Goal: Task Accomplishment & Management: Use online tool/utility

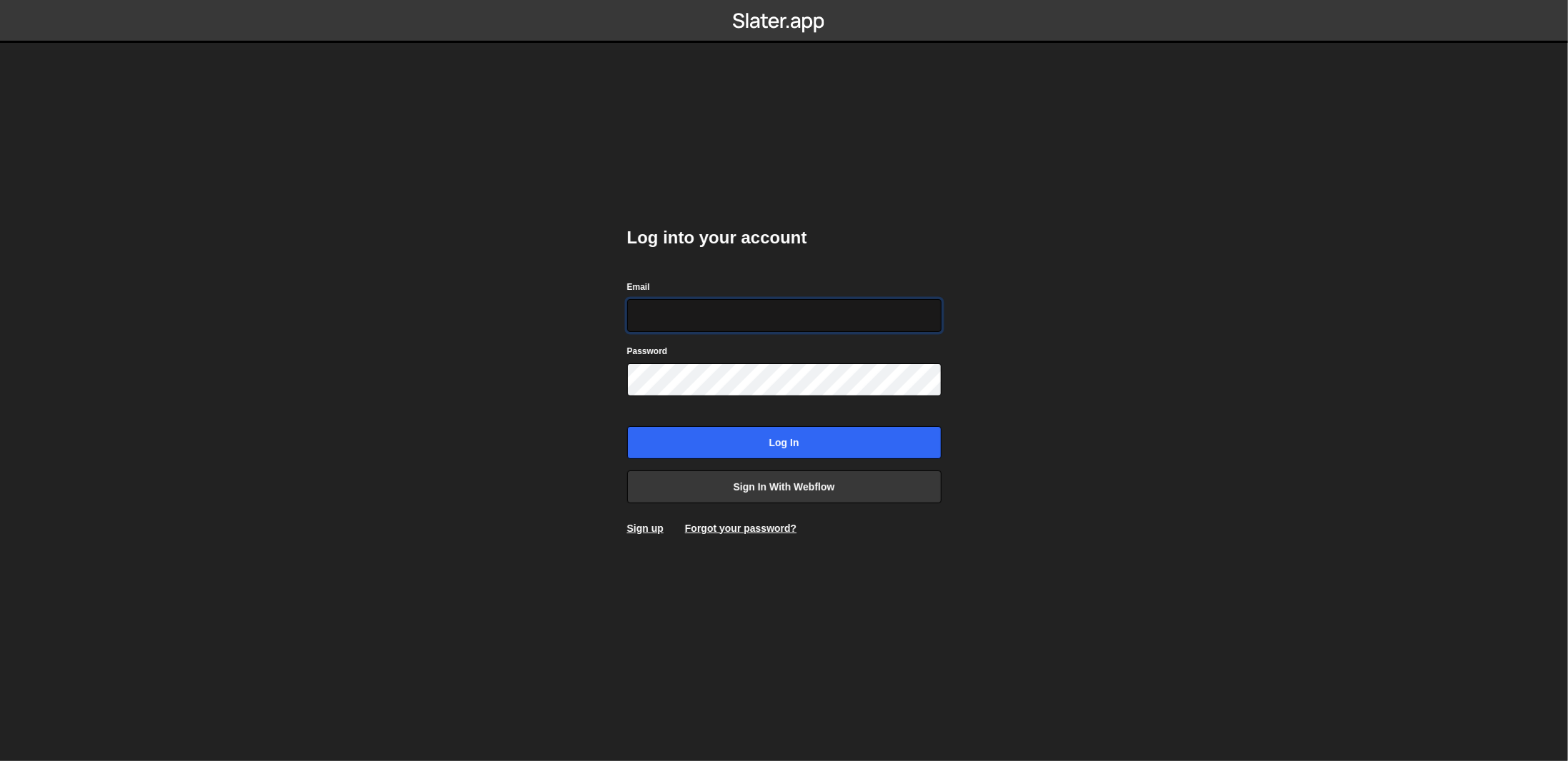
click at [898, 324] on input "Email" at bounding box center [784, 315] width 314 height 32
click at [1207, 257] on body "Log into your account Email Password Log in Sign in with Webflow Sign up Forgot…" at bounding box center [784, 380] width 1568 height 761
click at [799, 298] on div "Email" at bounding box center [784, 306] width 314 height 53
click at [824, 301] on input "Email" at bounding box center [784, 315] width 314 height 32
click at [849, 475] on link "Sign in with Webflow" at bounding box center [784, 487] width 314 height 32
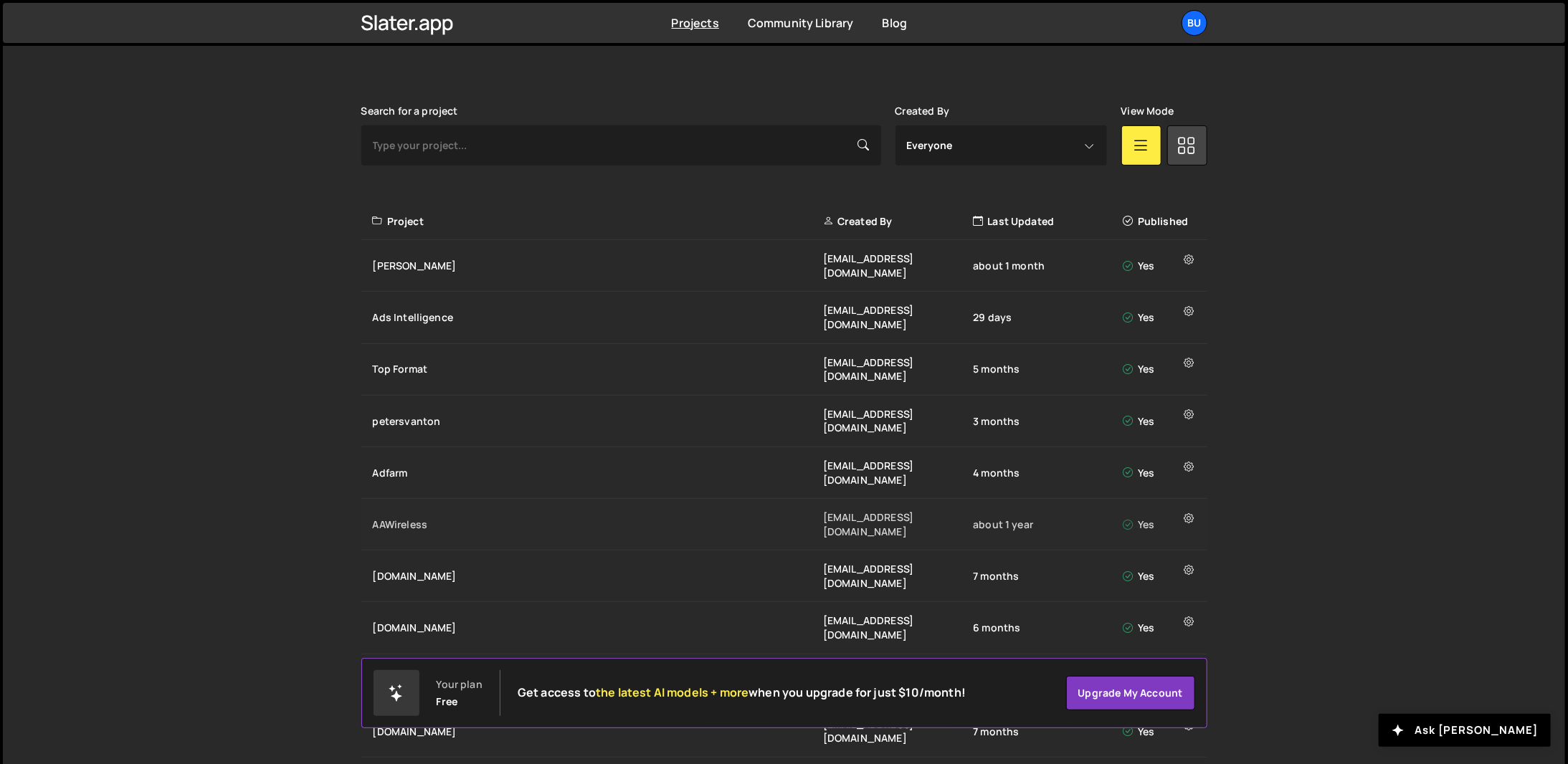
scroll to position [416, 0]
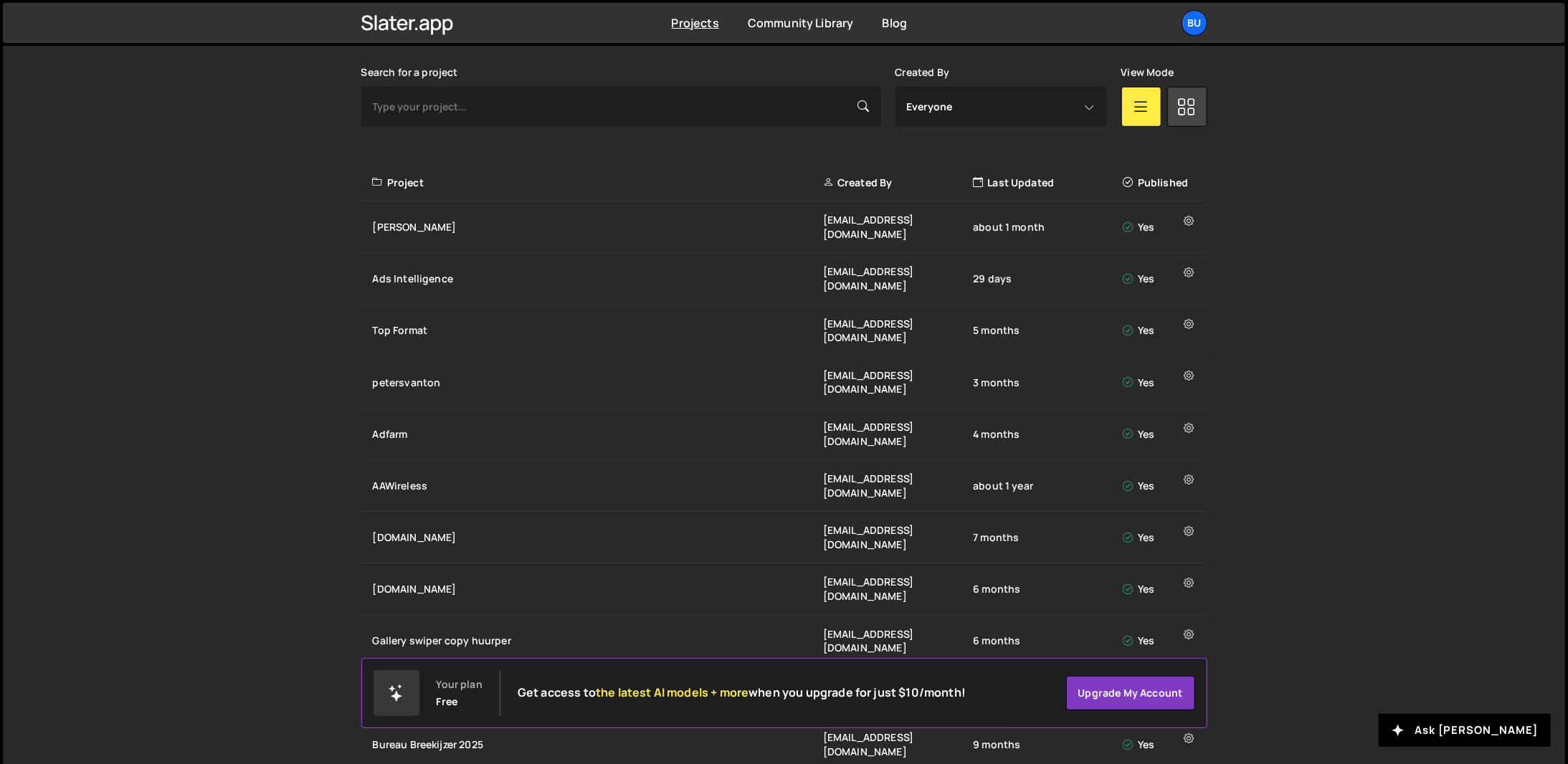
click at [1475, 375] on div "Slater is designed for desktop use. Please use a larger screen to access the fu…" at bounding box center [783, 466] width 1562 height 936
click at [1368, 316] on div "Slater is designed for desktop use. Please use a larger screen to access the fu…" at bounding box center [783, 466] width 1562 height 936
click at [1531, 496] on div "Slater is designed for desktop use. Please use a larger screen to access the fu…" at bounding box center [783, 466] width 1562 height 936
click at [1469, 530] on div "Slater is designed for desktop use. Please use a larger screen to access the fu…" at bounding box center [783, 466] width 1562 height 936
click at [1468, 526] on div "Slater is designed for desktop use. Please use a larger screen to access the fu…" at bounding box center [783, 466] width 1562 height 936
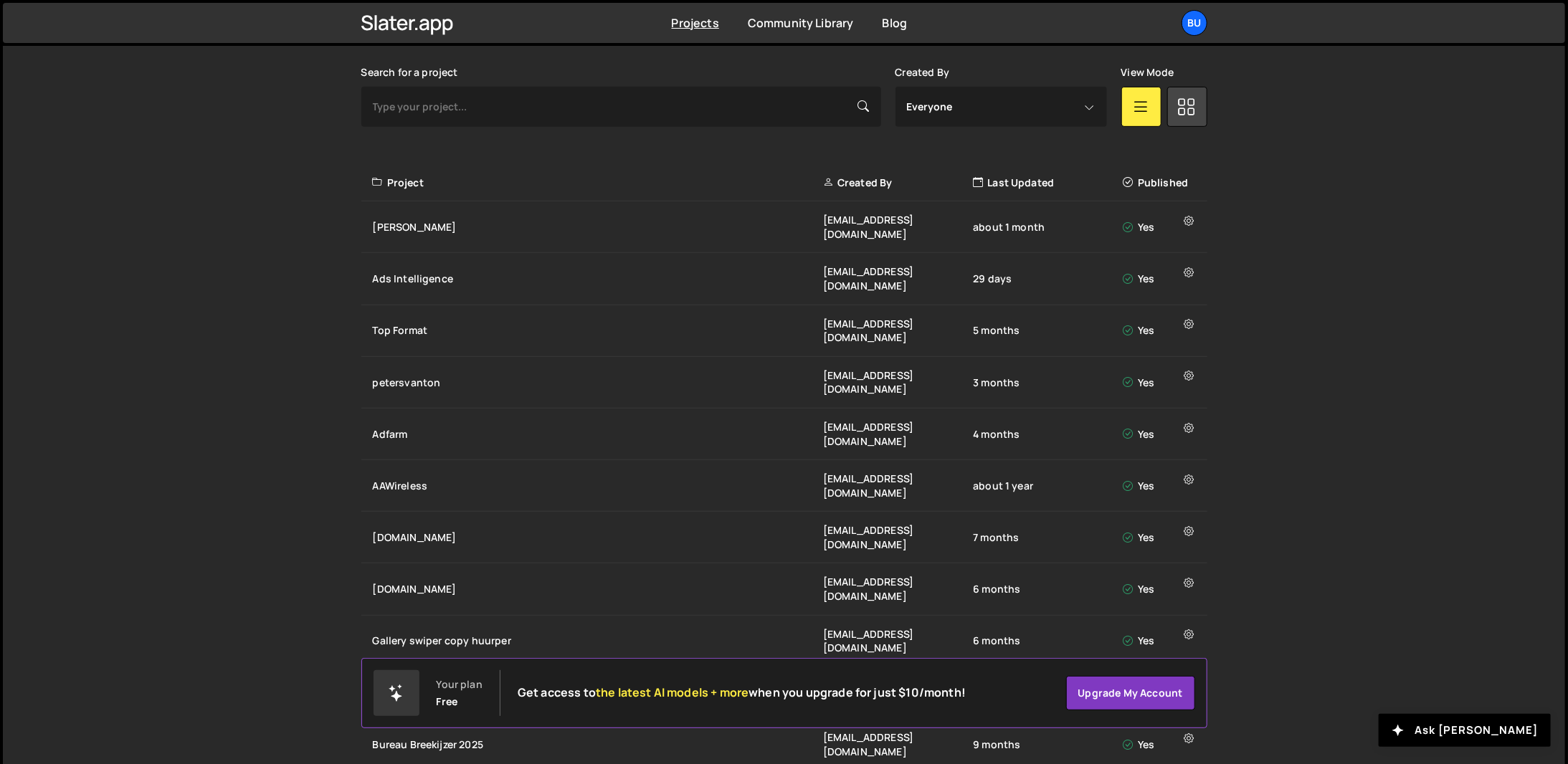
click at [1467, 523] on div "Slater is designed for desktop use. Please use a larger screen to access the fu…" at bounding box center [783, 466] width 1562 height 936
click at [1411, 421] on div "Slater is designed for desktop use. Please use a larger screen to access the fu…" at bounding box center [783, 466] width 1562 height 936
click at [413, 220] on div "[PERSON_NAME]" at bounding box center [598, 227] width 450 height 15
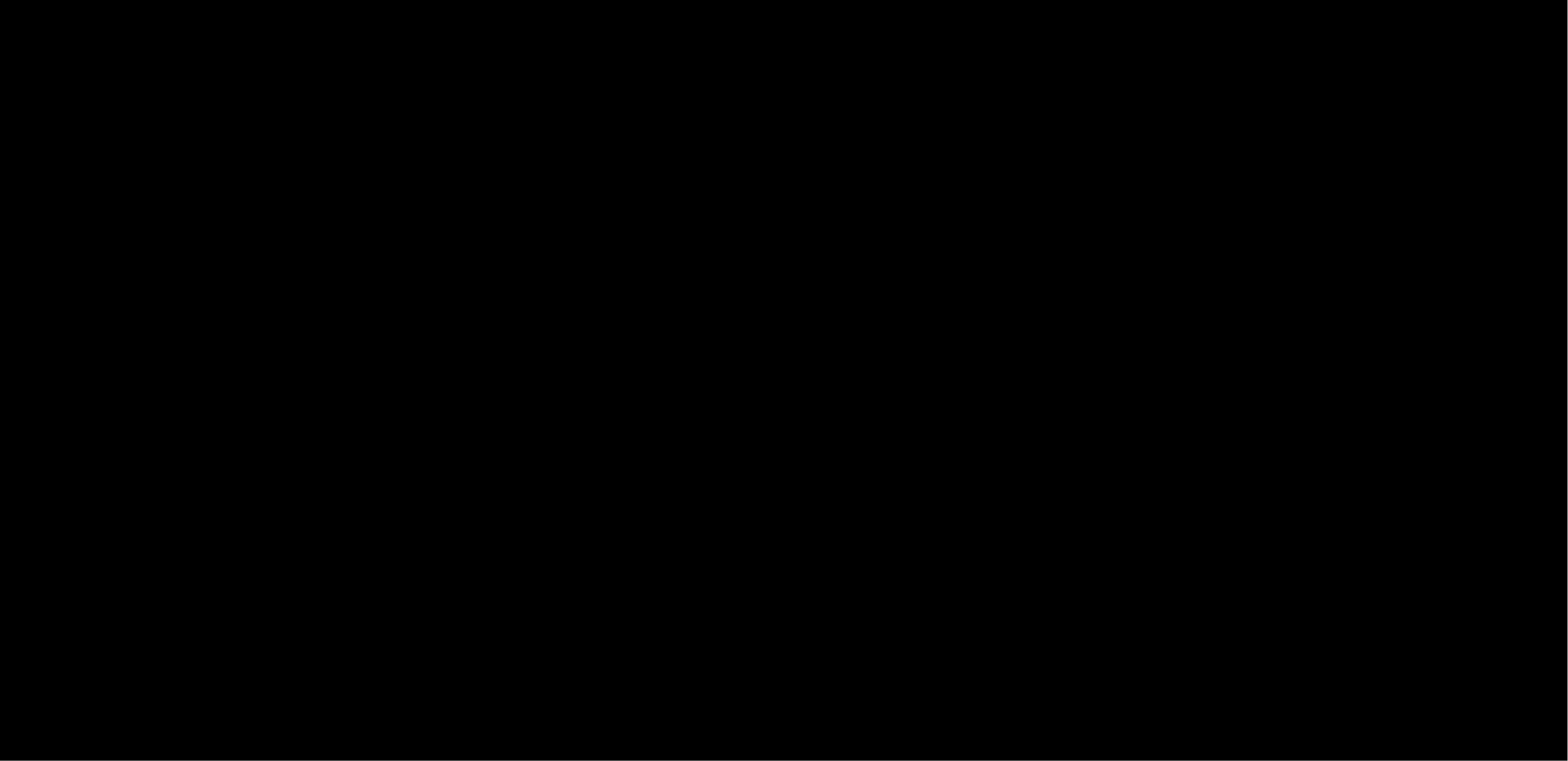
click at [1183, 163] on body "Projects [GEOGRAPHIC_DATA] Blog Bu Projects Your Teams Account Upgrade Logout" at bounding box center [784, 380] width 1568 height 761
click at [1361, 195] on body "Projects [GEOGRAPHIC_DATA] Blog Bu Projects Your Teams Account Upgrade Logout" at bounding box center [784, 380] width 1568 height 761
click at [1214, 260] on body "Projects Community Library Blog Bu Projects Your Teams Account Upgrade Logout" at bounding box center [784, 380] width 1568 height 761
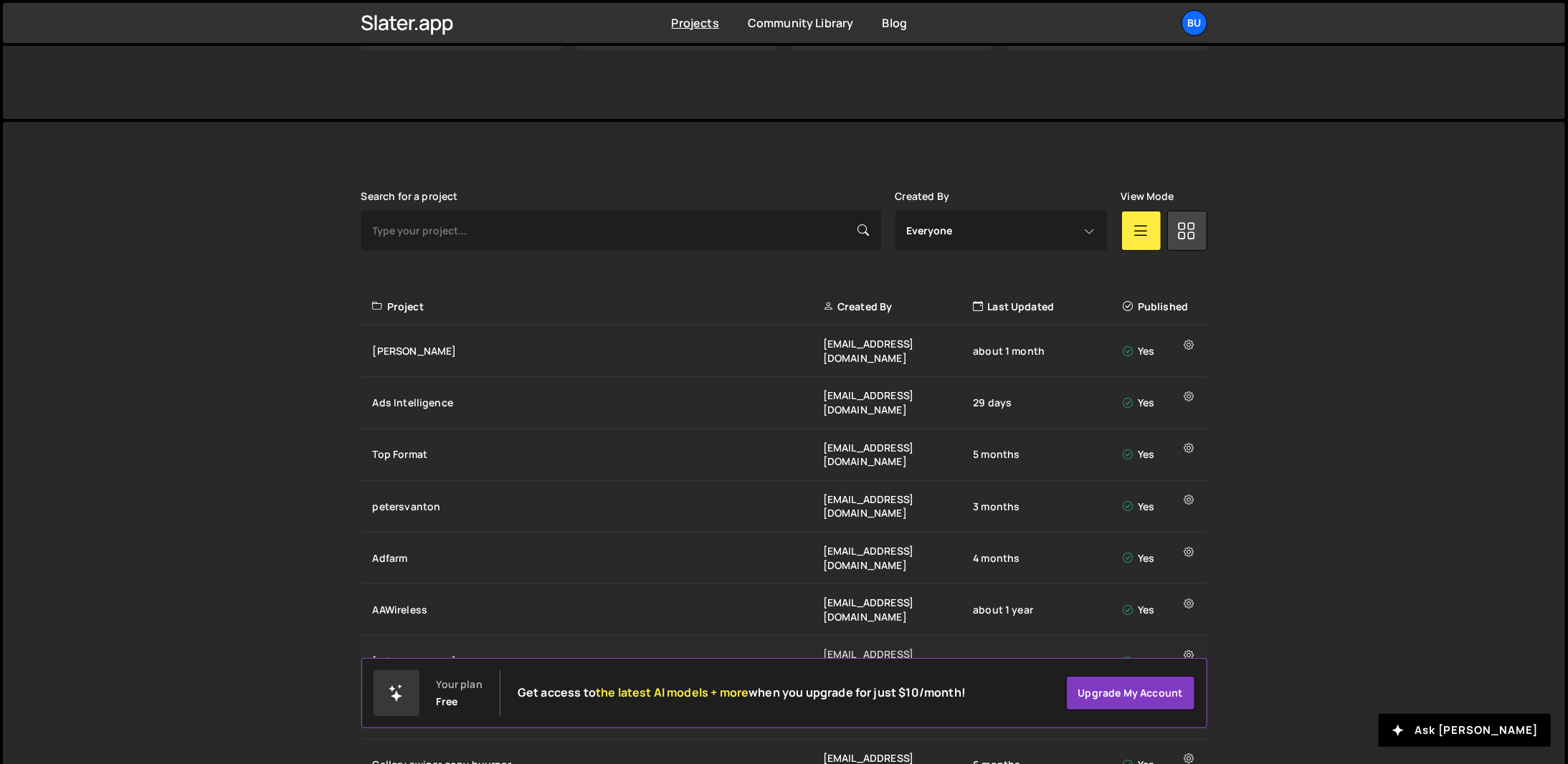
scroll to position [416, 0]
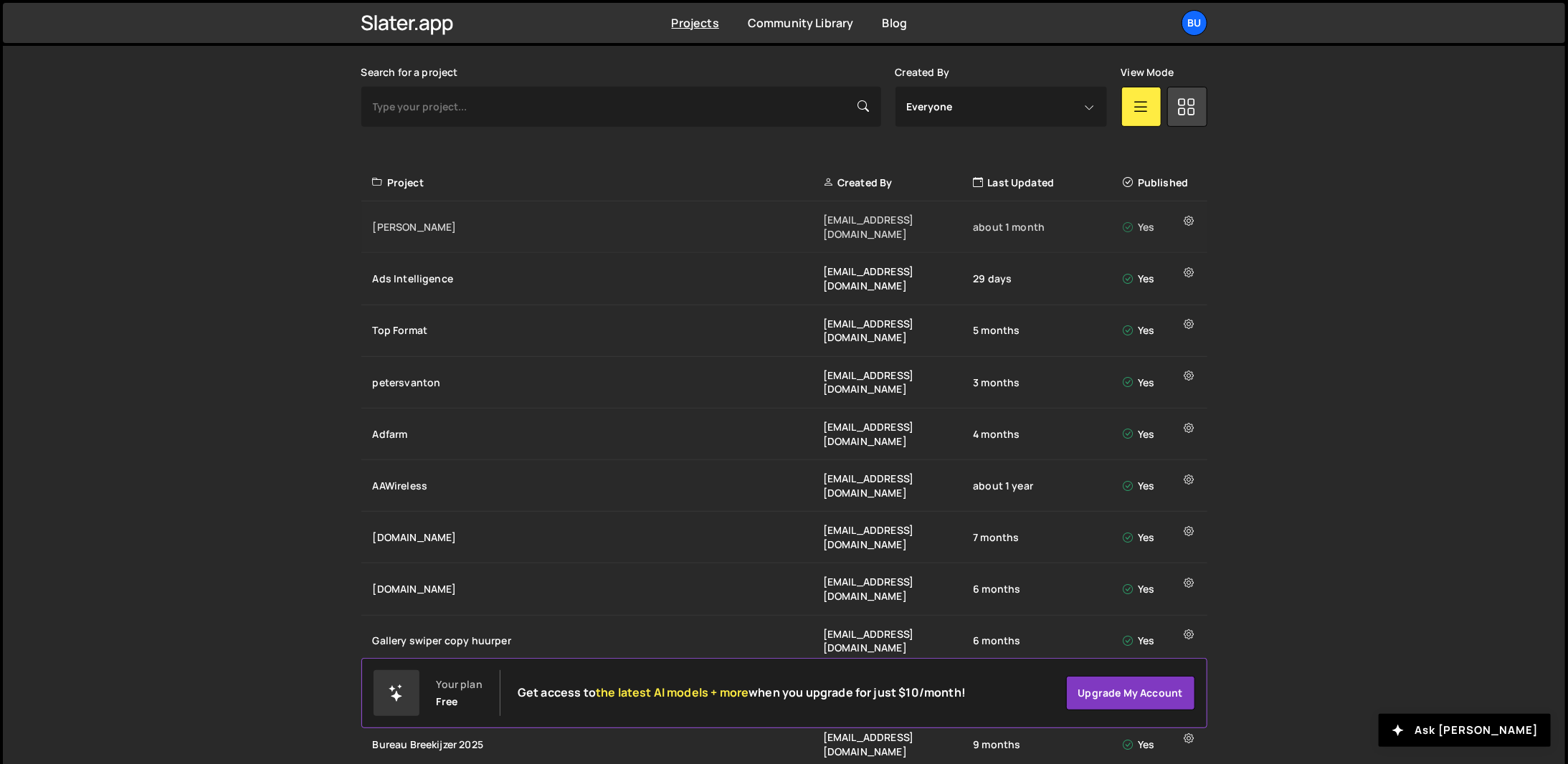
click at [461, 225] on div "[PERSON_NAME]" at bounding box center [598, 227] width 450 height 15
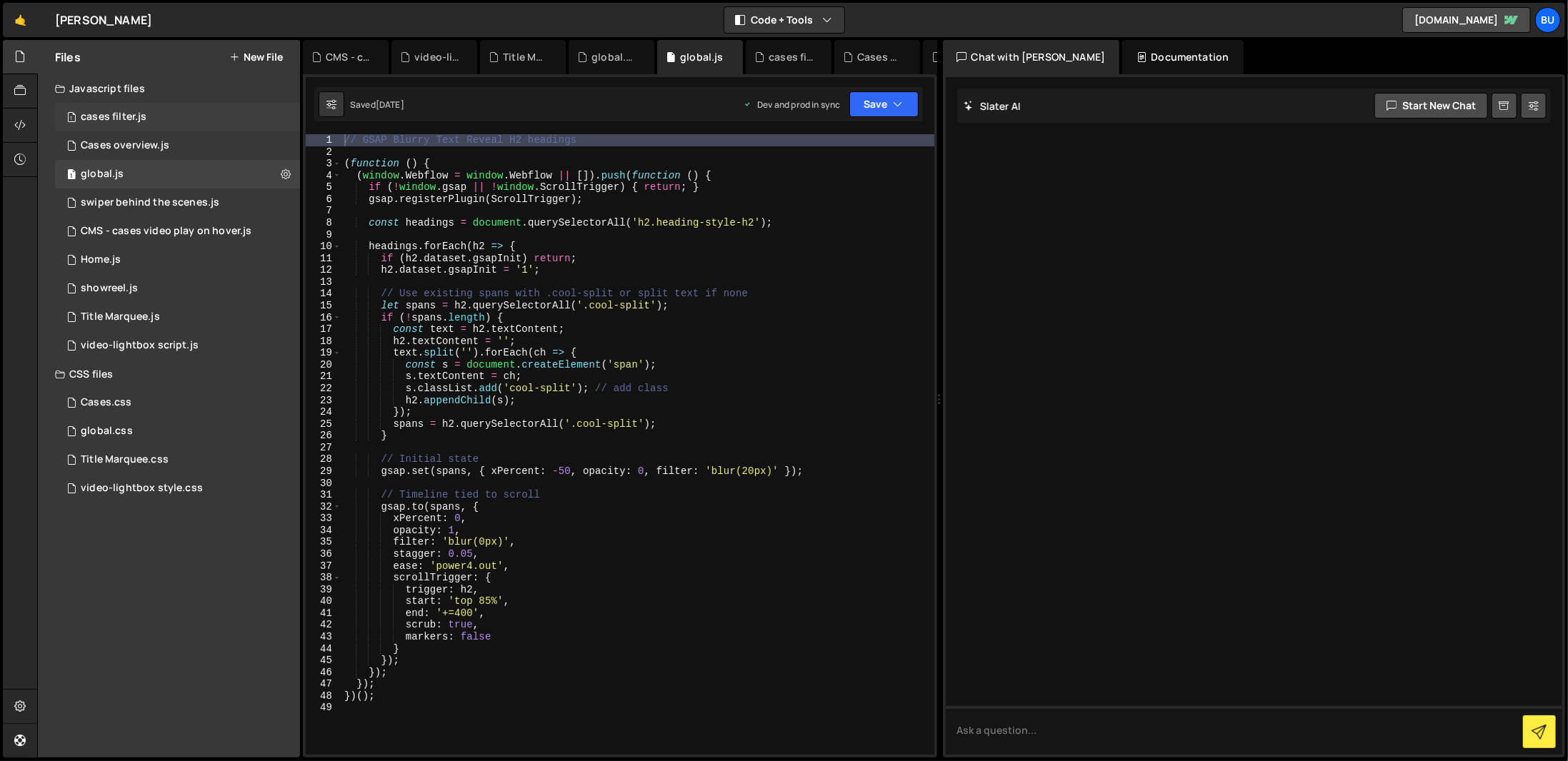
click at [134, 114] on div "cases filter.js" at bounding box center [113, 117] width 66 height 13
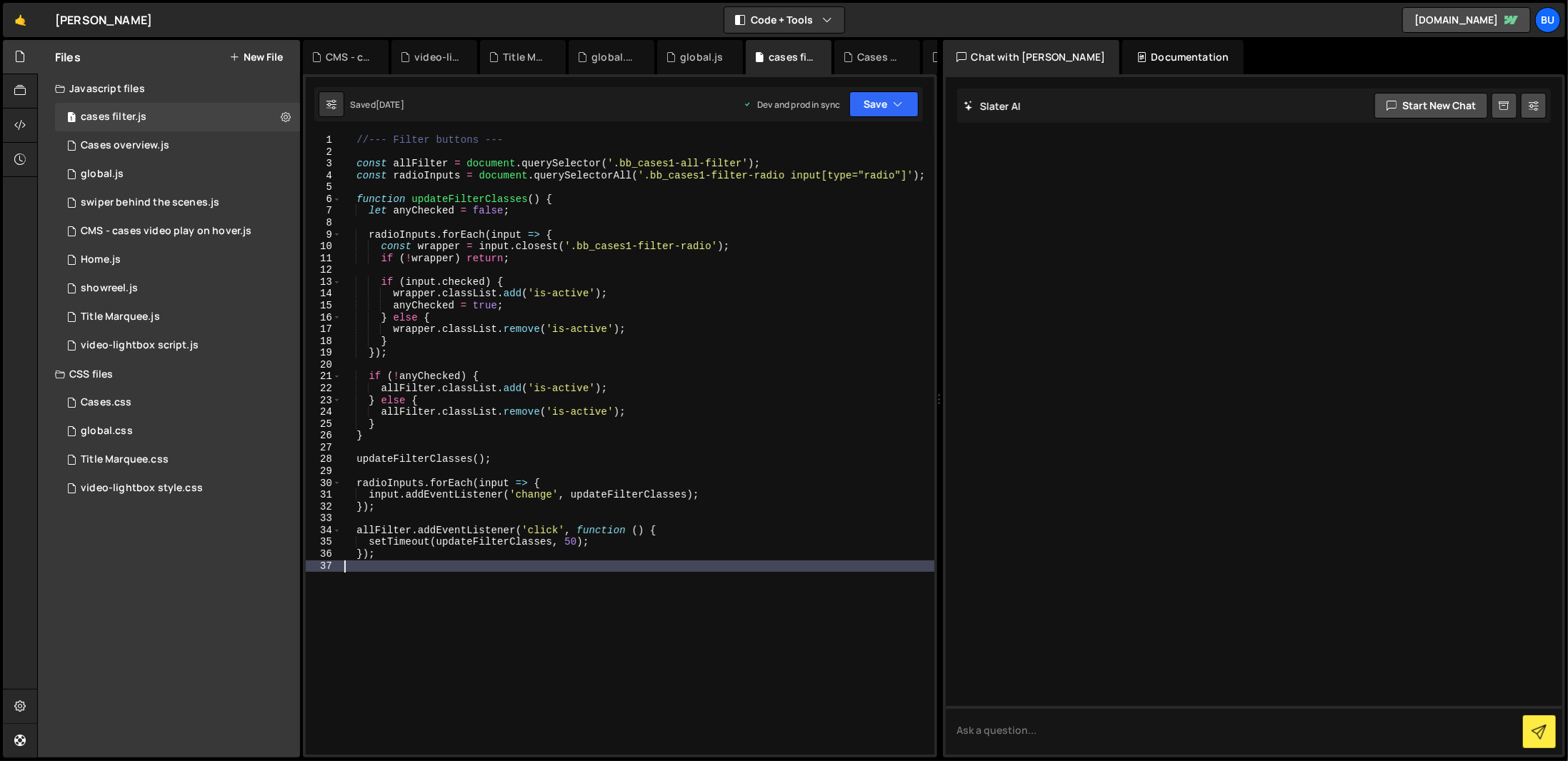
click at [807, 589] on div "//--- Filter buttons --- const allFilter = document . querySelector ( '.bb_case…" at bounding box center [638, 456] width 593 height 644
click at [407, 633] on div "//--- Filter buttons --- const allFilter = document . querySelector ( '.bb_case…" at bounding box center [638, 456] width 593 height 644
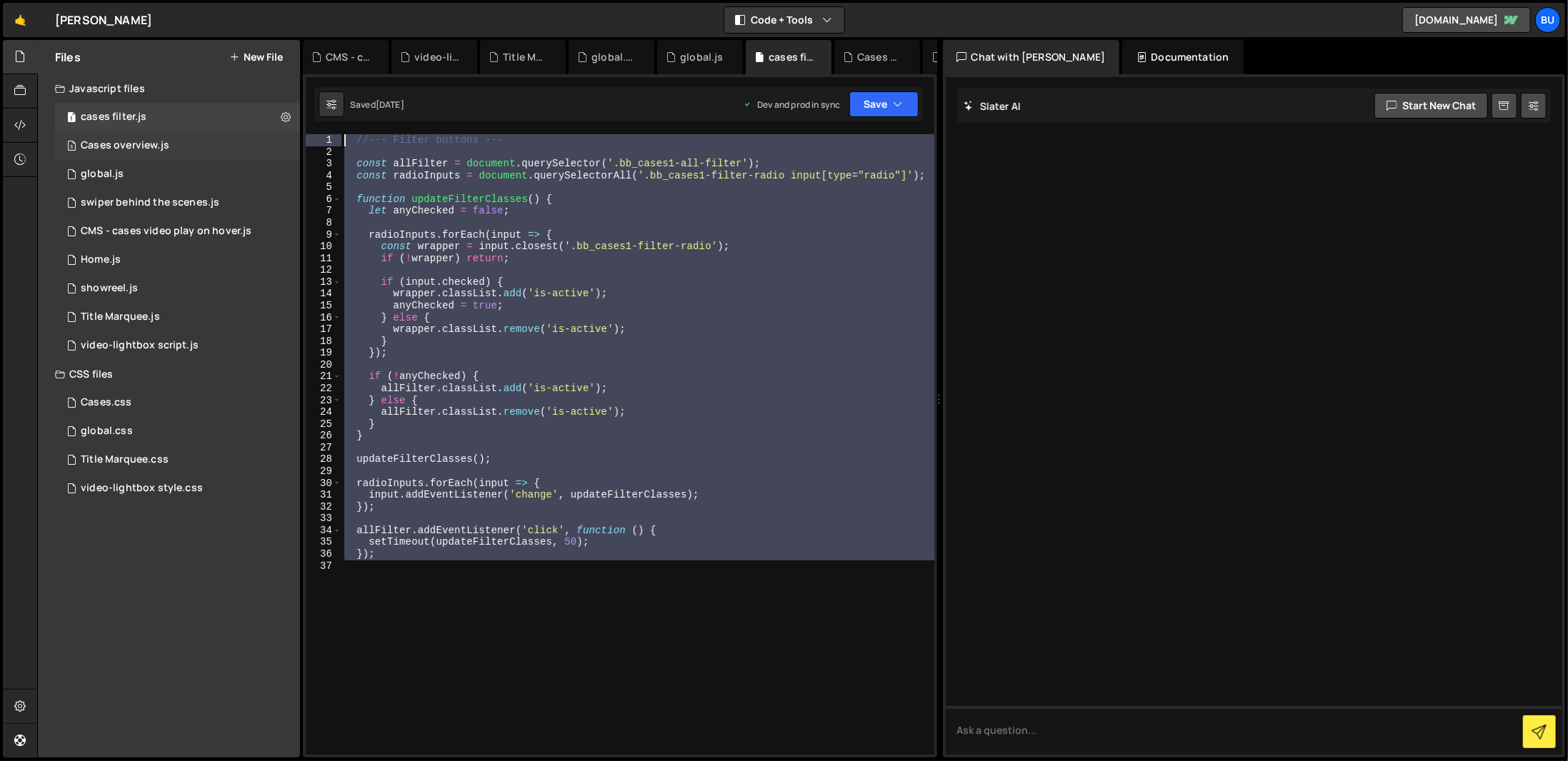
drag, startPoint x: 411, startPoint y: 617, endPoint x: 251, endPoint y: 137, distance: 506.0
click at [251, 137] on div "Files New File Javascript files 1 cases filter.js 0 3 Cases overview.js 0 1 glo…" at bounding box center [802, 399] width 1530 height 718
type textarea "//--- Filter buttons ---"
click at [149, 143] on div "Cases overview.js" at bounding box center [125, 145] width 89 height 13
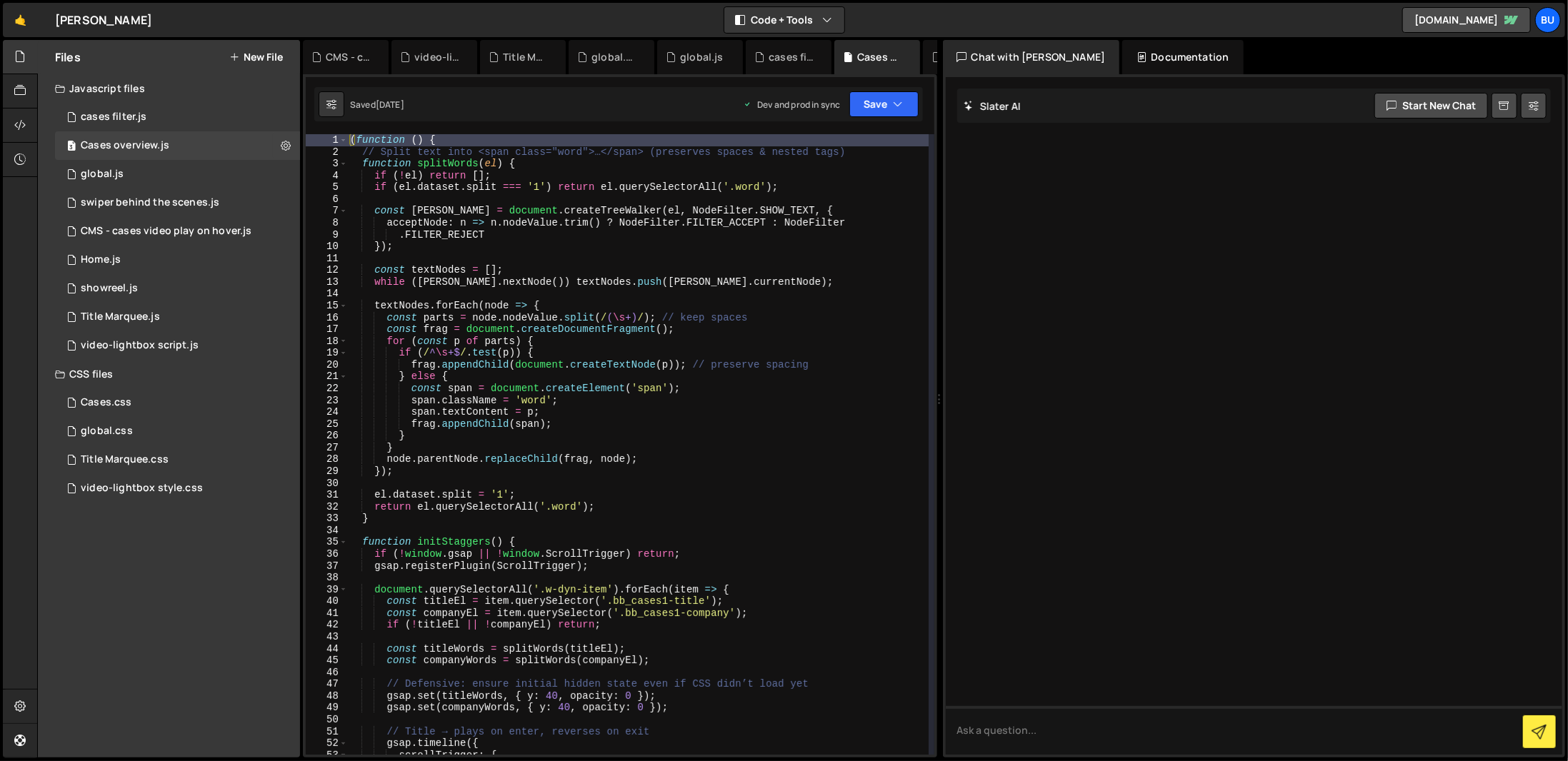
click at [574, 337] on div "( function ( ) { // Split text into <span class="word">…</span> (preserves spac…" at bounding box center [637, 456] width 581 height 644
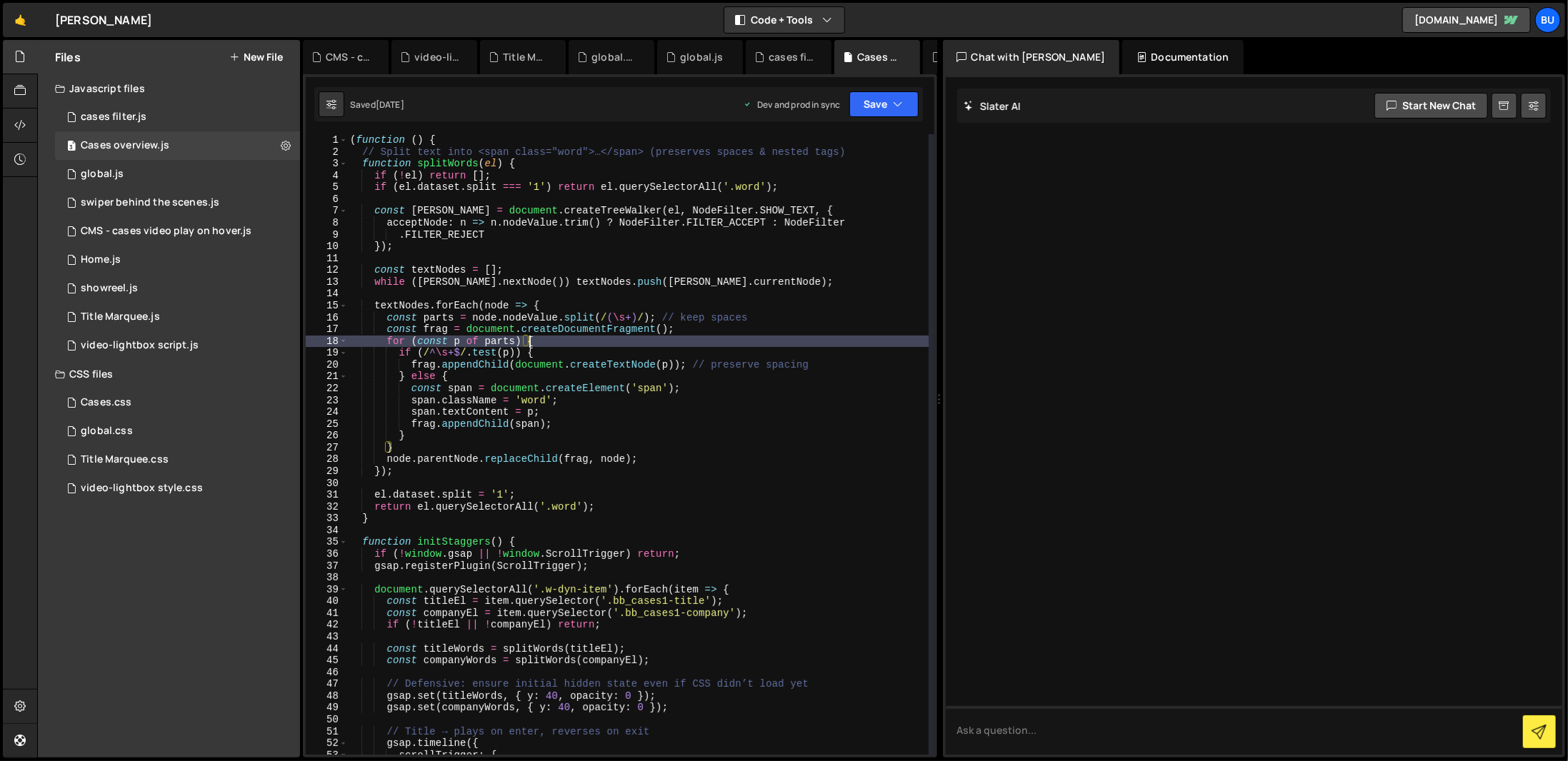
type textarea "})();"
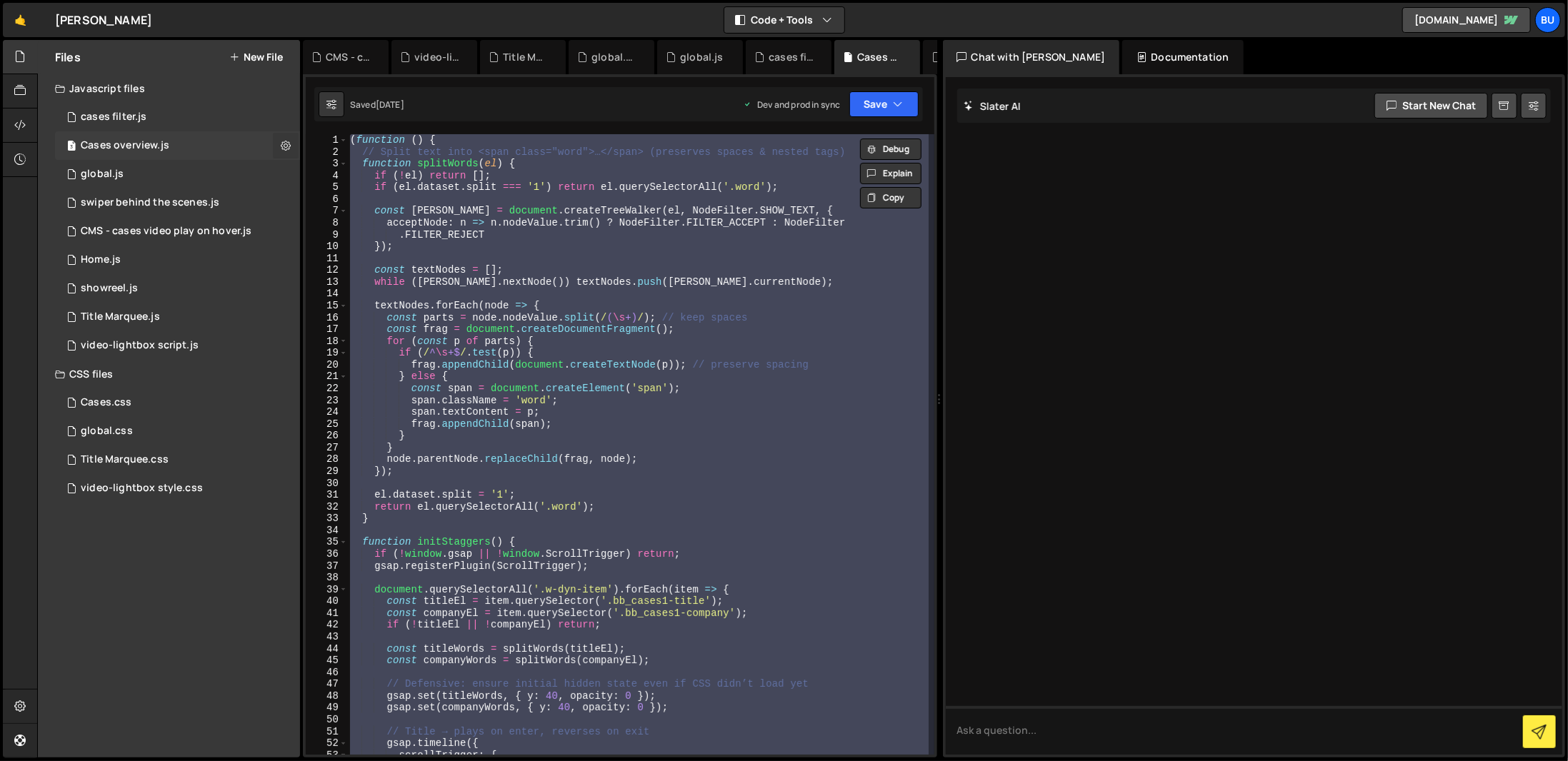
click at [286, 143] on icon at bounding box center [285, 145] width 10 height 14
type input "Cases overview"
radio input "true"
checkbox input "true"
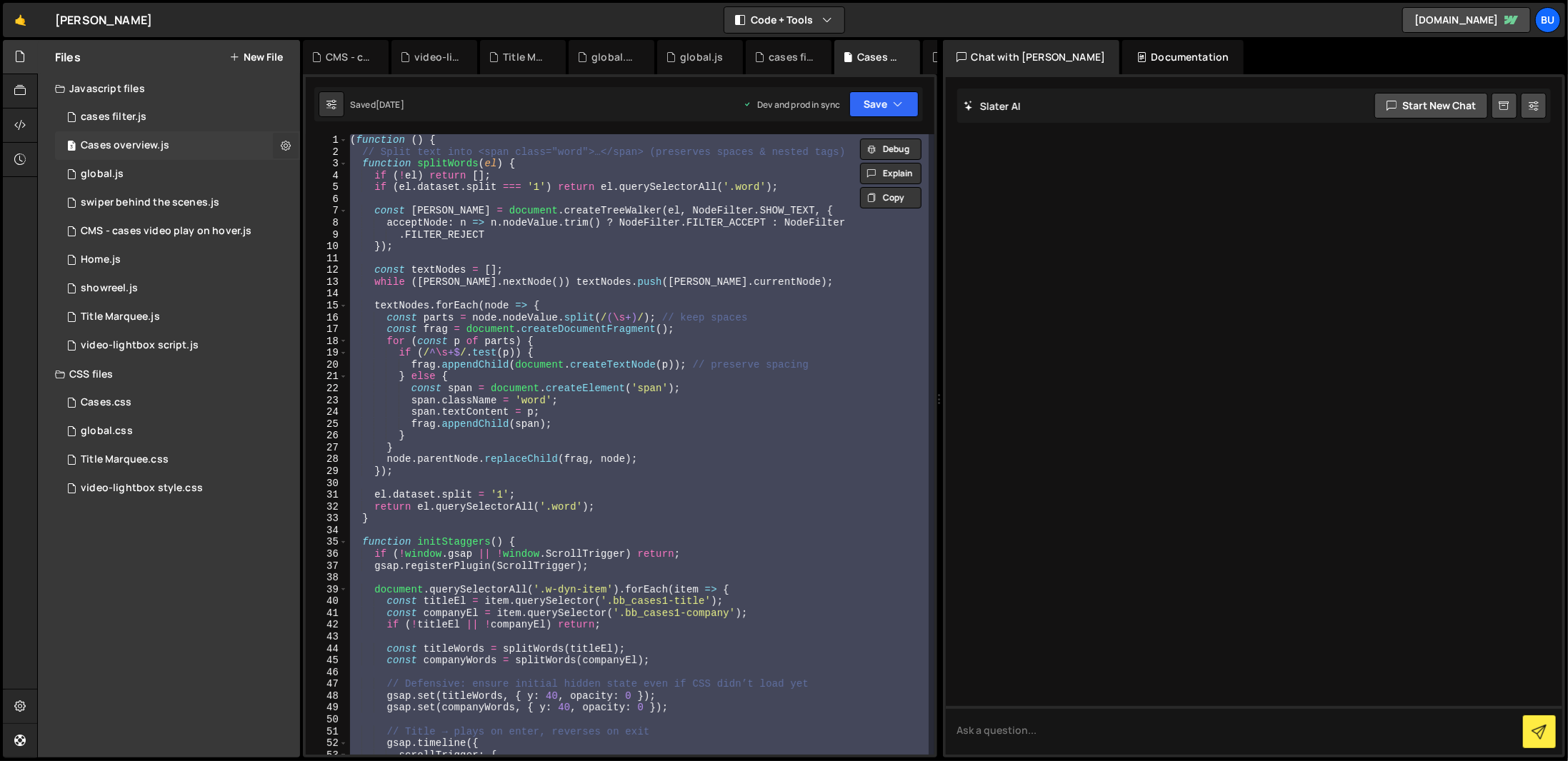
checkbox input "true"
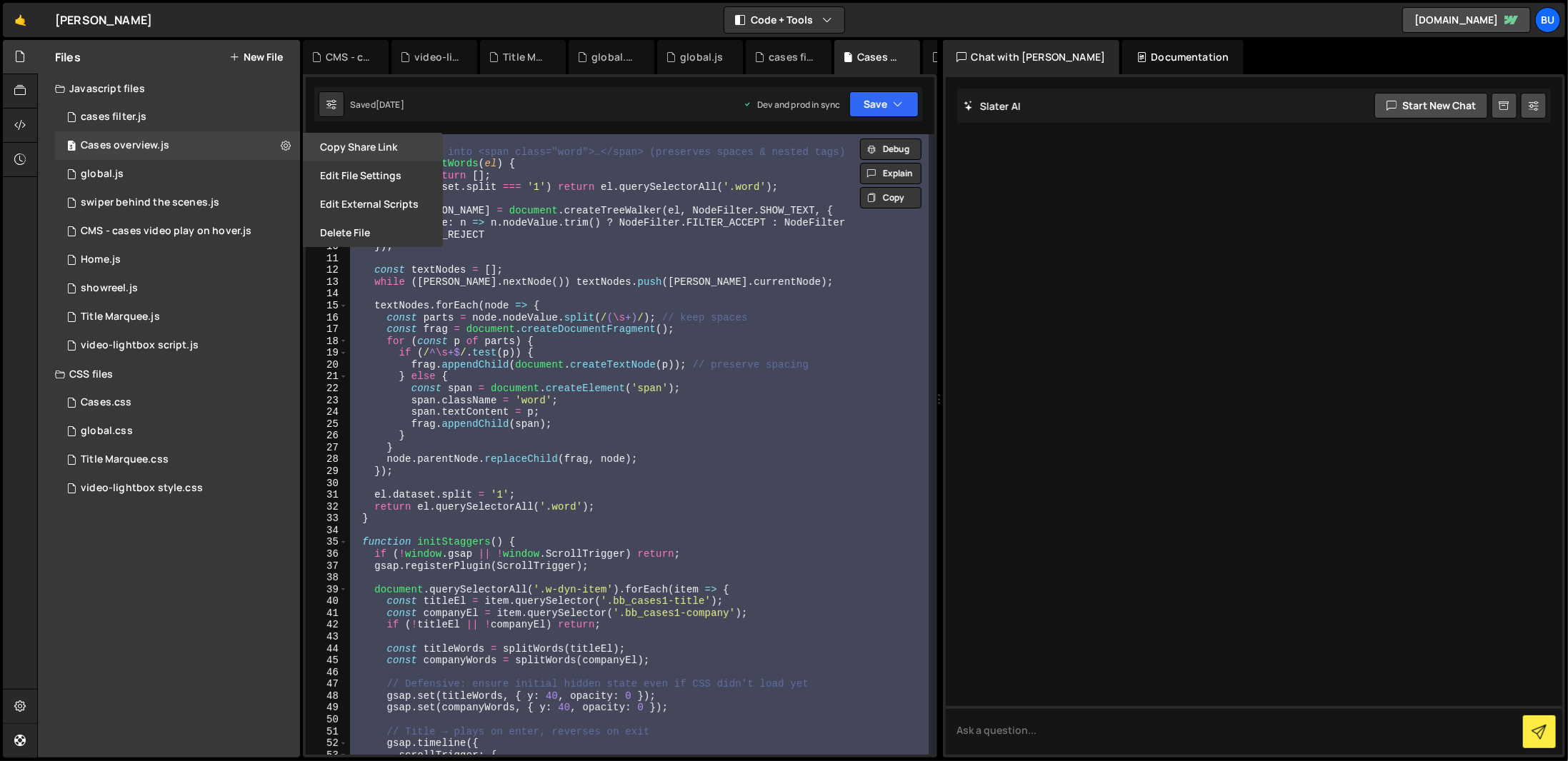
click at [342, 149] on button "Copy share link" at bounding box center [373, 146] width 140 height 28
click at [361, 180] on button "Edit File Settings" at bounding box center [373, 175] width 140 height 28
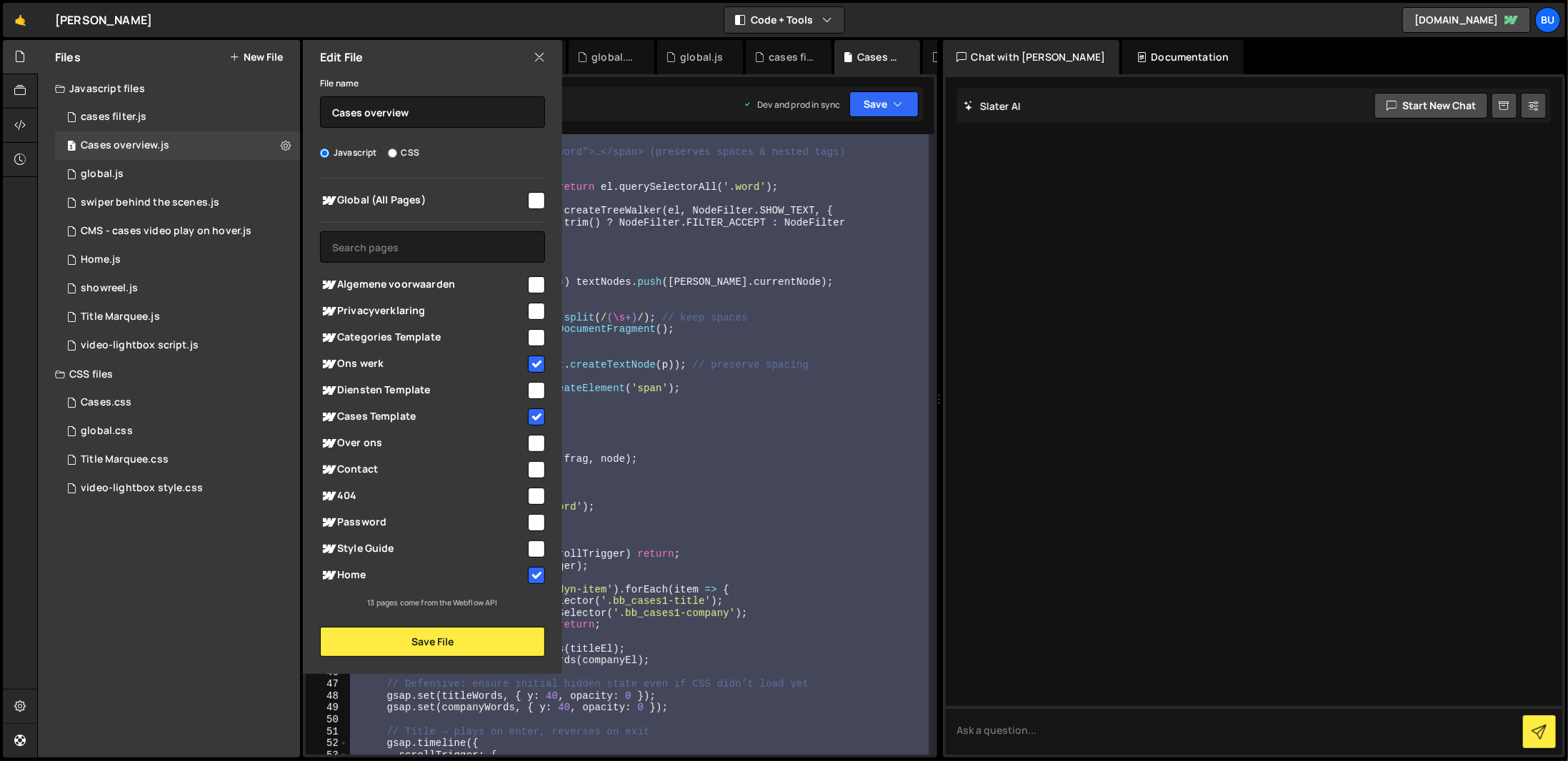
click at [860, 511] on div "( function ( ) { // Split text into <span class="word">…</span> (preserves spac…" at bounding box center [637, 444] width 580 height 620
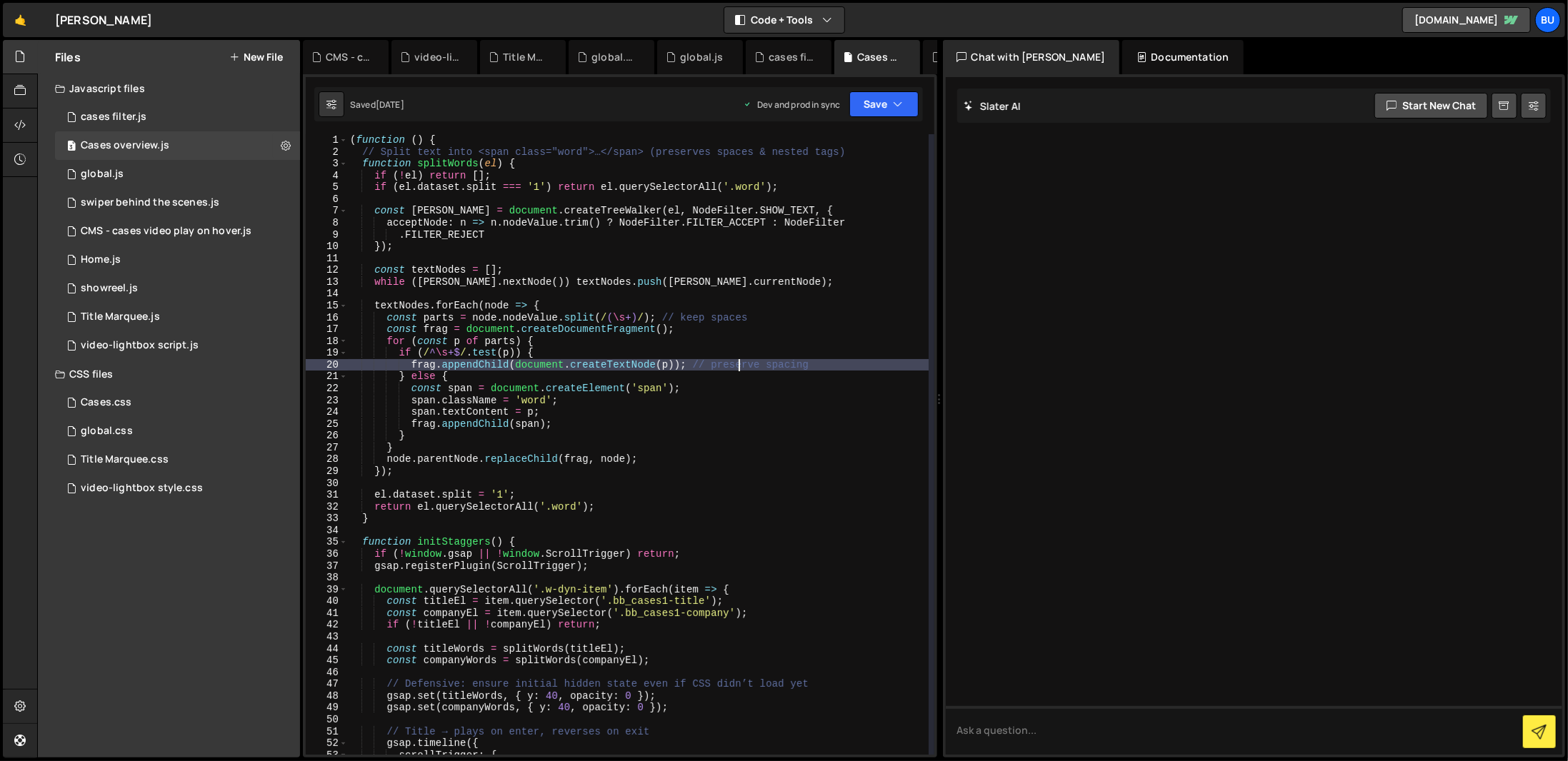
click at [741, 363] on div "( function ( ) { // Split text into <span class="word">…</span> (preserves spac…" at bounding box center [637, 456] width 581 height 644
type textarea "})();"
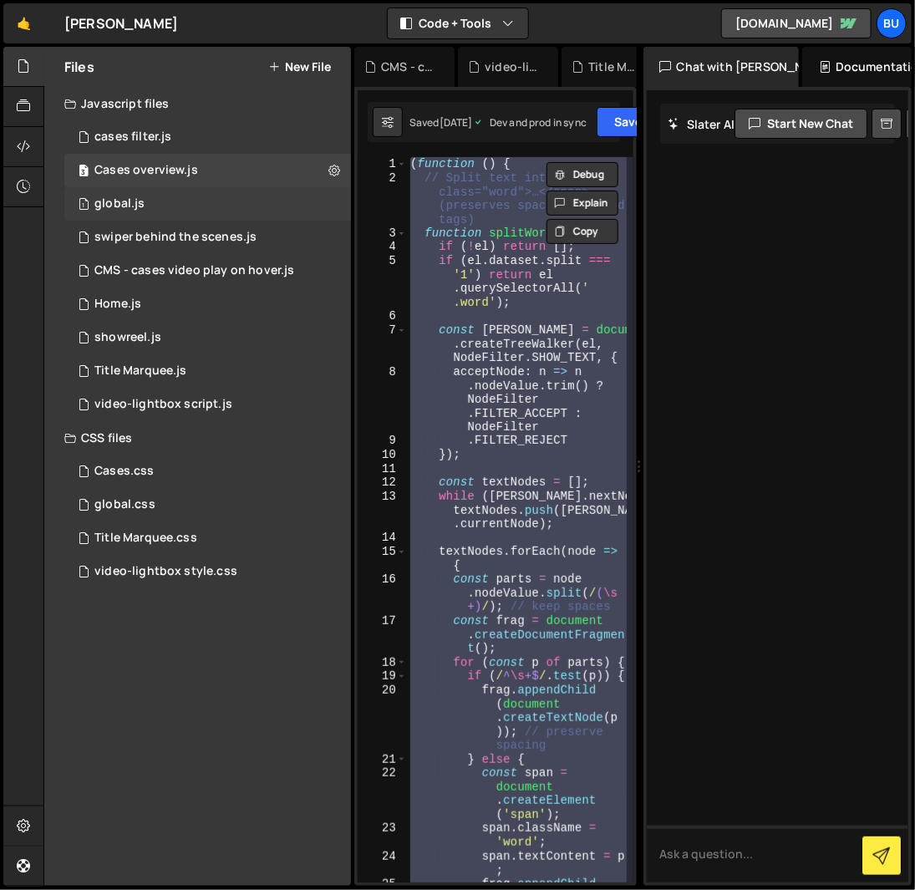
click at [245, 206] on div "1 global.js 0" at bounding box center [207, 203] width 287 height 33
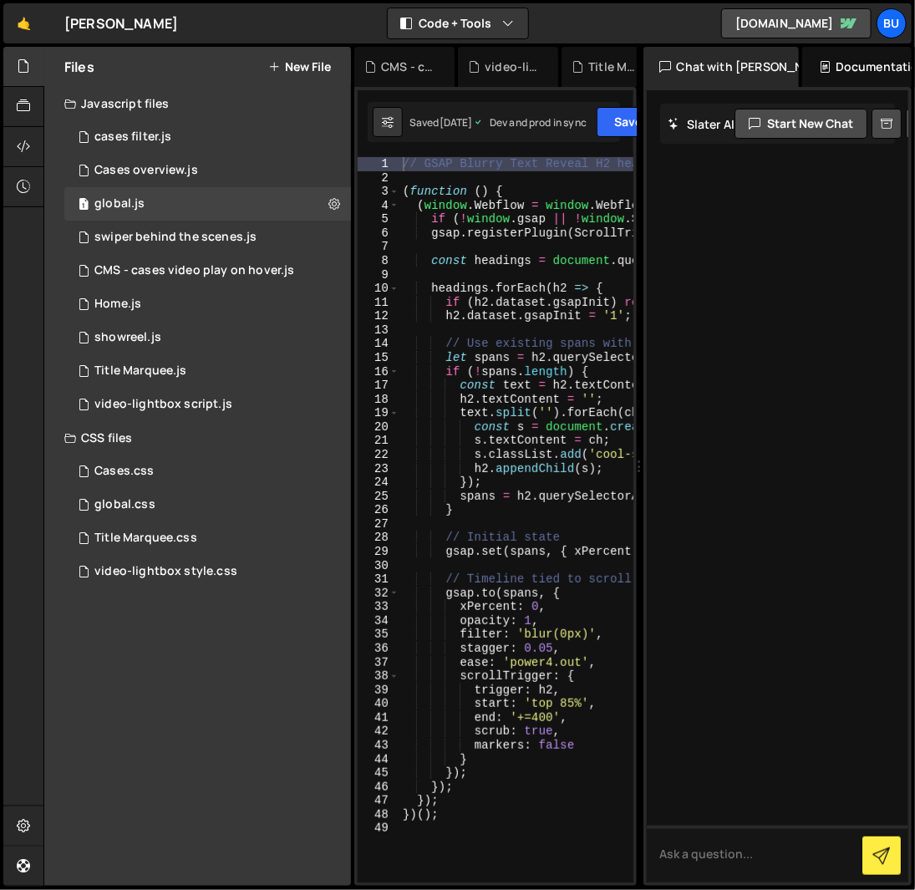
click at [583, 453] on div "// GSAP Blurry Text Reveal H2 headings ( function ( ) { ( window . Webflow = wi…" at bounding box center [747, 534] width 694 height 754
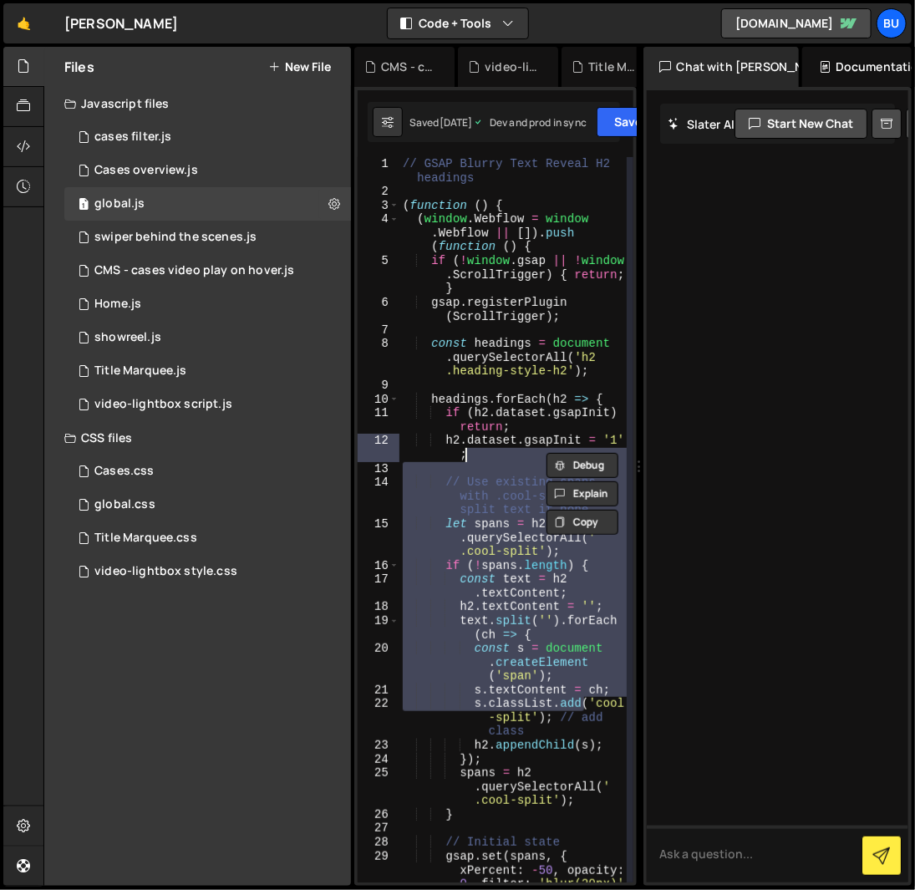
click at [521, 705] on div "// GSAP Blurry Text Reveal H2 headings ( function ( ) { ( window . Webflow = wi…" at bounding box center [513, 519] width 227 height 725
type textarea "s.classList.add('cool-split'); // add class"
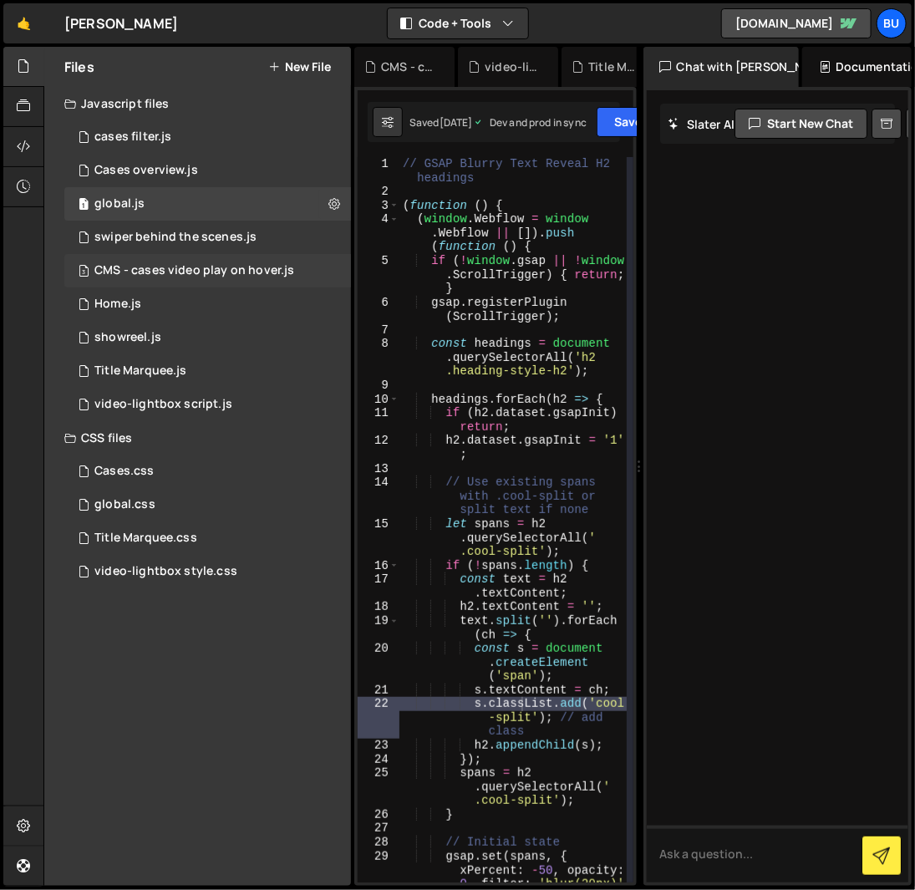
click at [165, 267] on div "CMS - cases video play on hover.js" at bounding box center [194, 270] width 200 height 15
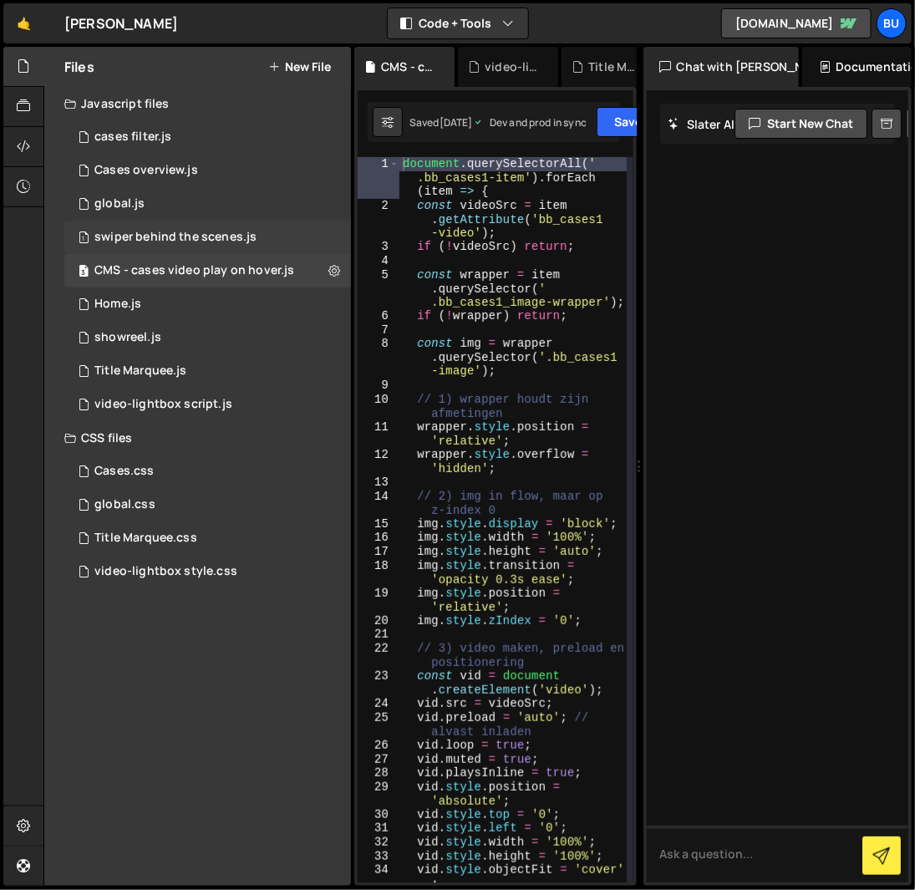
click at [218, 241] on div "swiper behind the scenes.js" at bounding box center [175, 237] width 162 height 15
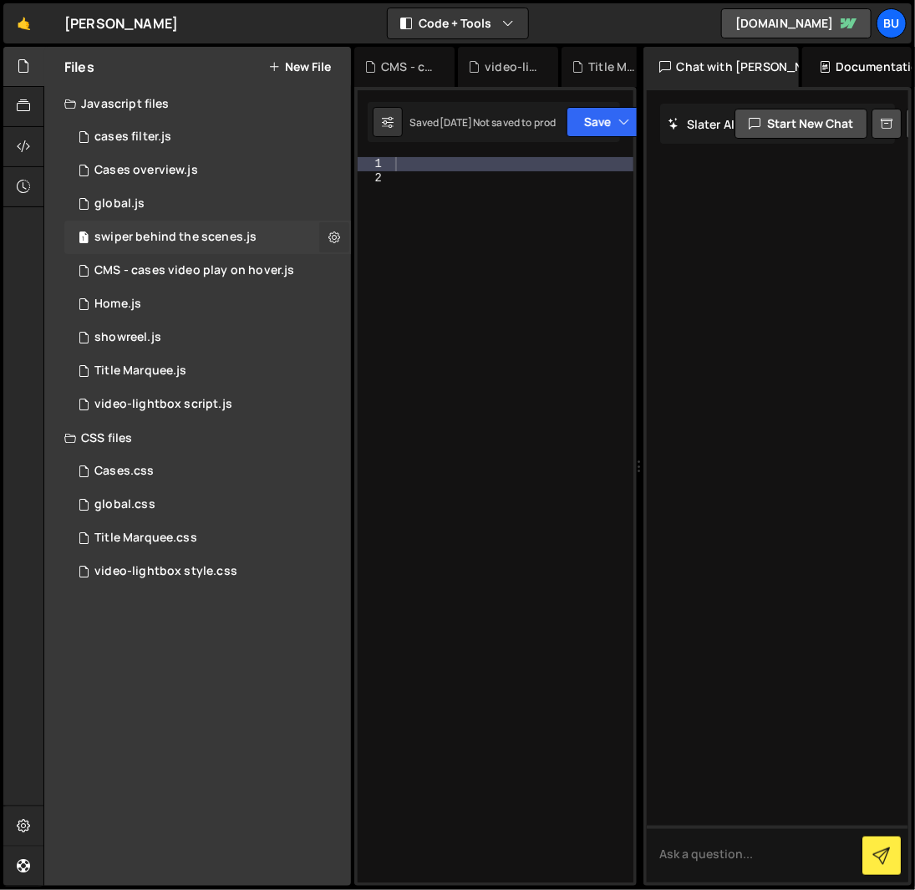
click at [337, 234] on icon at bounding box center [334, 237] width 12 height 16
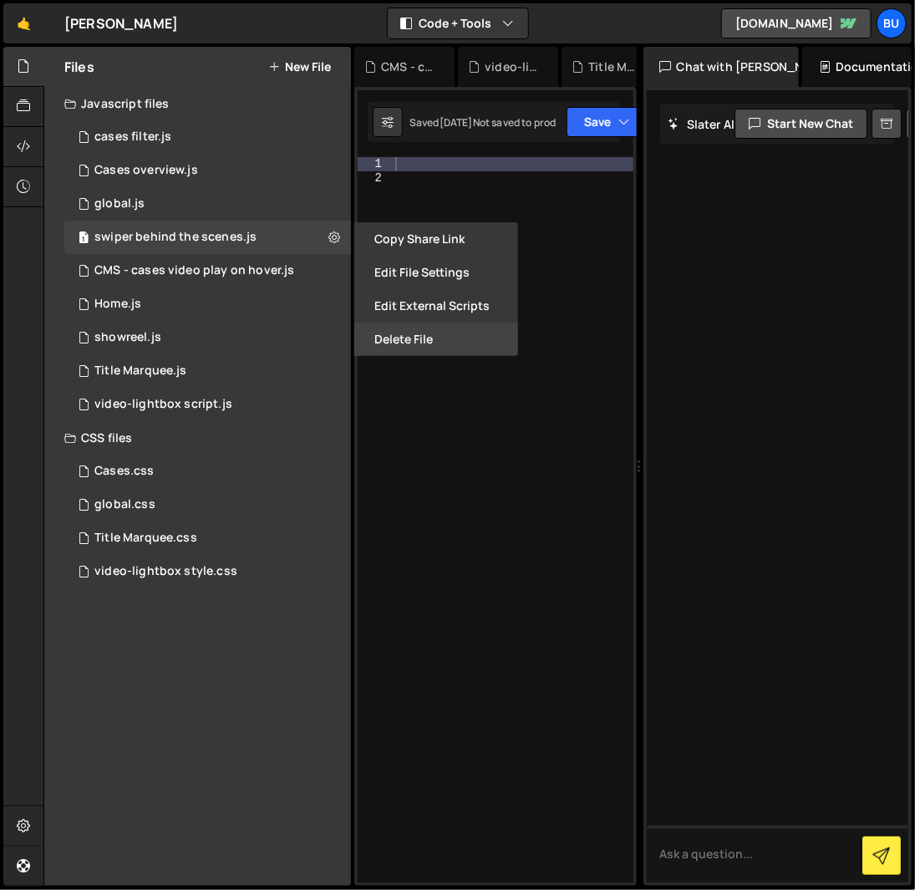
click at [371, 332] on button "Delete File" at bounding box center [436, 339] width 164 height 33
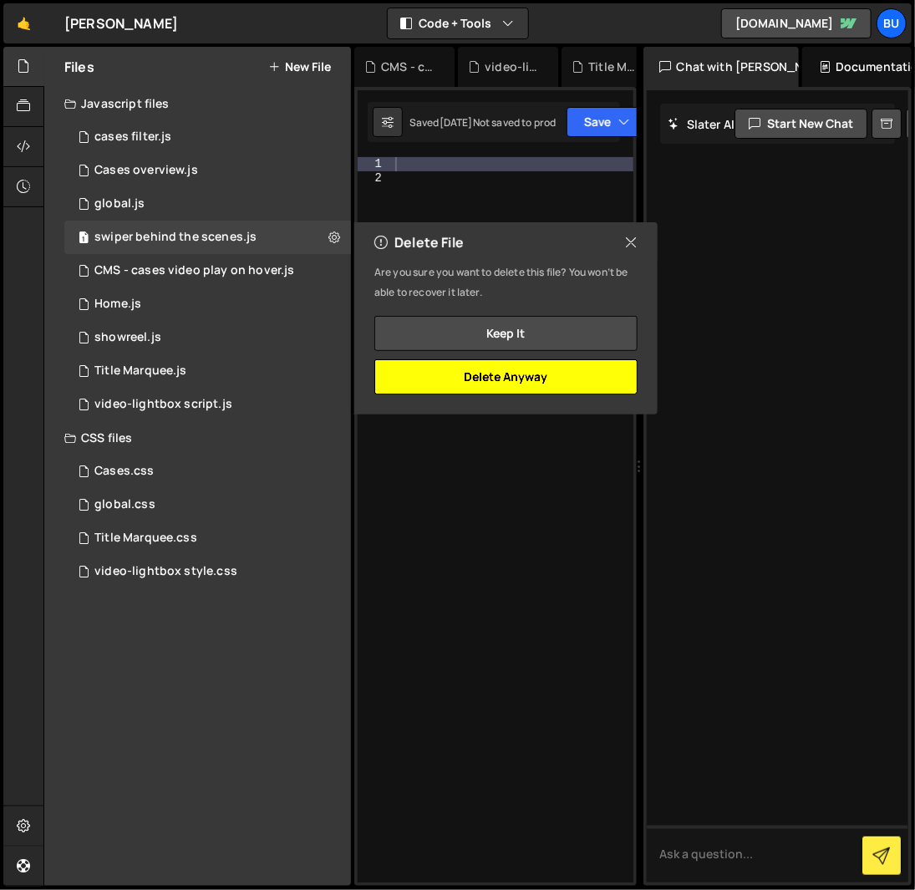
click at [465, 371] on button "Delete Anyway" at bounding box center [505, 376] width 263 height 35
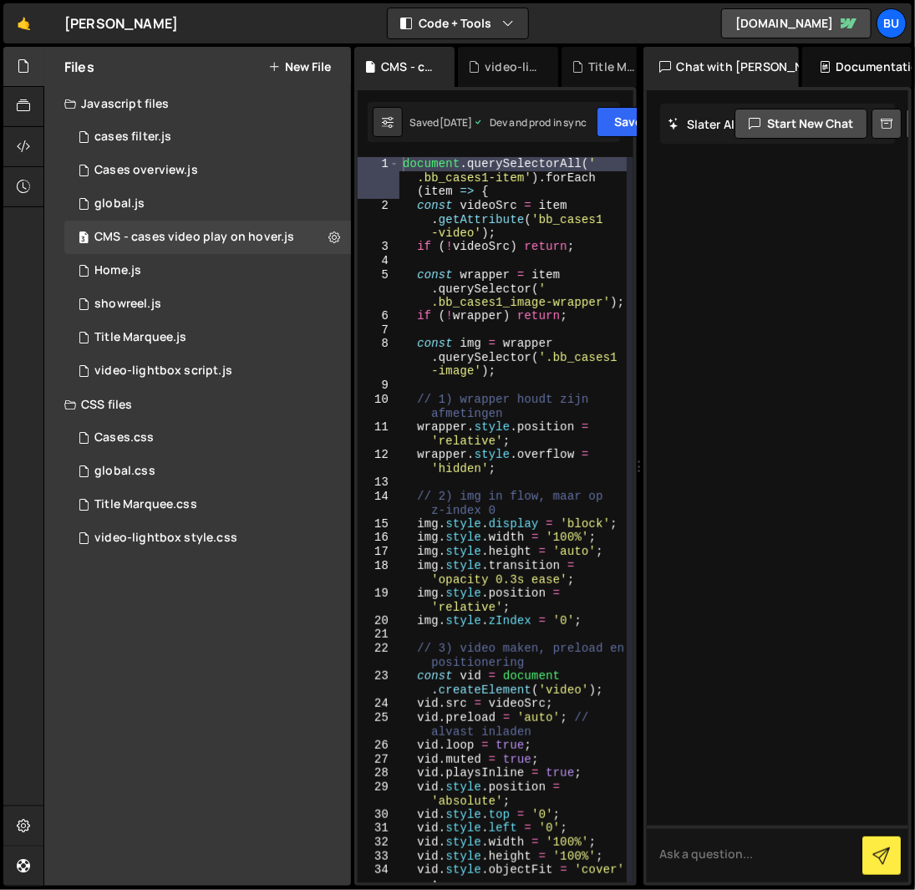
type textarea "const videoSrc = item.getAttribute('bb_cases1-video');"
click at [526, 227] on div "document . querySelectorAll ( ' .bb_cases1-item' ) . forEach ( item => { const …" at bounding box center [513, 547] width 227 height 781
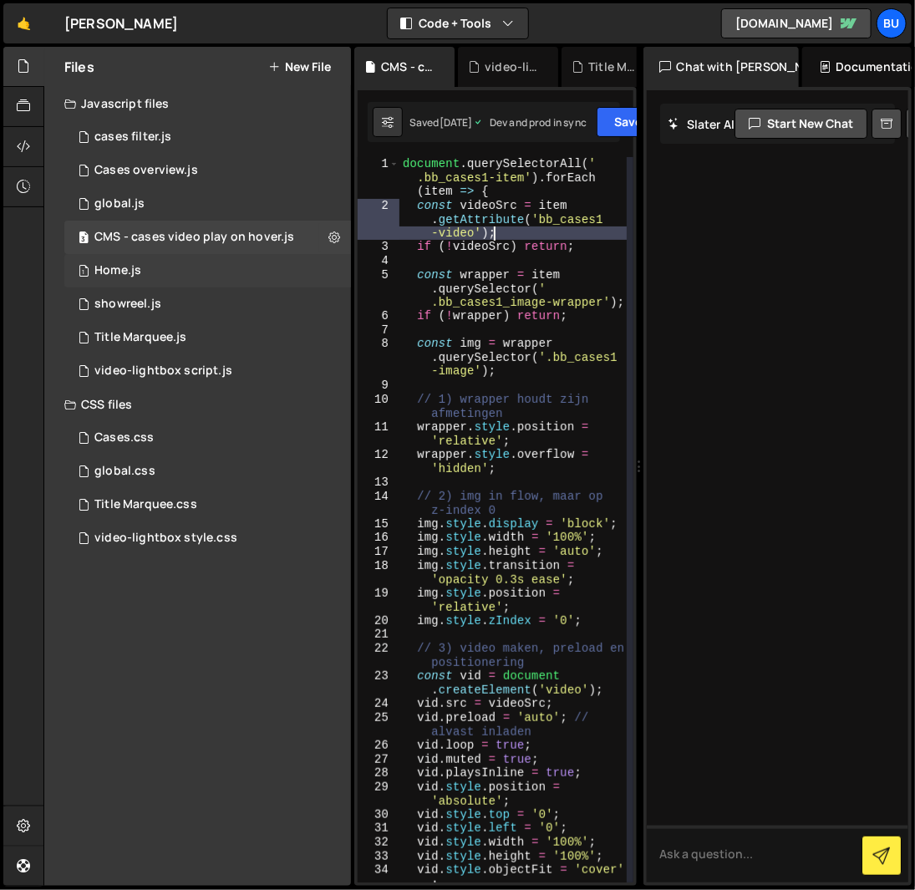
click at [228, 274] on div "1 Home.js 0" at bounding box center [207, 270] width 287 height 33
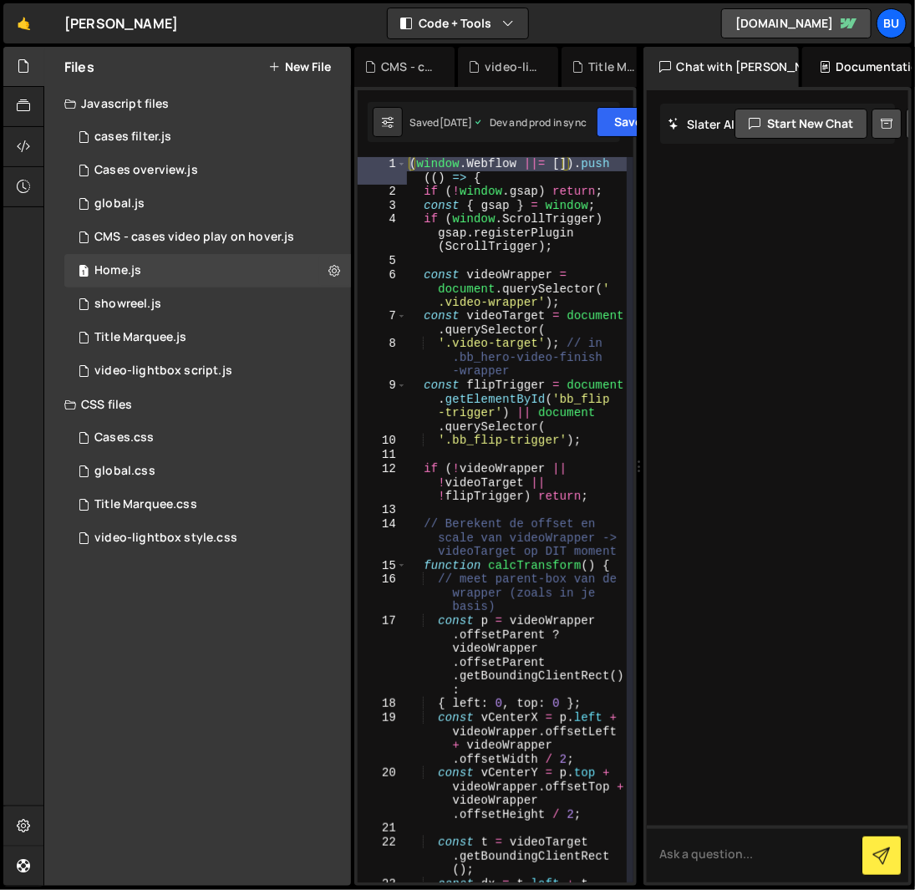
click at [540, 333] on div "( window . Webflow ||= [ ]) . push (( ) => { if ( ! window . gsap ) return ; co…" at bounding box center [516, 547] width 221 height 781
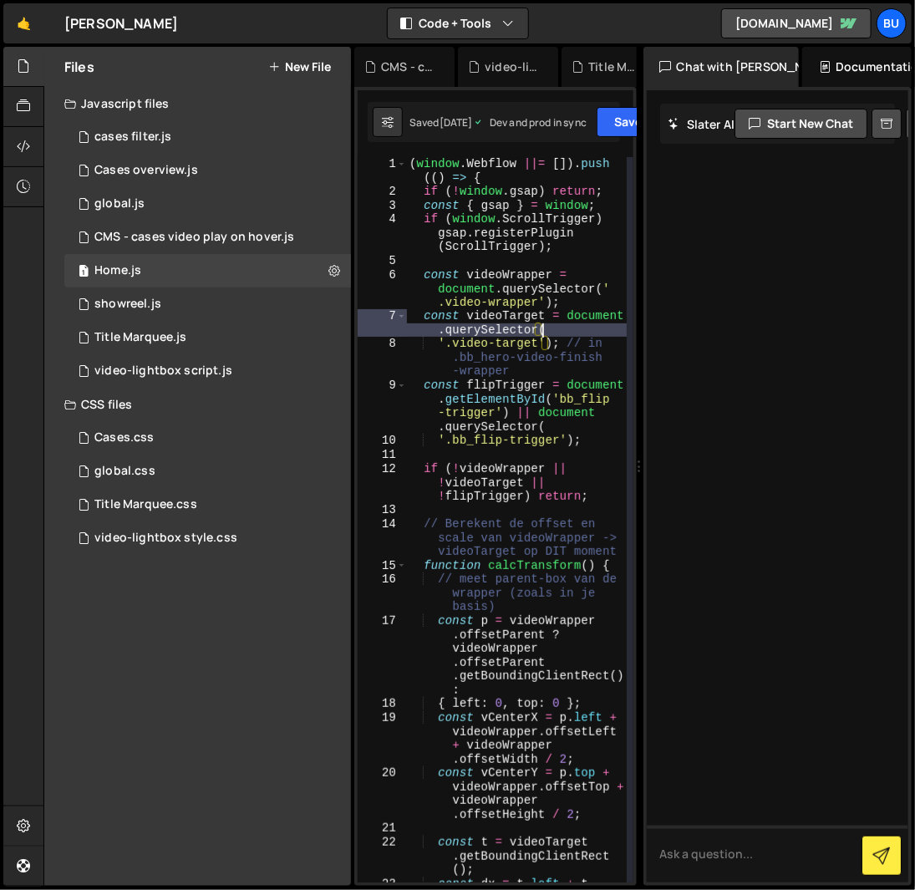
click at [478, 361] on div "( window . Webflow ||= [ ]) . push (( ) => { if ( ! window . gsap ) return ; co…" at bounding box center [516, 547] width 221 height 781
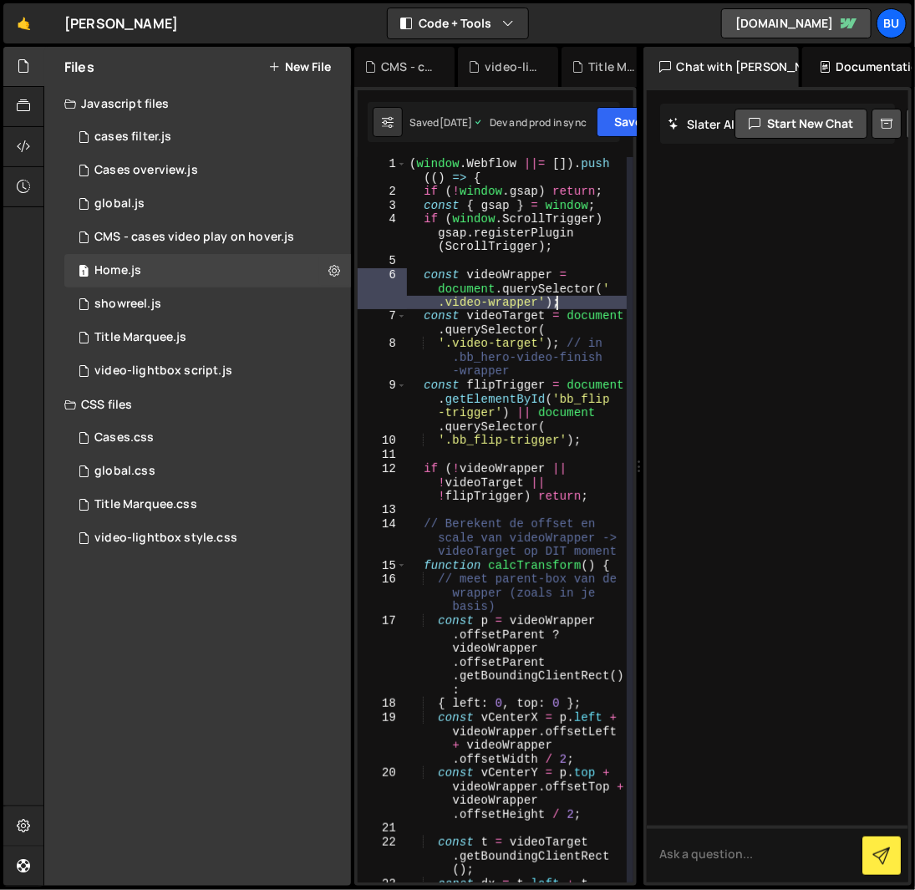
click at [562, 298] on div "( window . Webflow ||= [ ]) . push (( ) => { if ( ! window . gsap ) return ; co…" at bounding box center [516, 547] width 221 height 781
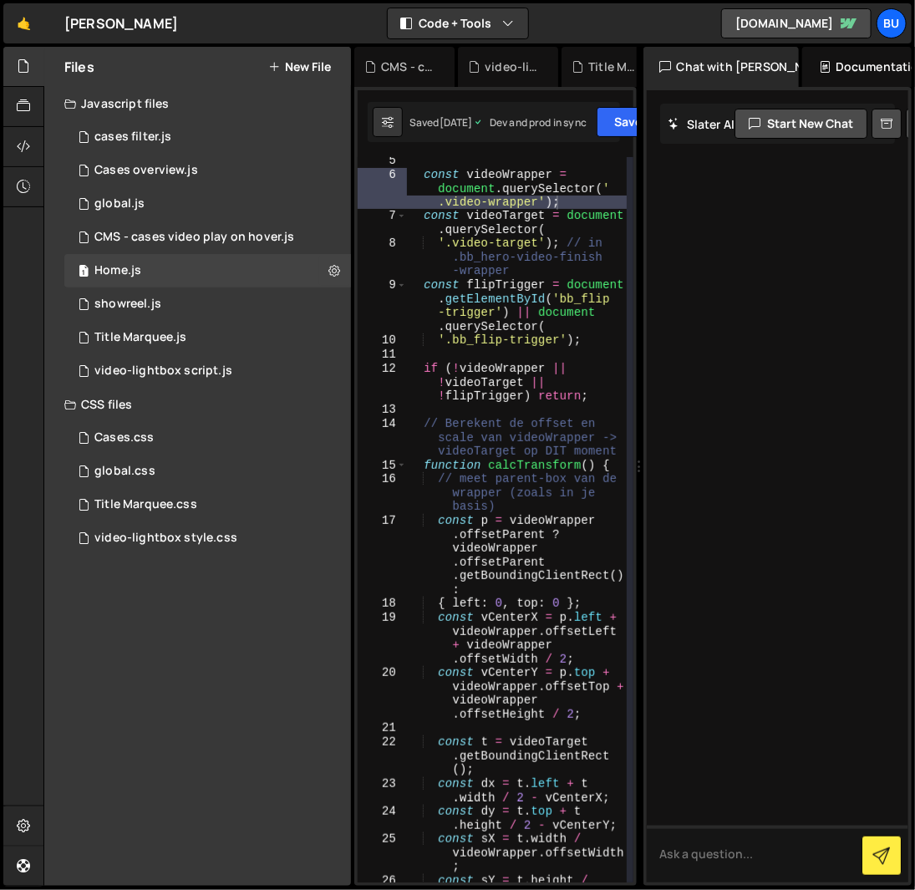
scroll to position [150, 0]
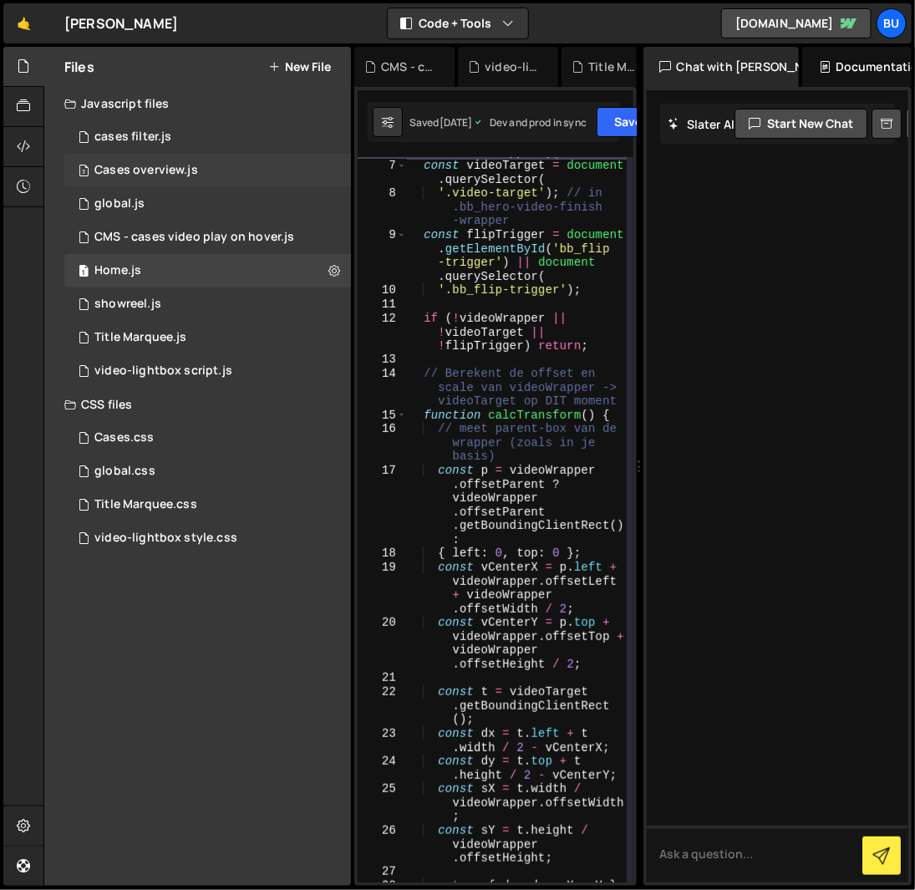
click at [222, 155] on div "3 Cases overview.js 0" at bounding box center [207, 170] width 287 height 33
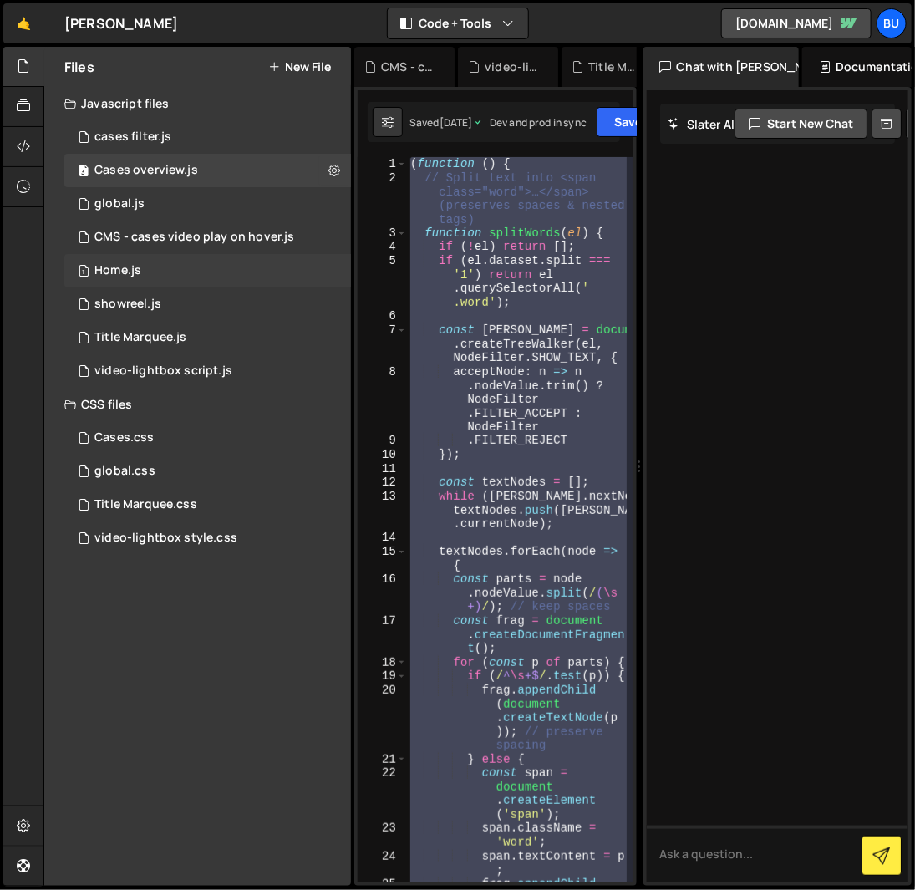
click at [226, 276] on div "1 Home.js 0" at bounding box center [207, 270] width 287 height 33
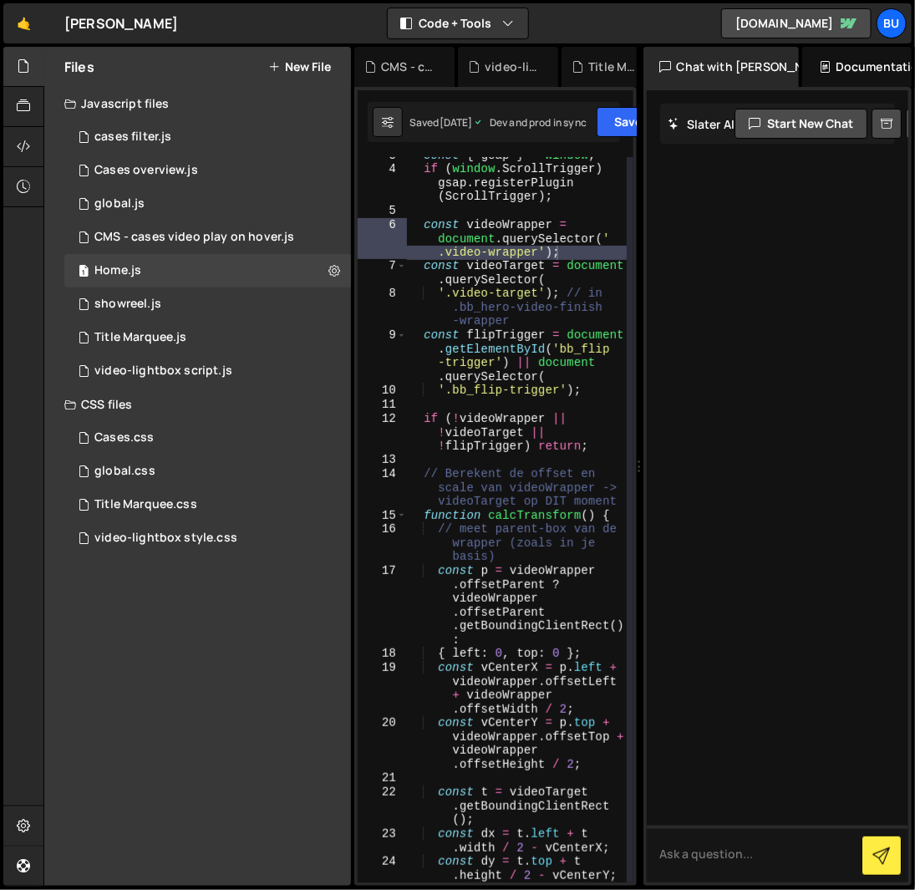
scroll to position [0, 0]
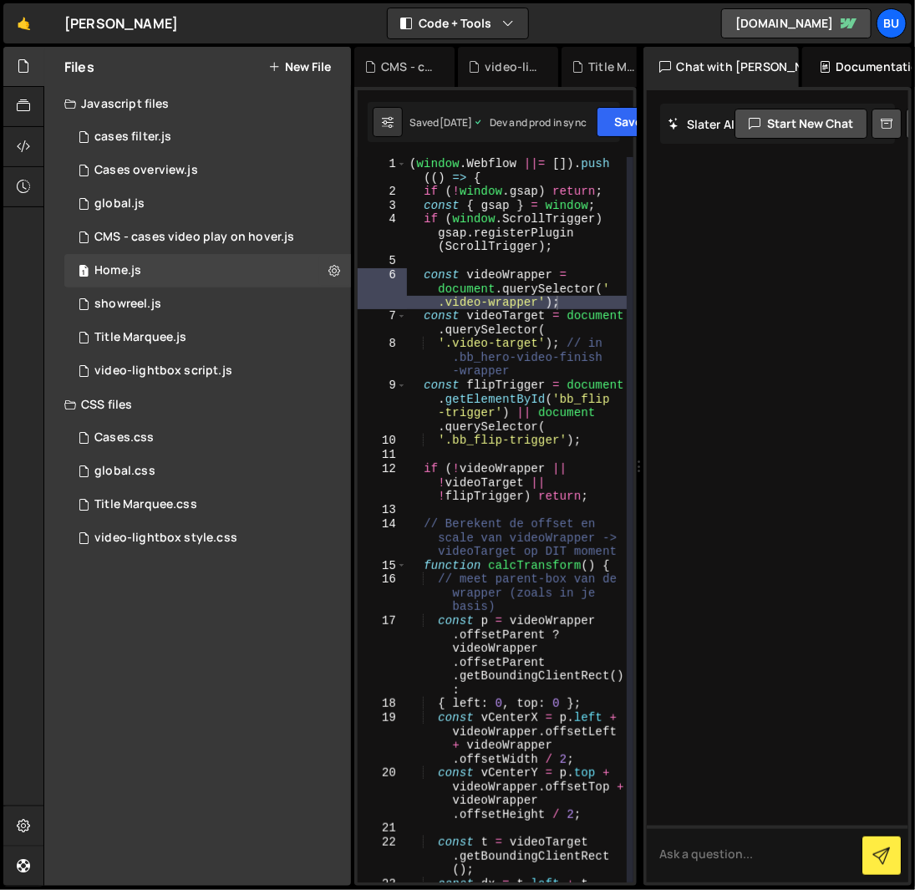
click at [528, 311] on div "( window . Webflow ||= [ ]) . push (( ) => { if ( ! window . gsap ) return ; co…" at bounding box center [516, 547] width 221 height 781
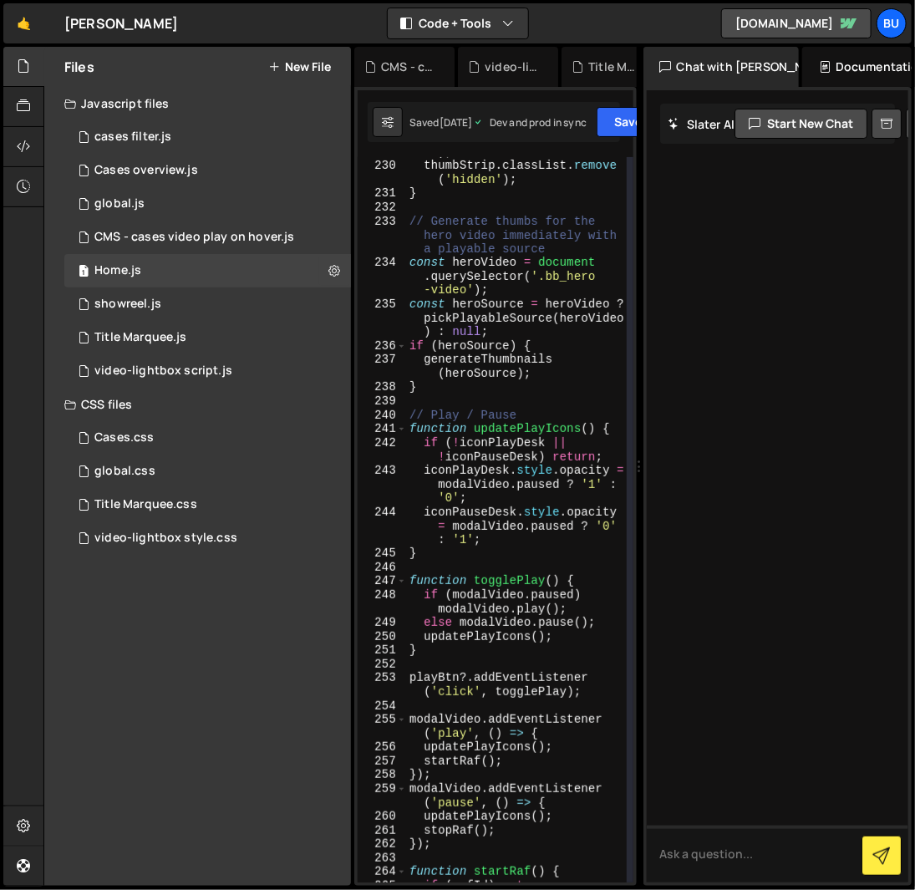
scroll to position [5967, 0]
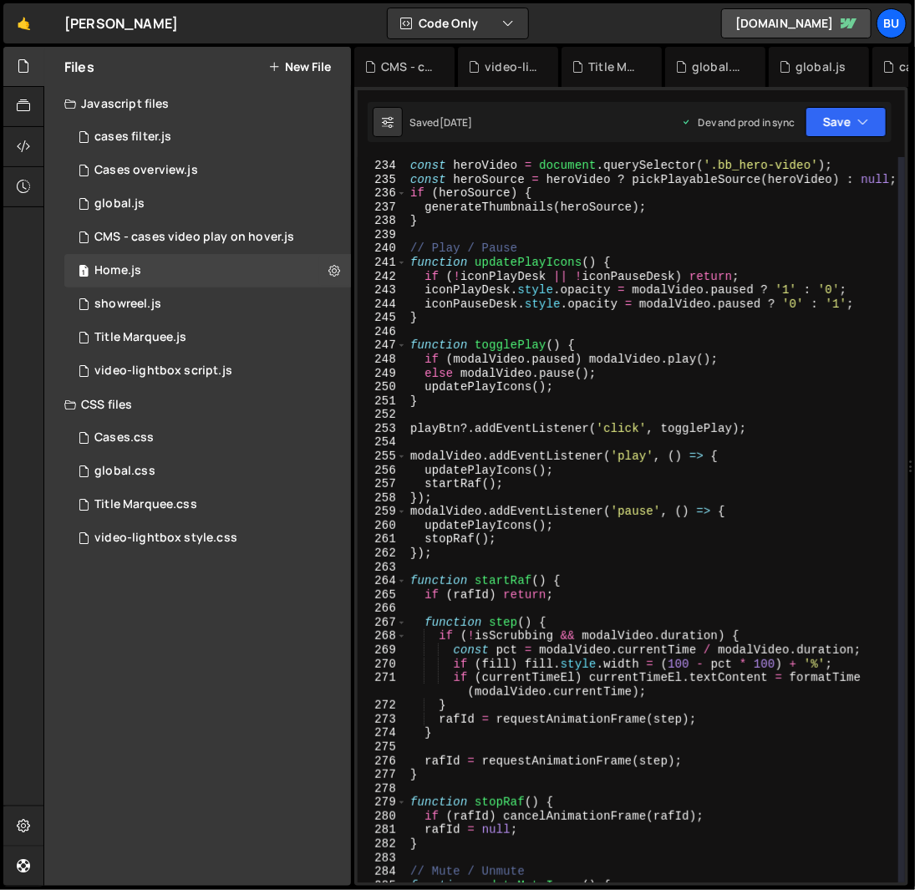
drag, startPoint x: 637, startPoint y: 454, endPoint x: 996, endPoint y: 524, distance: 366.2
click at [915, 524] on html "Projects [GEOGRAPHIC_DATA] Blog Bu Projects Your Teams Account Upgrade Logout" at bounding box center [457, 445] width 915 height 890
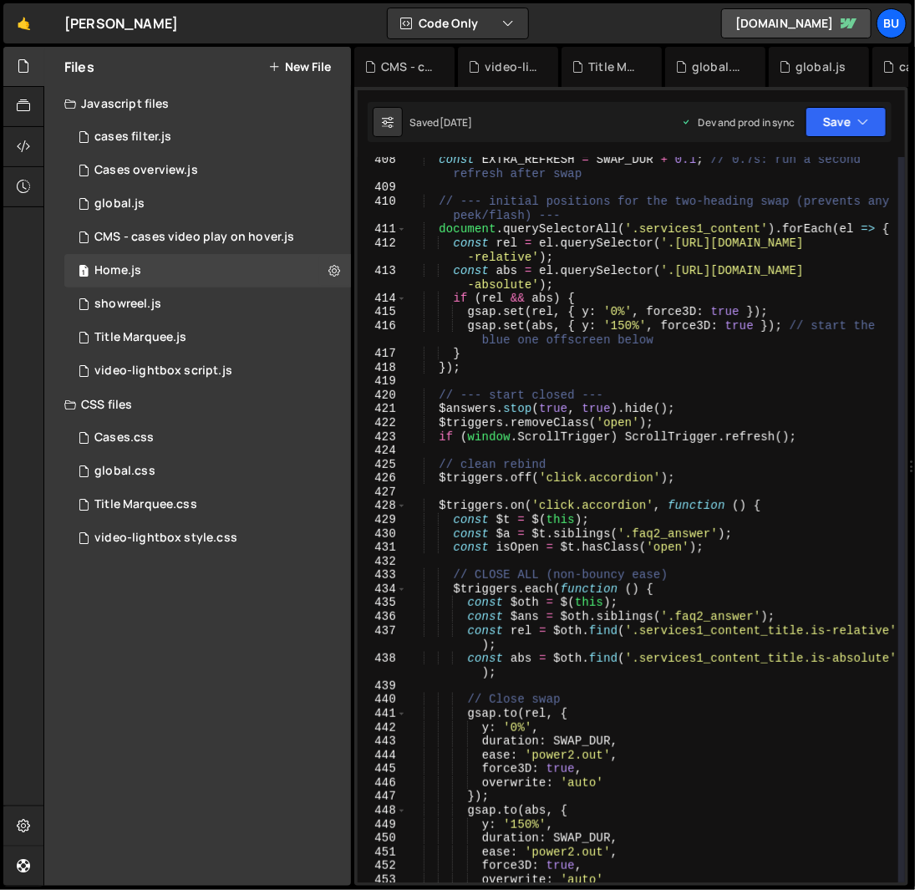
type textarea "// CLOSE ALL (non-bouncy ease)"
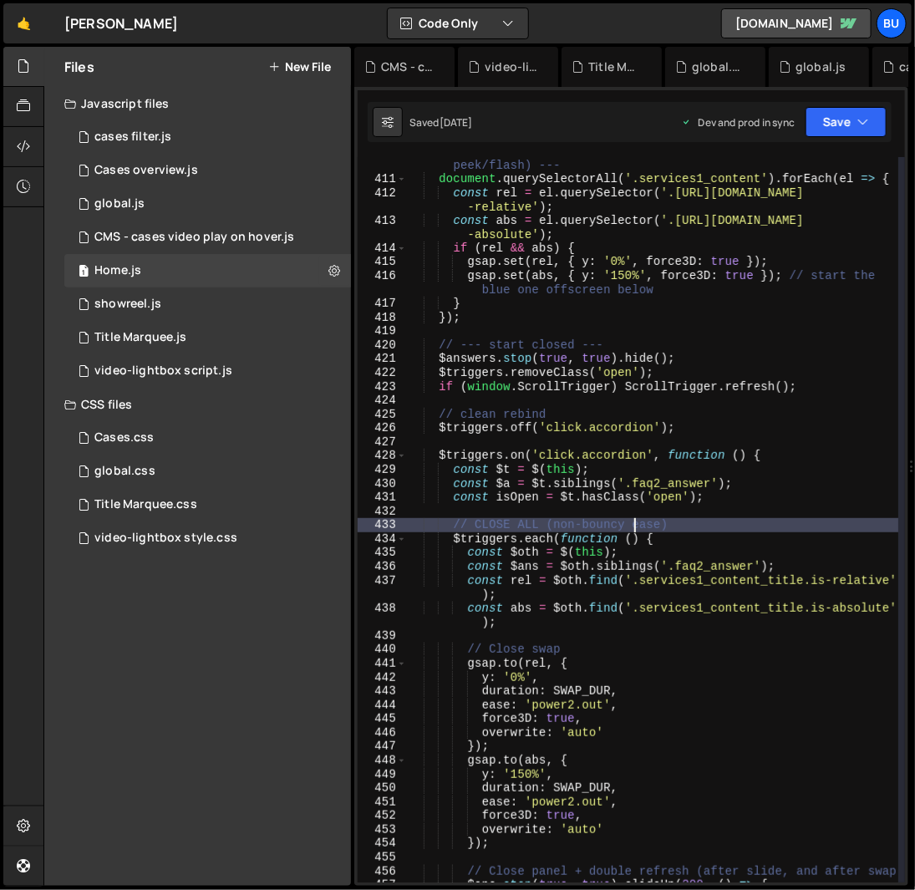
click at [631, 520] on div "// --- initial positions for the two-heading swap (prevents any peek/flash) ---…" at bounding box center [652, 528] width 491 height 767
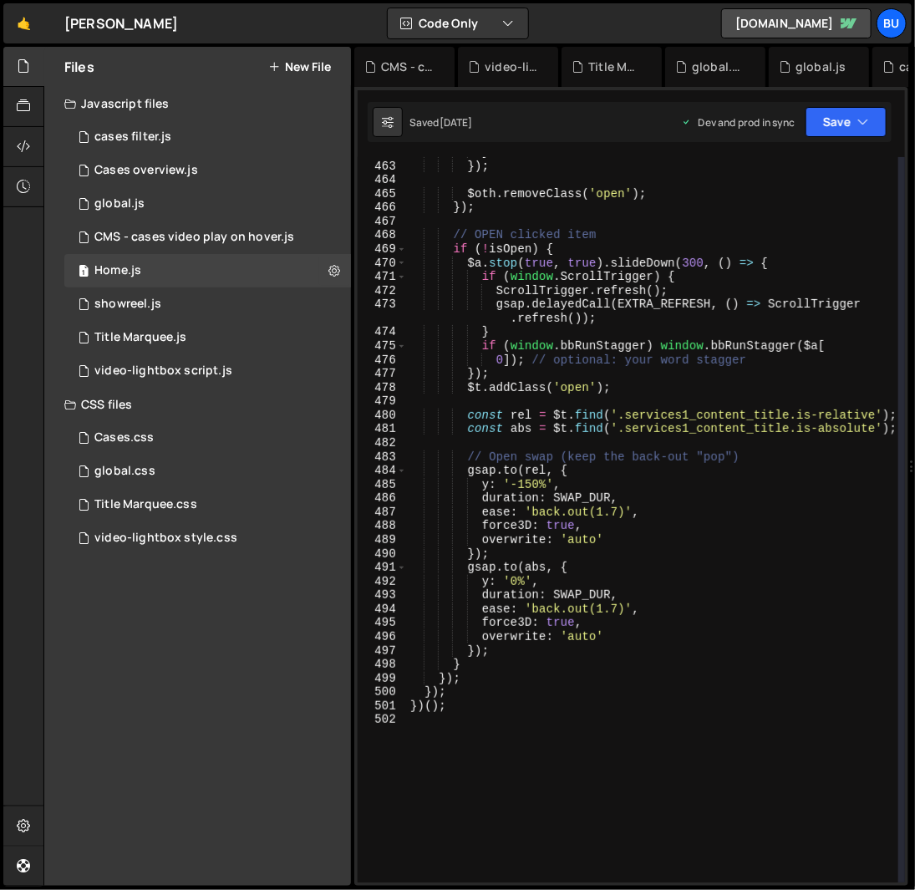
scroll to position [6948, 0]
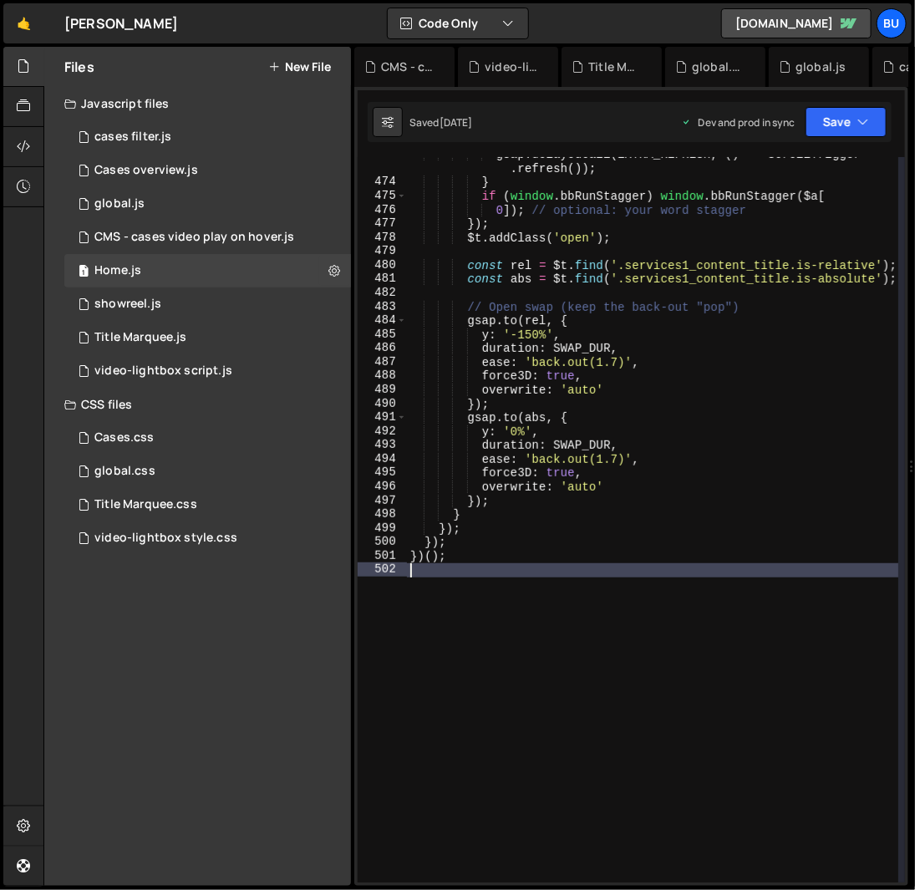
click at [625, 602] on div "gsap . delayedCall ( EXTRA_REFRESH , ( ) => ScrollTrigger . refresh ( )) ; } if…" at bounding box center [652, 531] width 491 height 767
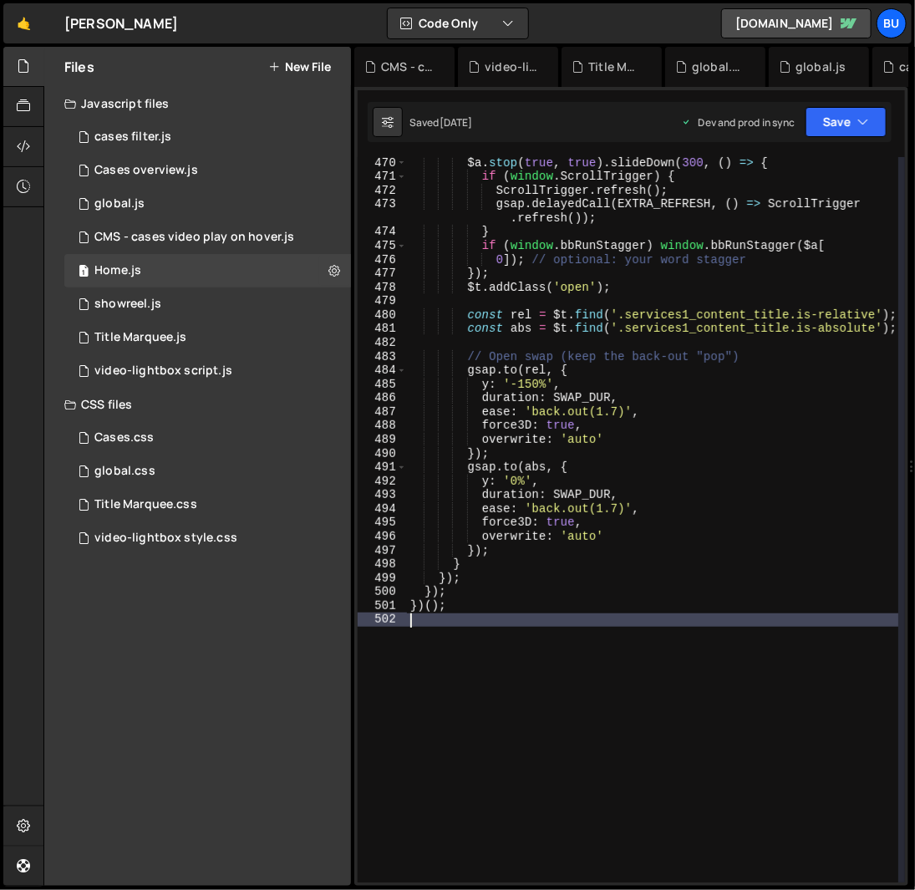
scroll to position [6898, 0]
click at [600, 623] on div "$a . stop ( true , true ) . slideDown ( 300 , ( ) => { if ( window . ScrollTrig…" at bounding box center [652, 532] width 491 height 753
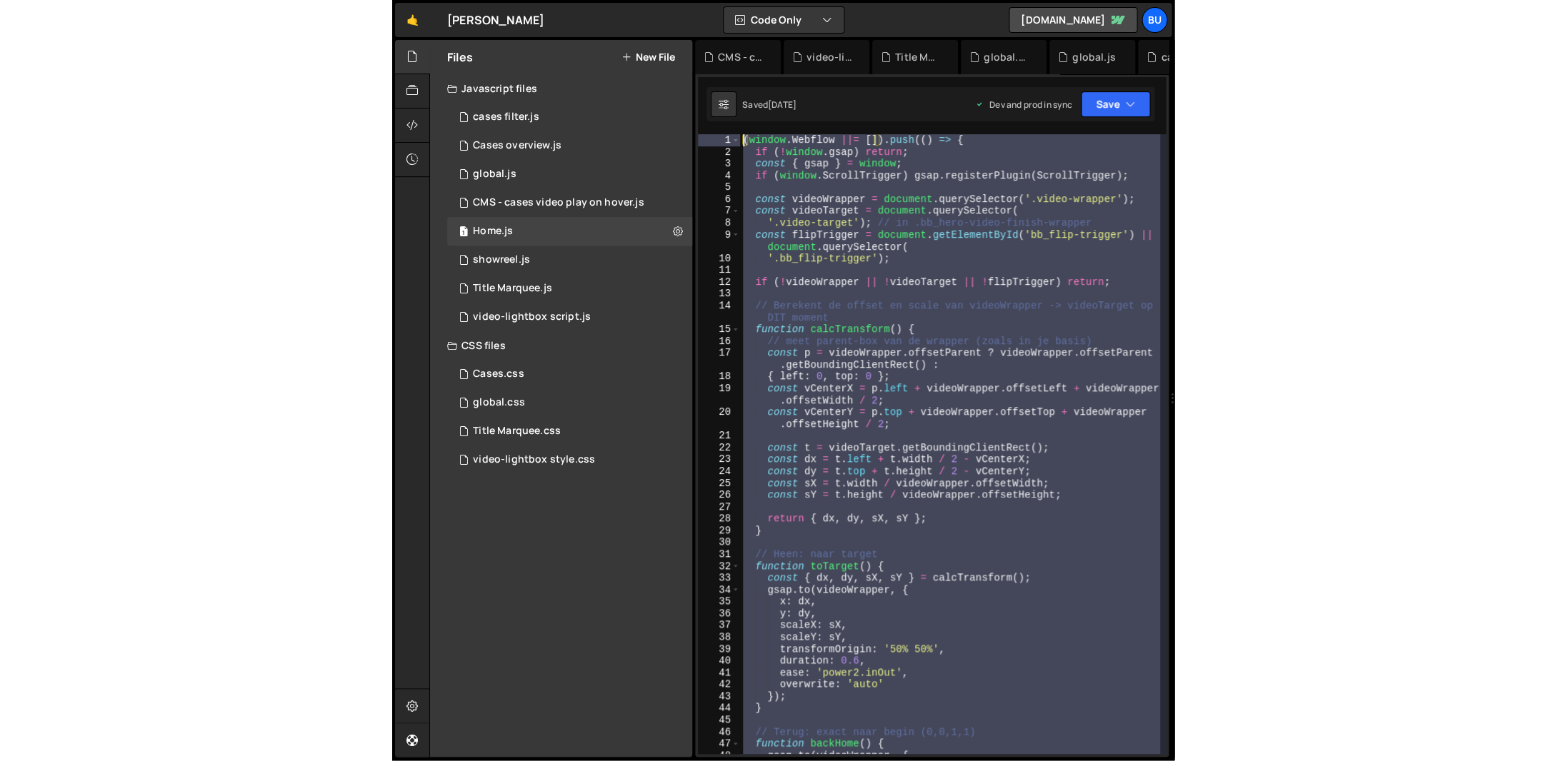
scroll to position [0, 0]
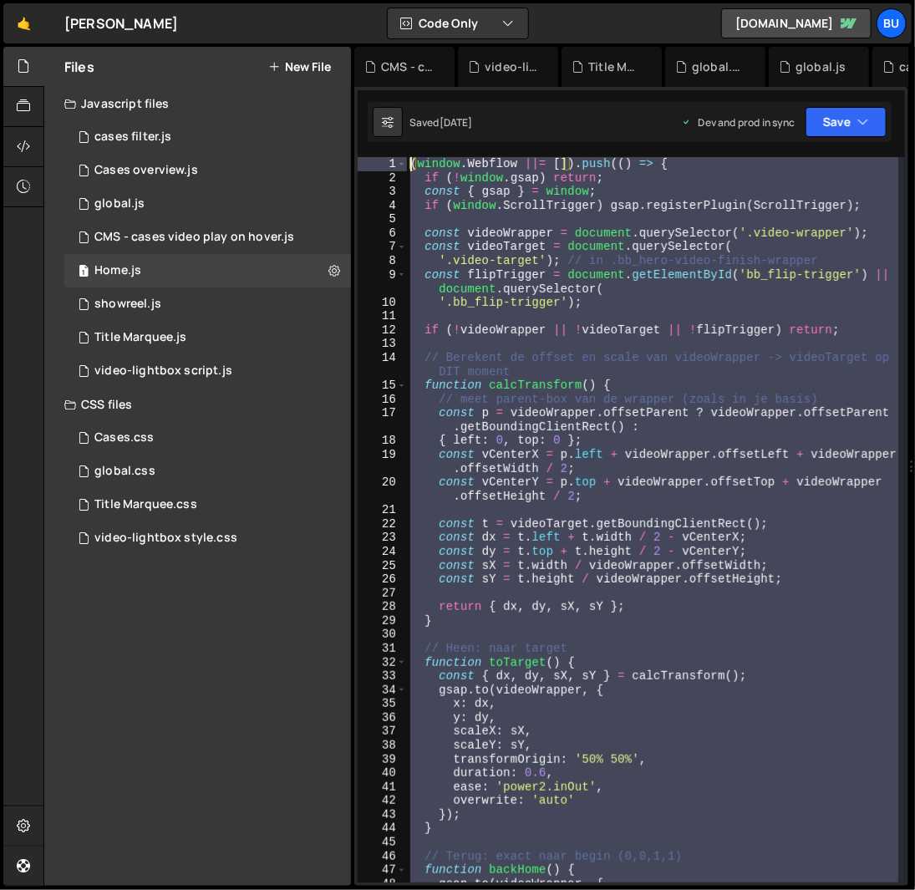
drag, startPoint x: 512, startPoint y: 616, endPoint x: 445, endPoint y: 91, distance: 529.2
click at [445, 91] on div "XXXXXXXXXXXXXXXXXXXXXXXXXXXXXXXXXXXXXXXXXXXXXXXXXXXXXXXXXXXXXXXXXXXXXXXXXXXXXXX…" at bounding box center [631, 486] width 554 height 799
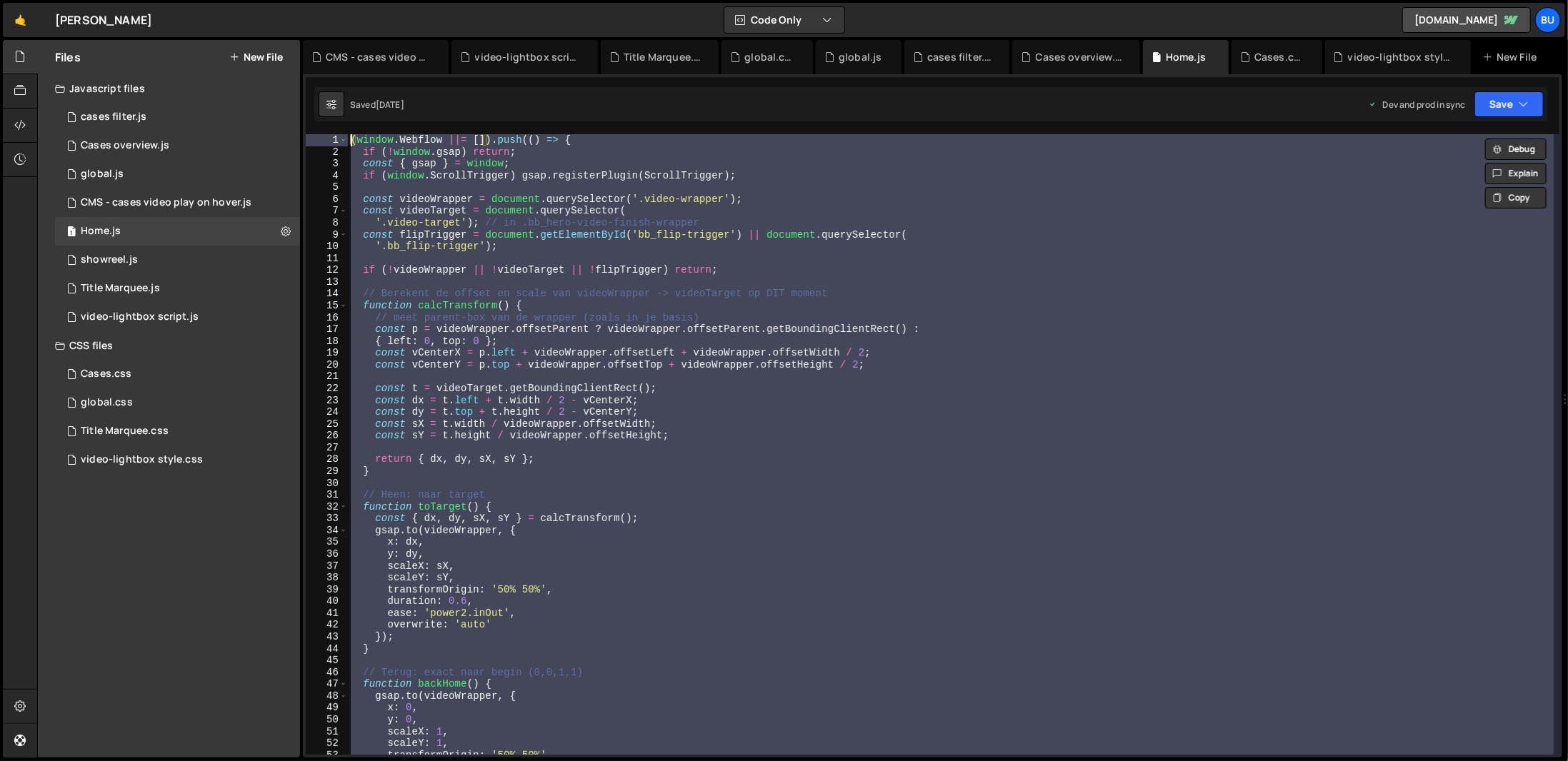
click at [766, 363] on div "( window . Webflow ||= [ ]) . push (( ) => { if ( ! window . gsap ) return ; co…" at bounding box center [950, 444] width 1206 height 620
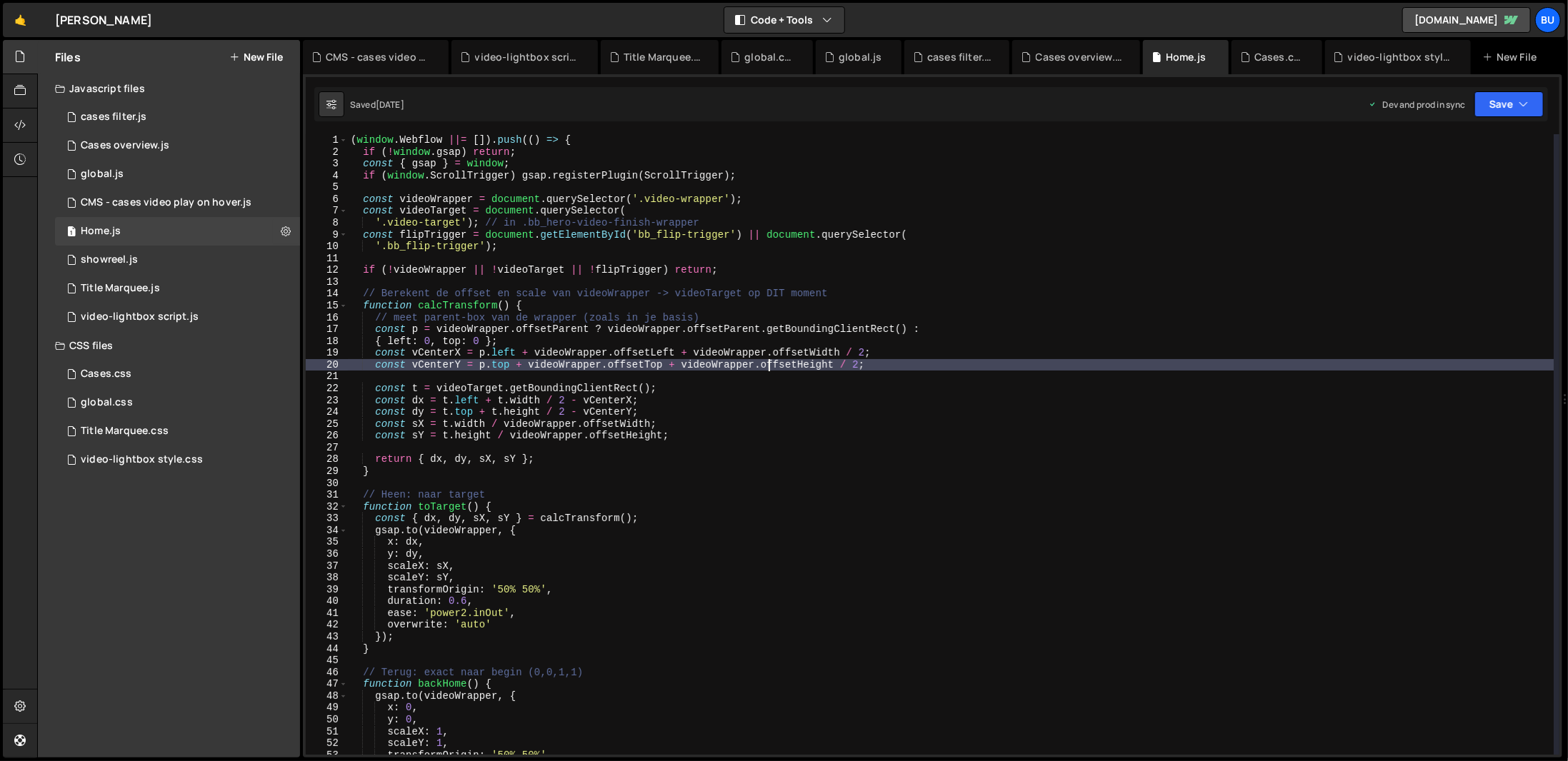
drag, startPoint x: 699, startPoint y: 518, endPoint x: 723, endPoint y: 530, distance: 26.8
click at [723, 530] on div "( window . Webflow ||= [ ]) . push (( ) => { if ( ! window . gsap ) return ; co…" at bounding box center [950, 456] width 1206 height 644
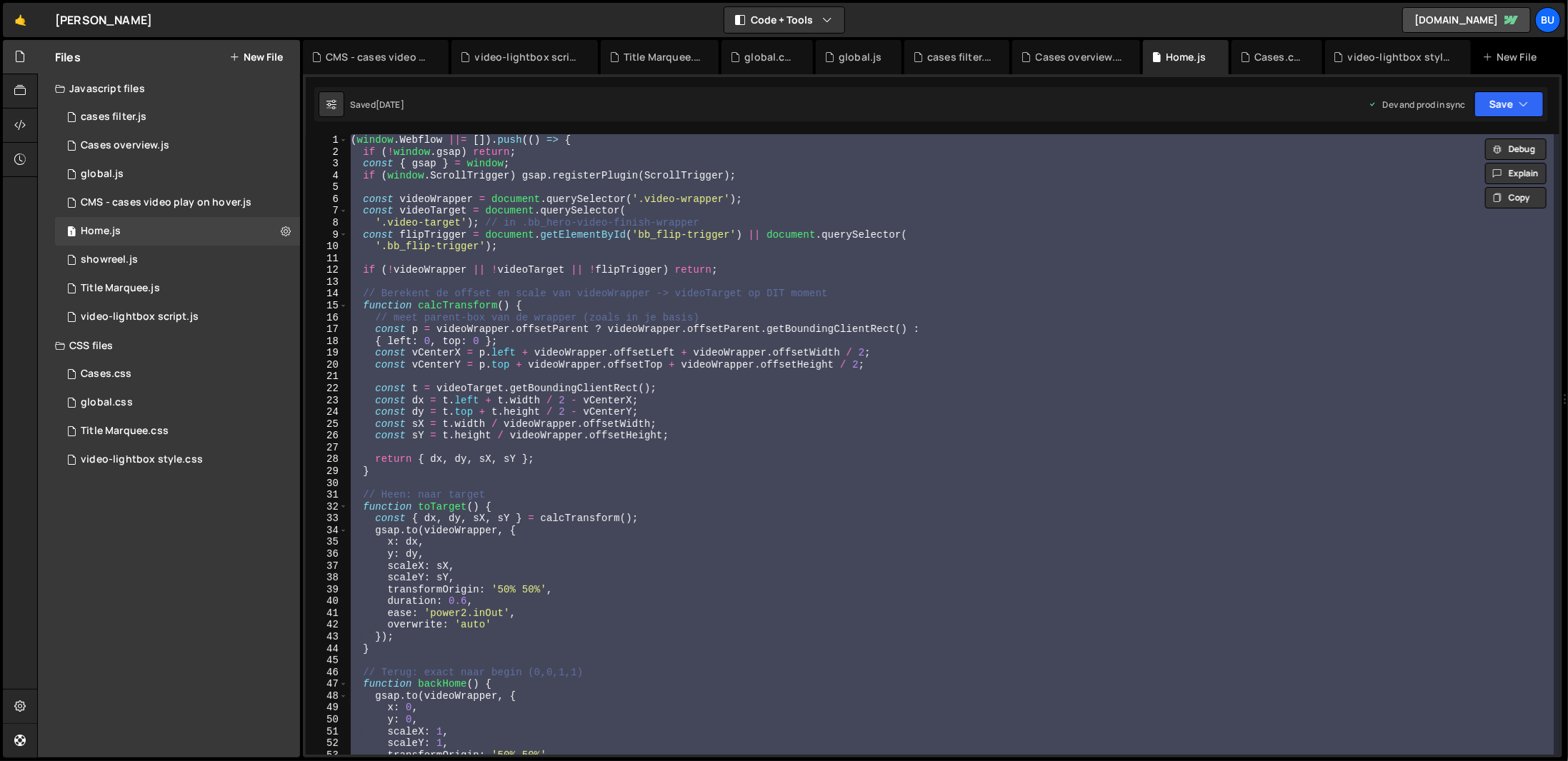
click at [593, 295] on div "( window . Webflow ||= [ ]) . push (( ) => { if ( ! window . gsap ) return ; co…" at bounding box center [950, 444] width 1206 height 620
type textarea "// Berekent de offset en scale van videoWrapper -> videoTarget op DIT moment"
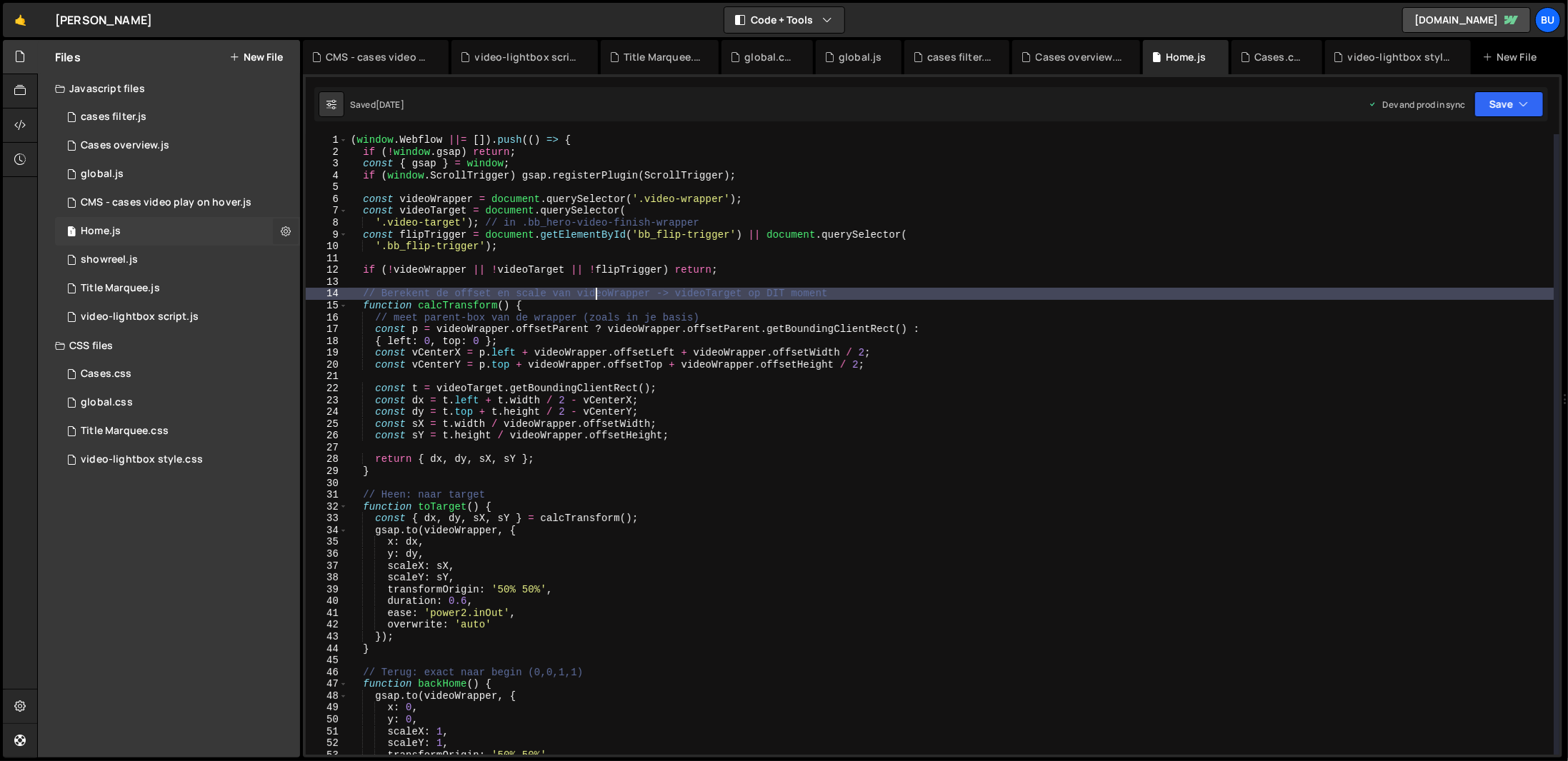
click at [294, 225] on button at bounding box center [285, 231] width 26 height 26
click at [285, 225] on icon at bounding box center [285, 231] width 10 height 14
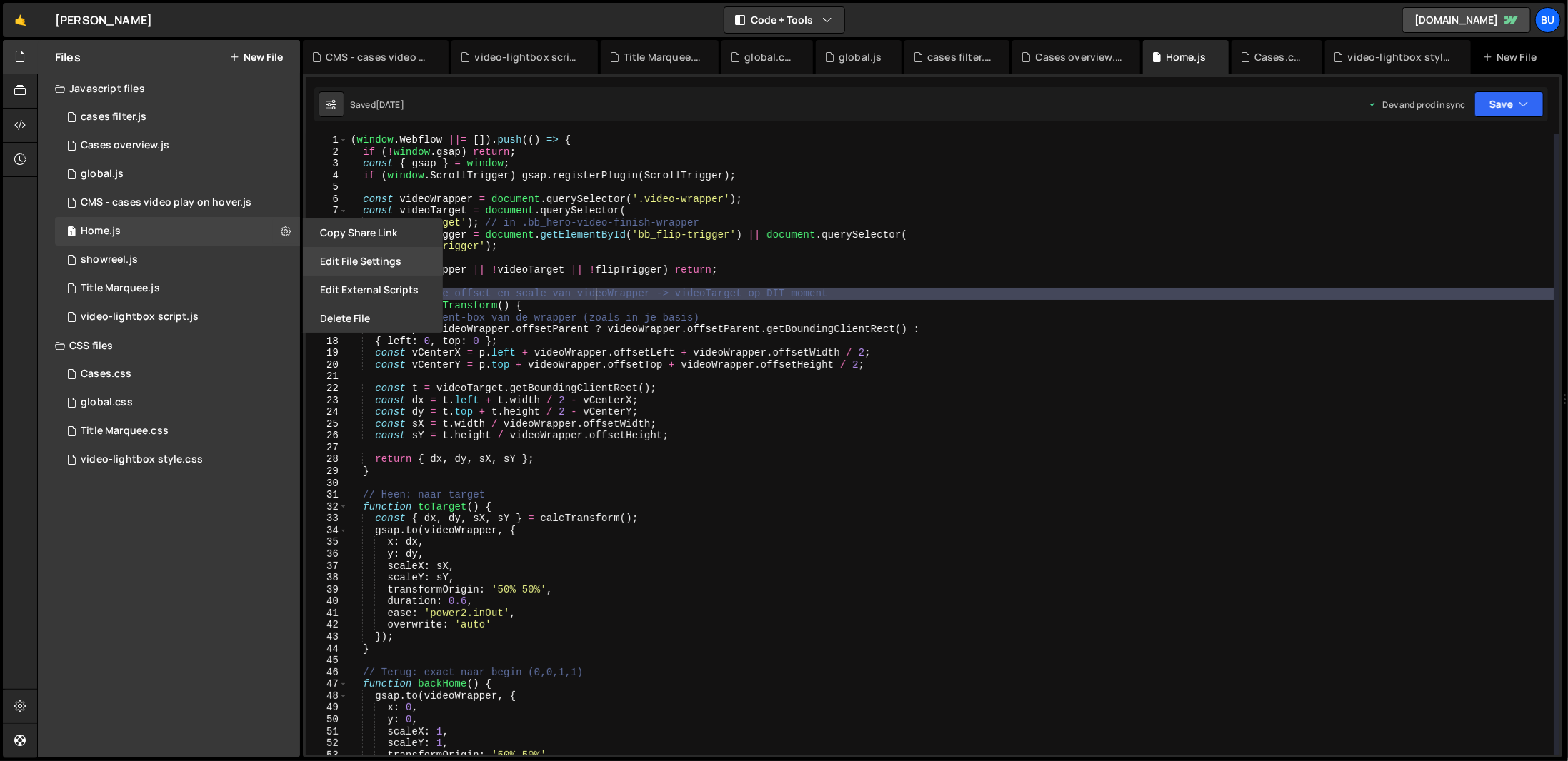
click at [332, 250] on button "Edit File Settings" at bounding box center [373, 260] width 140 height 28
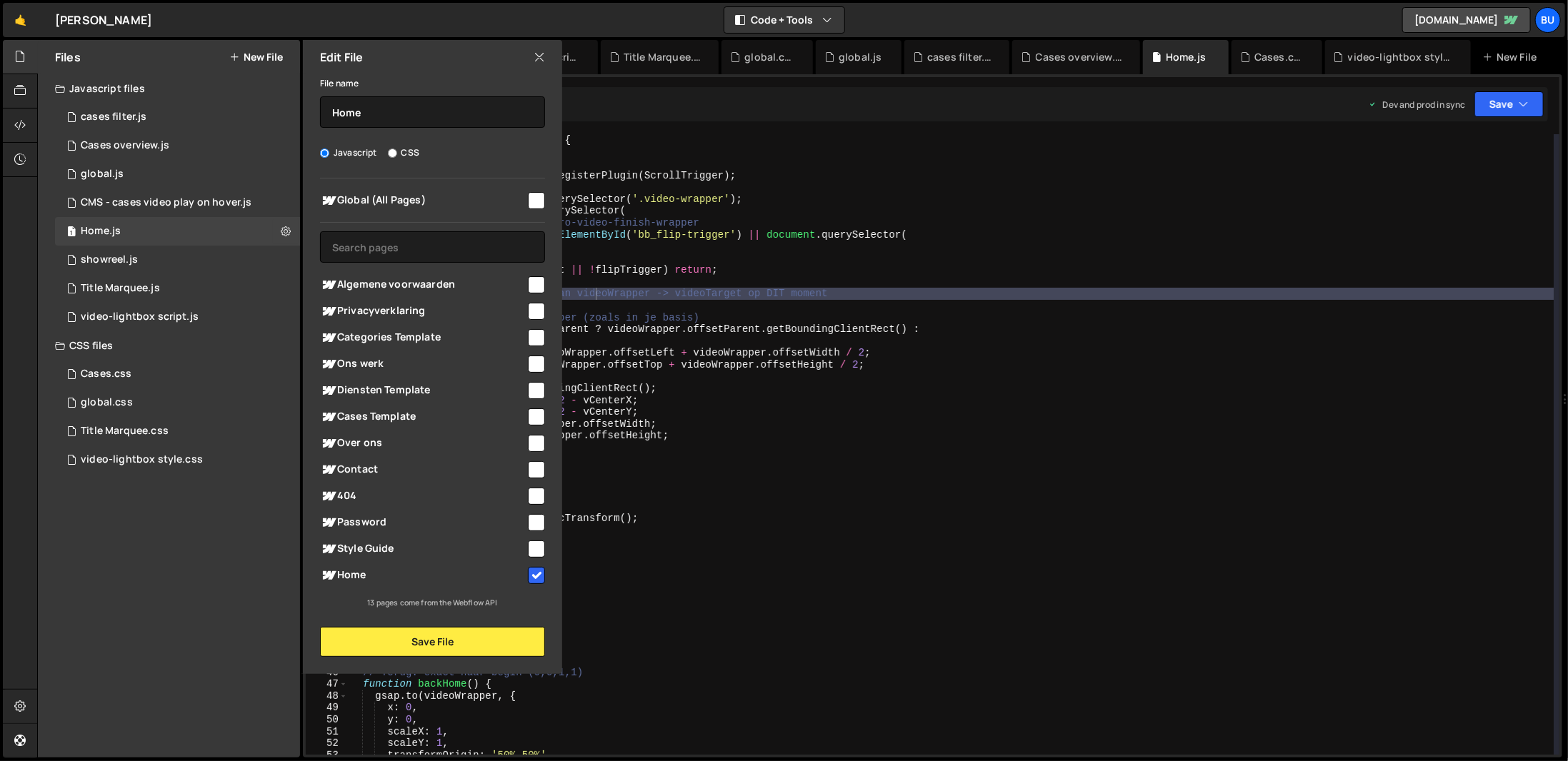
click at [537, 580] on input "checkbox" at bounding box center [537, 576] width 17 height 17
checkbox input "false"
click at [508, 631] on button "Save File" at bounding box center [432, 641] width 225 height 30
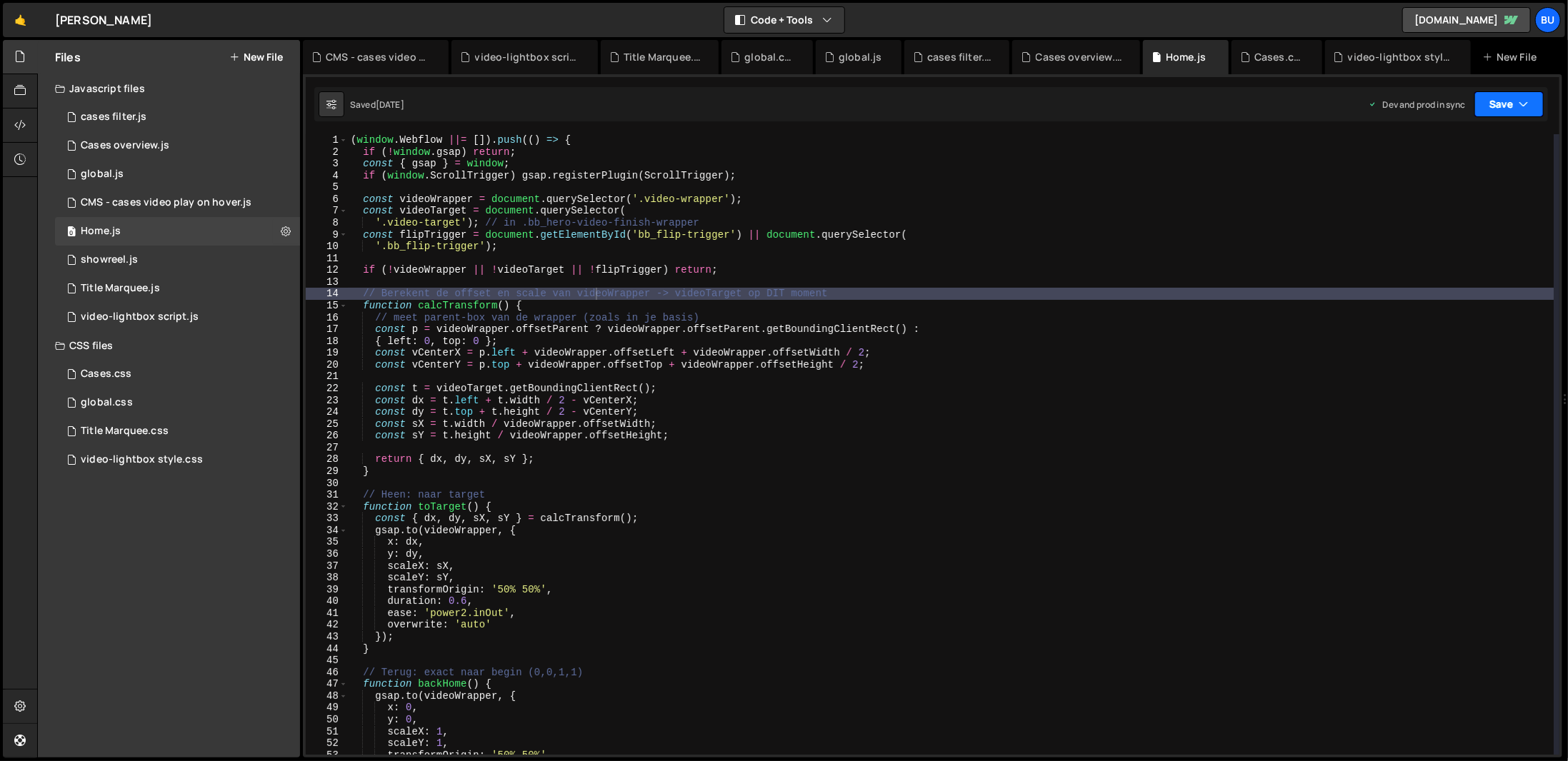
drag, startPoint x: 1494, startPoint y: 108, endPoint x: 1489, endPoint y: 131, distance: 23.5
click at [1495, 107] on button "Save" at bounding box center [1508, 104] width 69 height 26
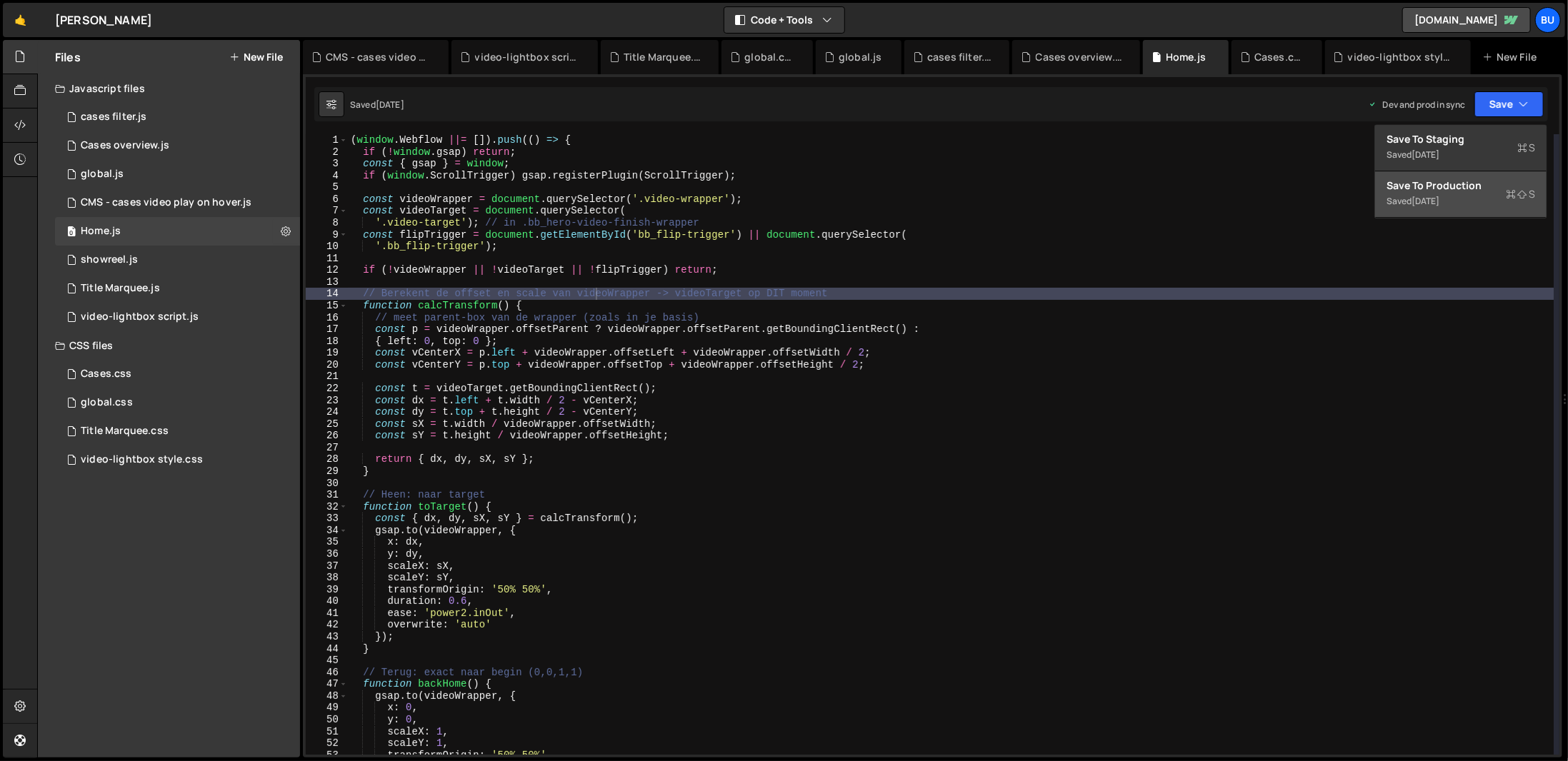
click at [1467, 198] on div "Saved [DATE]" at bounding box center [1460, 202] width 149 height 17
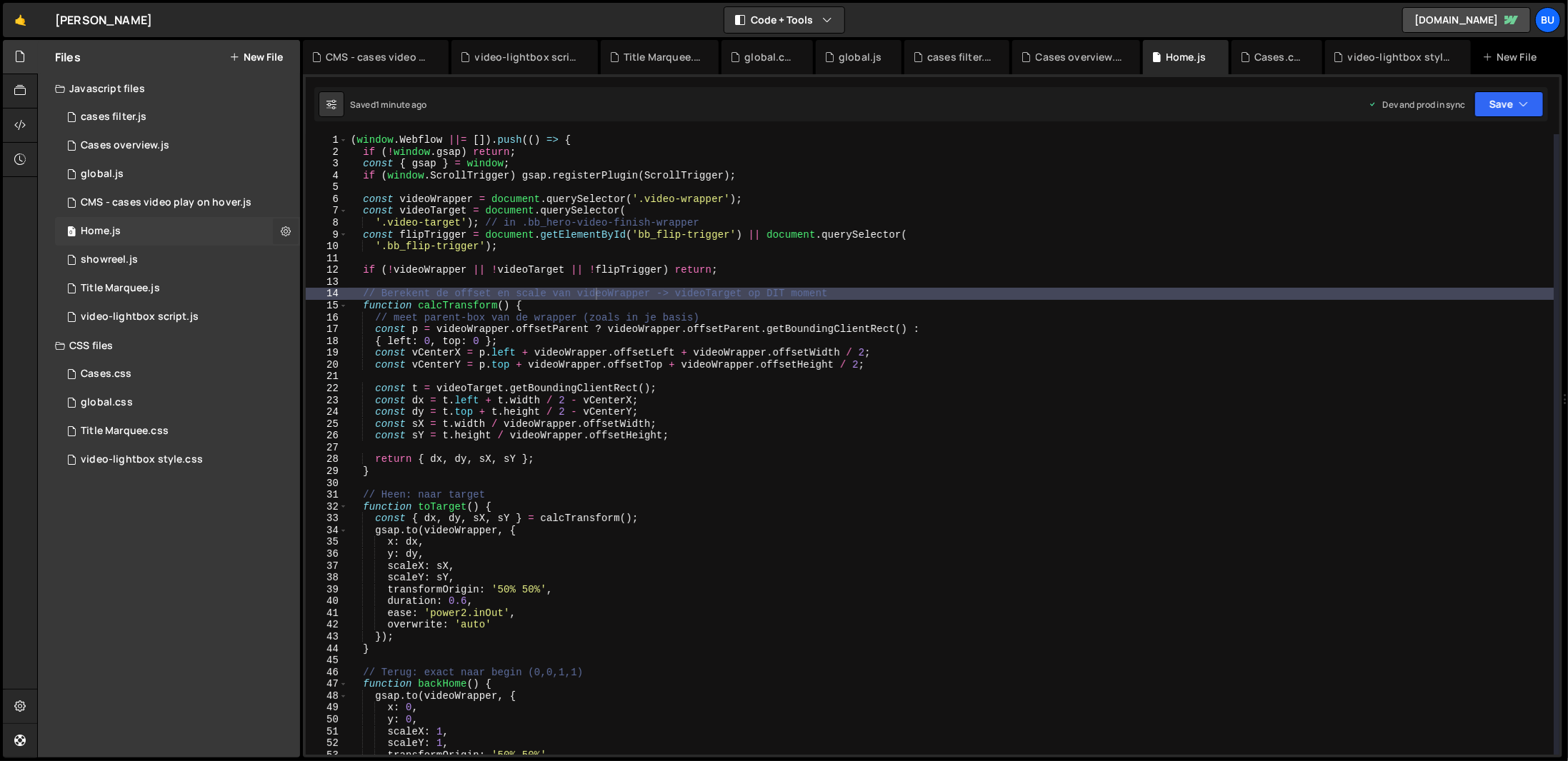
click at [289, 234] on icon at bounding box center [285, 231] width 10 height 14
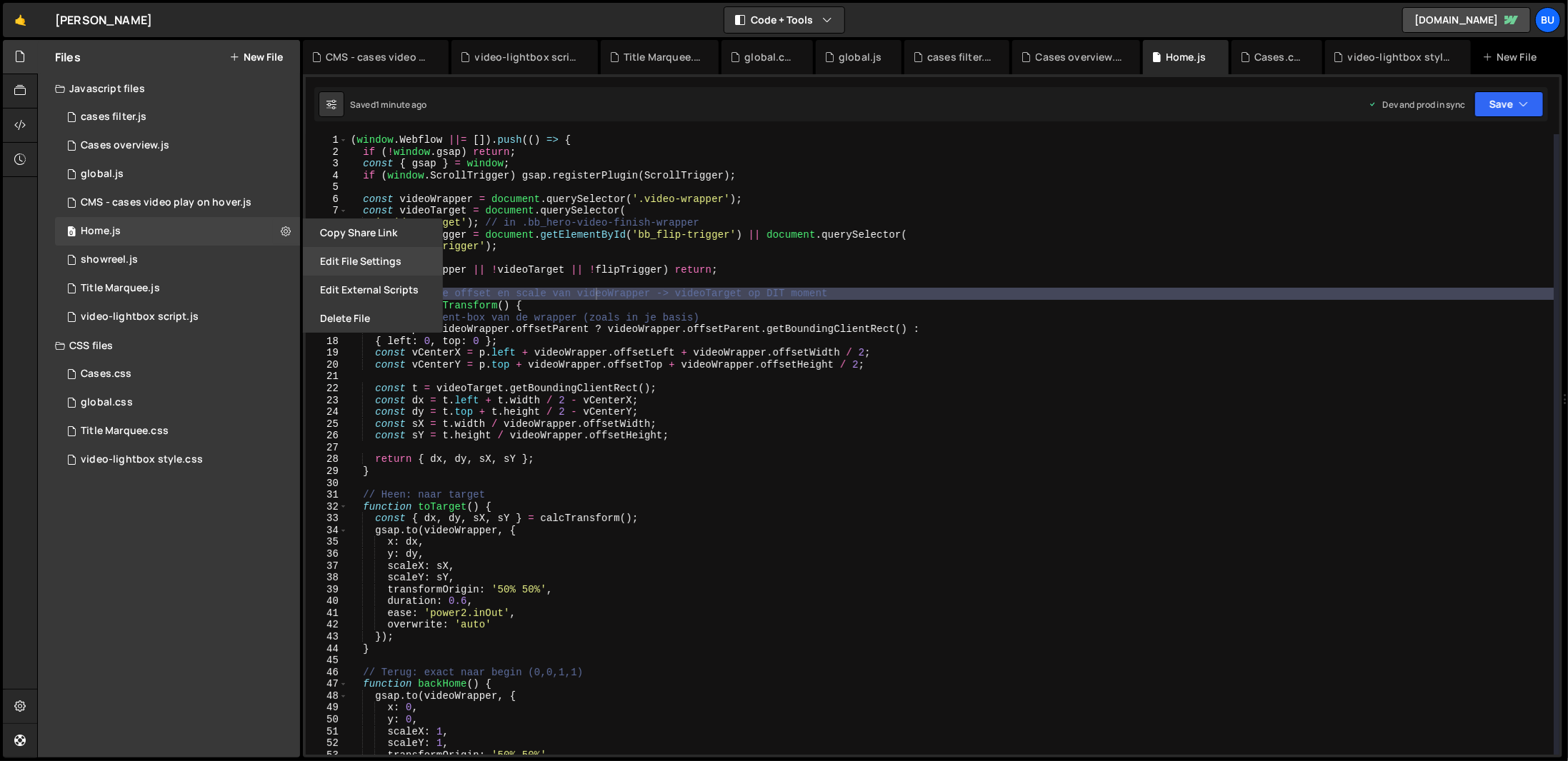
click at [385, 260] on button "Edit File Settings" at bounding box center [373, 260] width 140 height 28
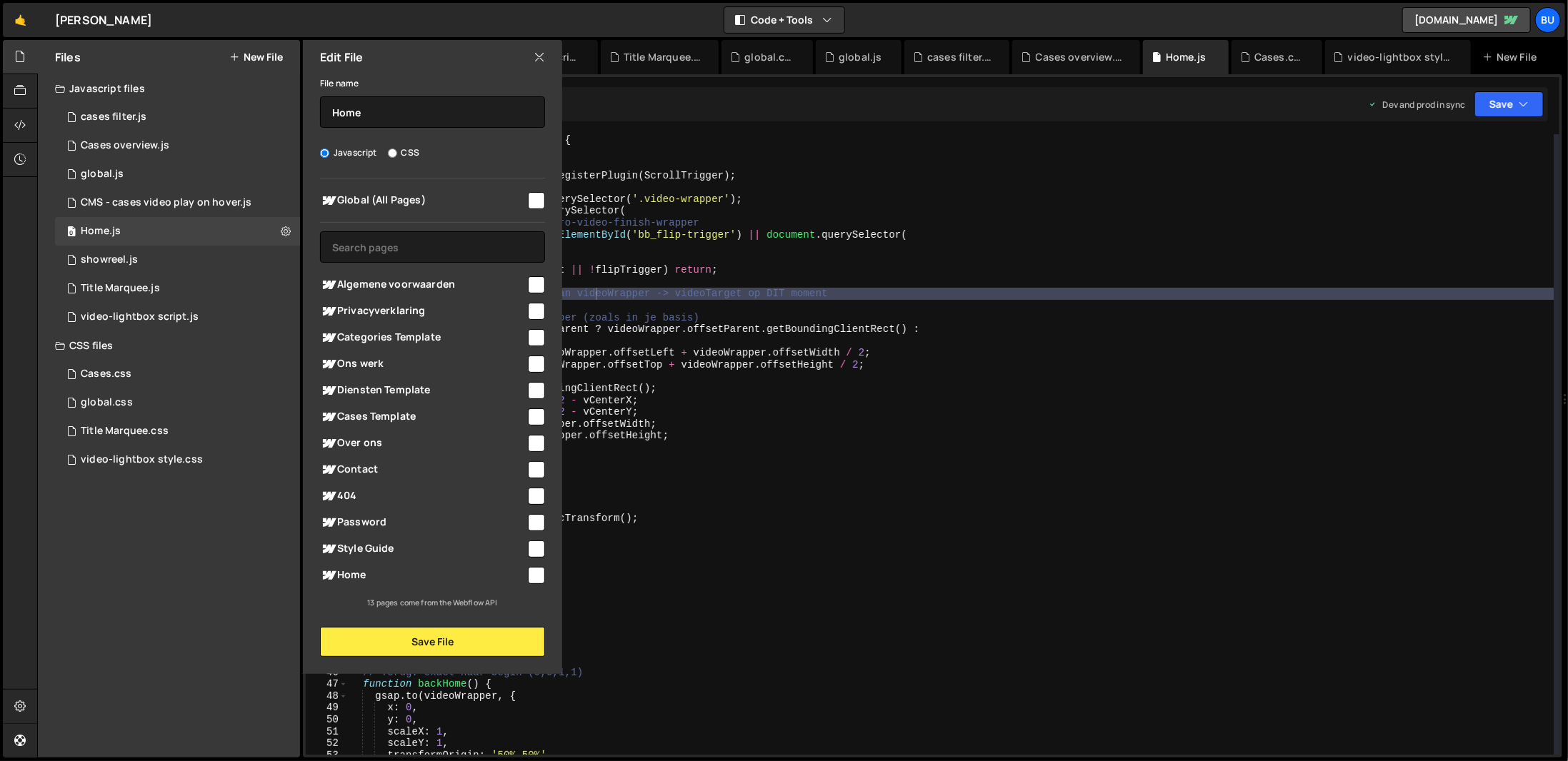
click at [202, 620] on div "Files New File Javascript files 1 cases filter.js 0 3 Cases overview.js 0 1 glo…" at bounding box center [168, 399] width 262 height 717
type textarea "x: dx,"
click at [817, 547] on div "( window . Webflow ||= [ ]) . push (( ) => { if ( ! window . gsap ) return ; co…" at bounding box center [950, 456] width 1206 height 644
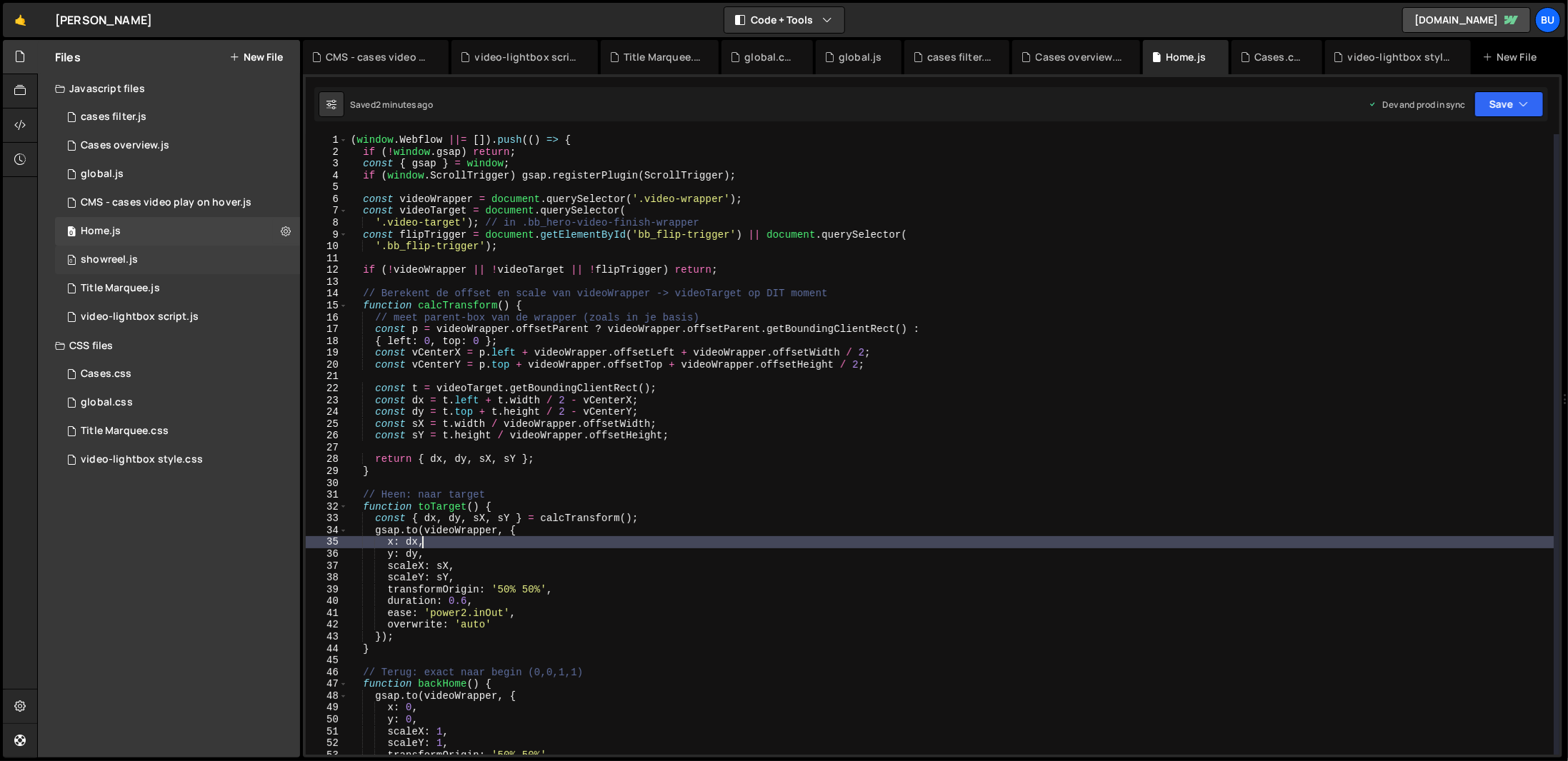
click at [224, 258] on div "0 showreel.js 0" at bounding box center [177, 260] width 245 height 28
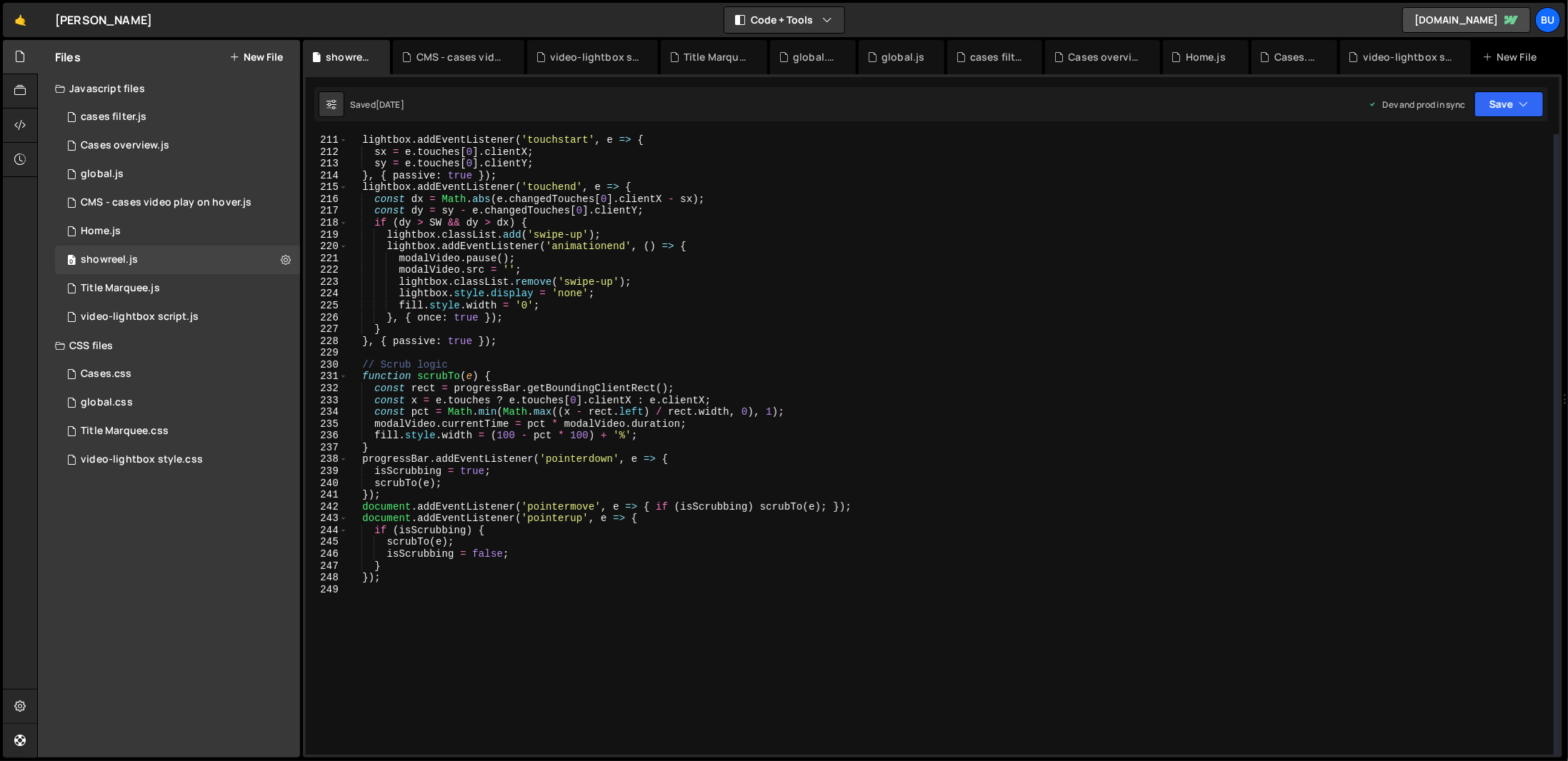
scroll to position [2629, 0]
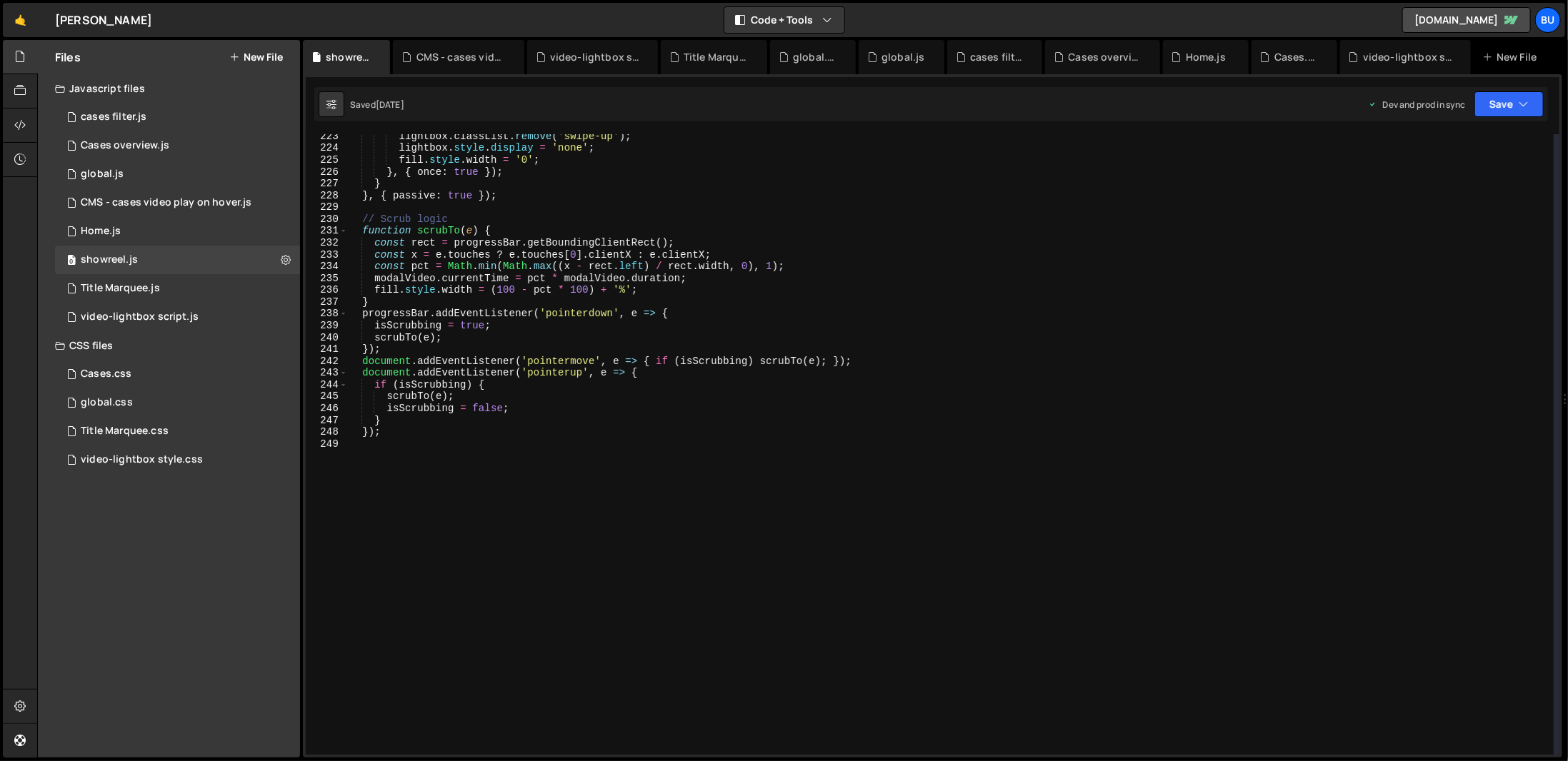
click at [213, 641] on div "Files New File Javascript files 1 cases filter.js 0 3 Cases overview.js 0 1 glo…" at bounding box center [168, 399] width 262 height 717
click at [230, 290] on div "3 Title Marquee.js 0" at bounding box center [177, 288] width 245 height 28
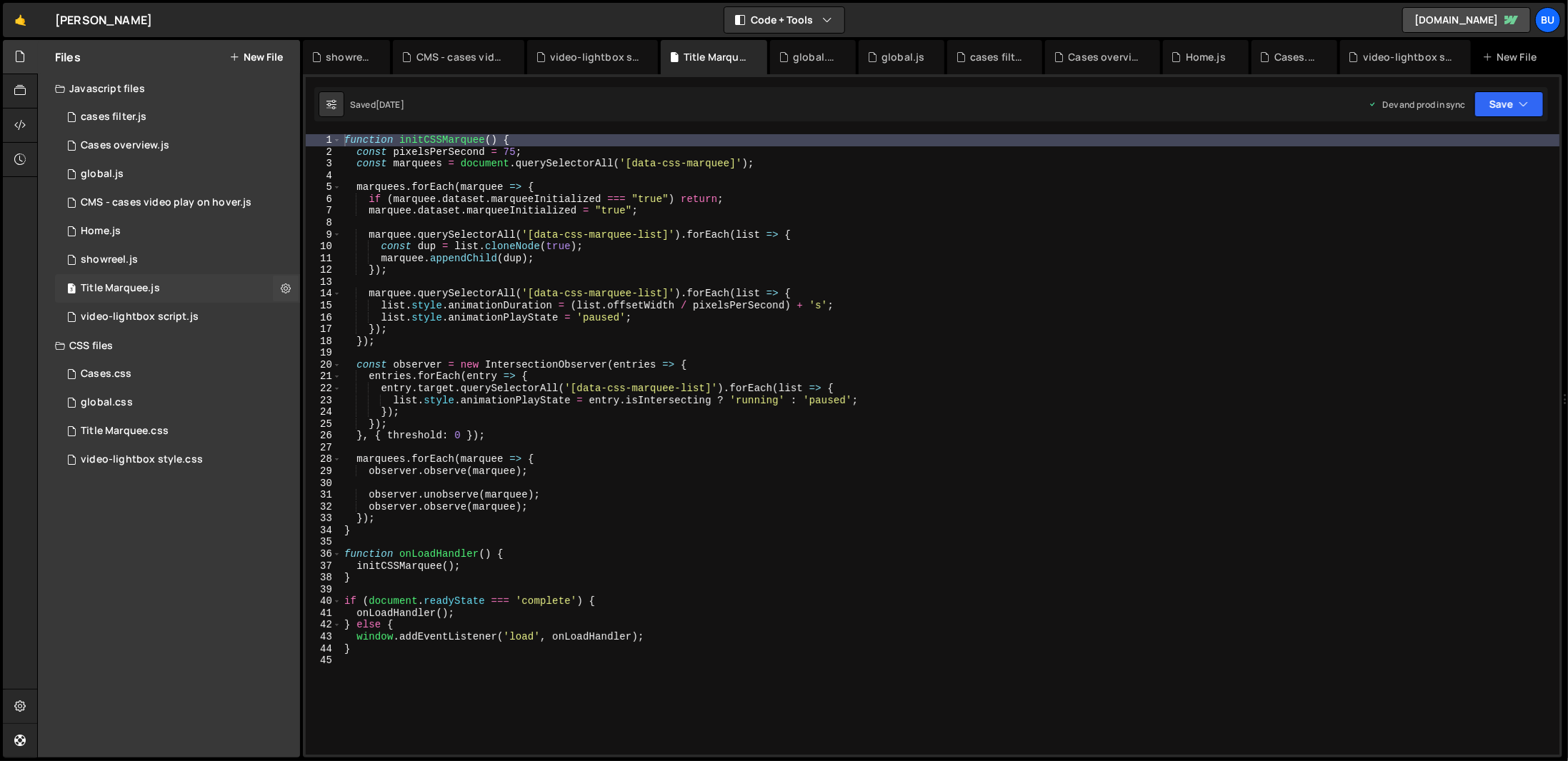
scroll to position [0, 0]
click at [230, 308] on div "2 video-lightbox script.js 0" at bounding box center [177, 316] width 245 height 28
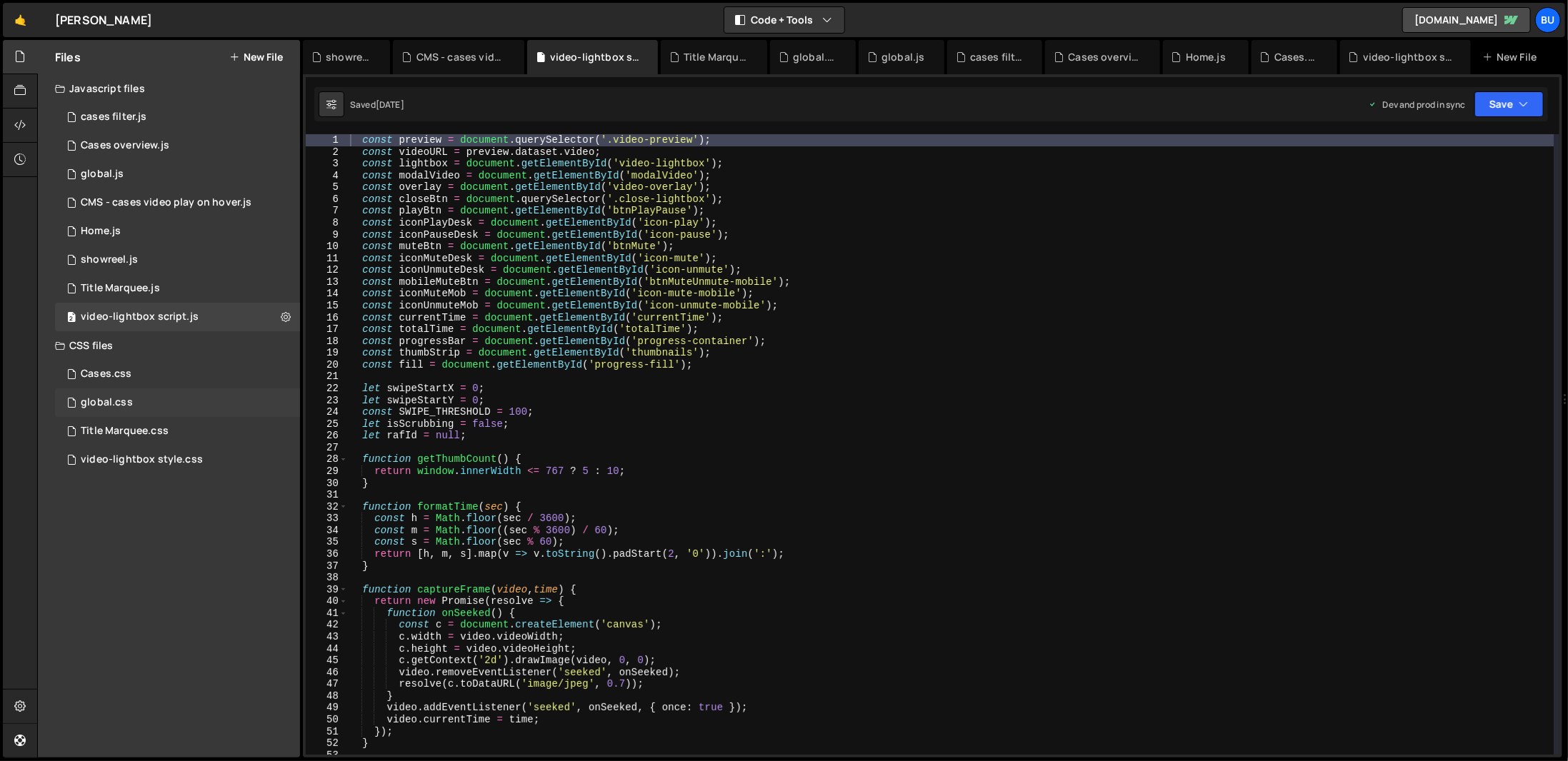
click at [210, 395] on div "global.css 0" at bounding box center [177, 402] width 245 height 28
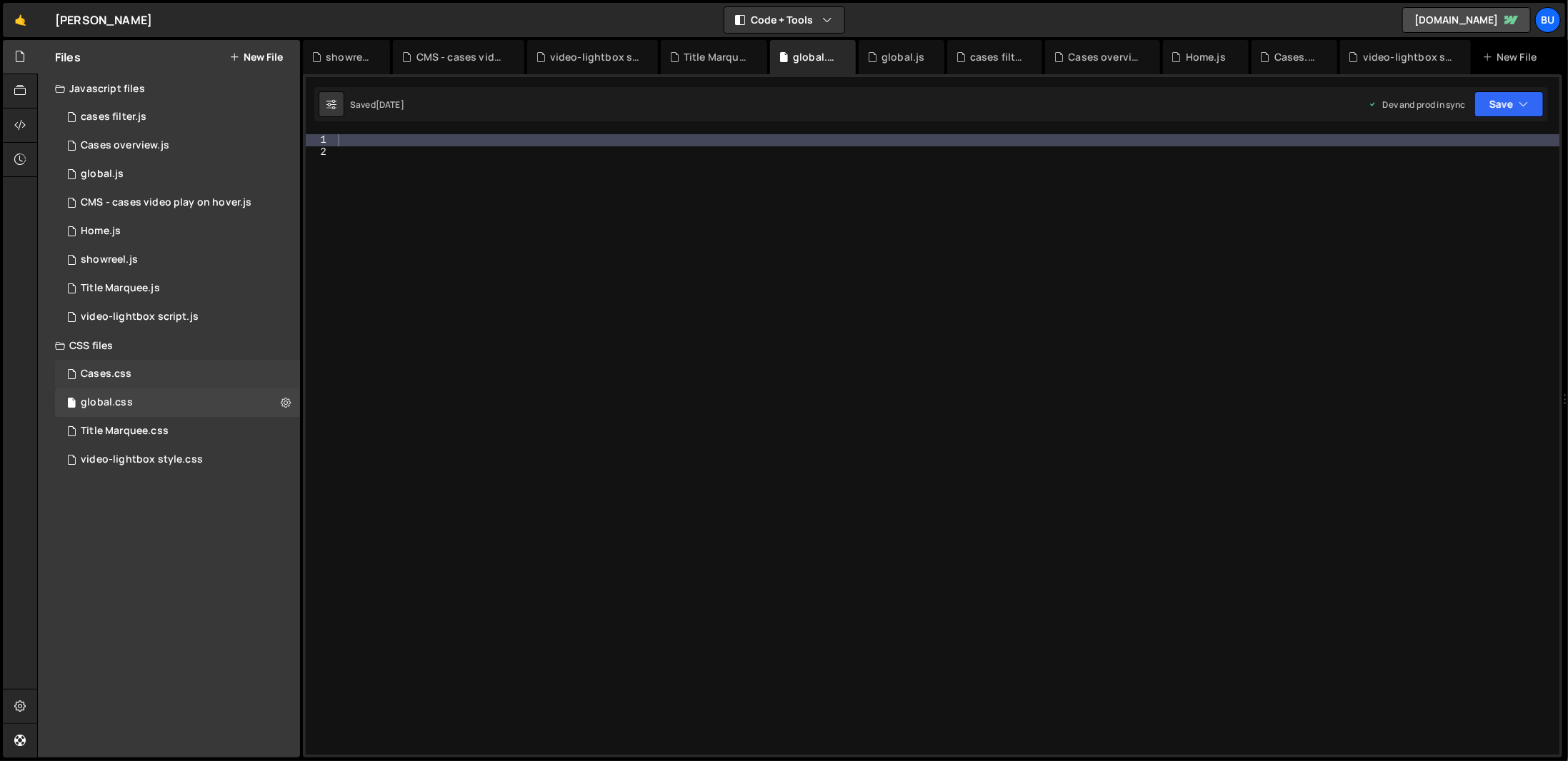
click at [204, 372] on div "Cases.css 0" at bounding box center [177, 373] width 245 height 28
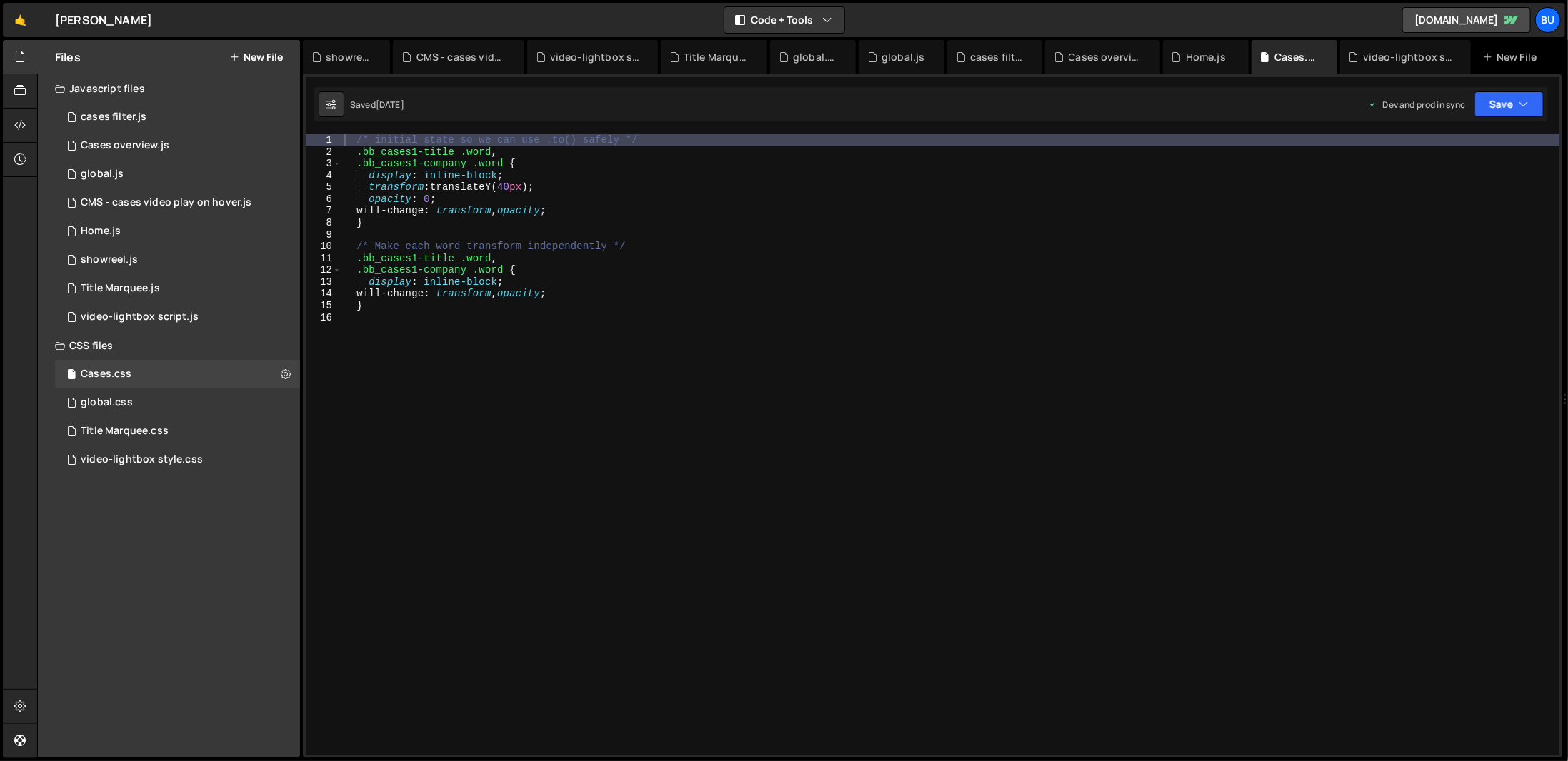
click at [467, 428] on div "/* initial state so we can use .to() safely */ .bb_cases1-title .word , .bb_cas…" at bounding box center [950, 456] width 1218 height 644
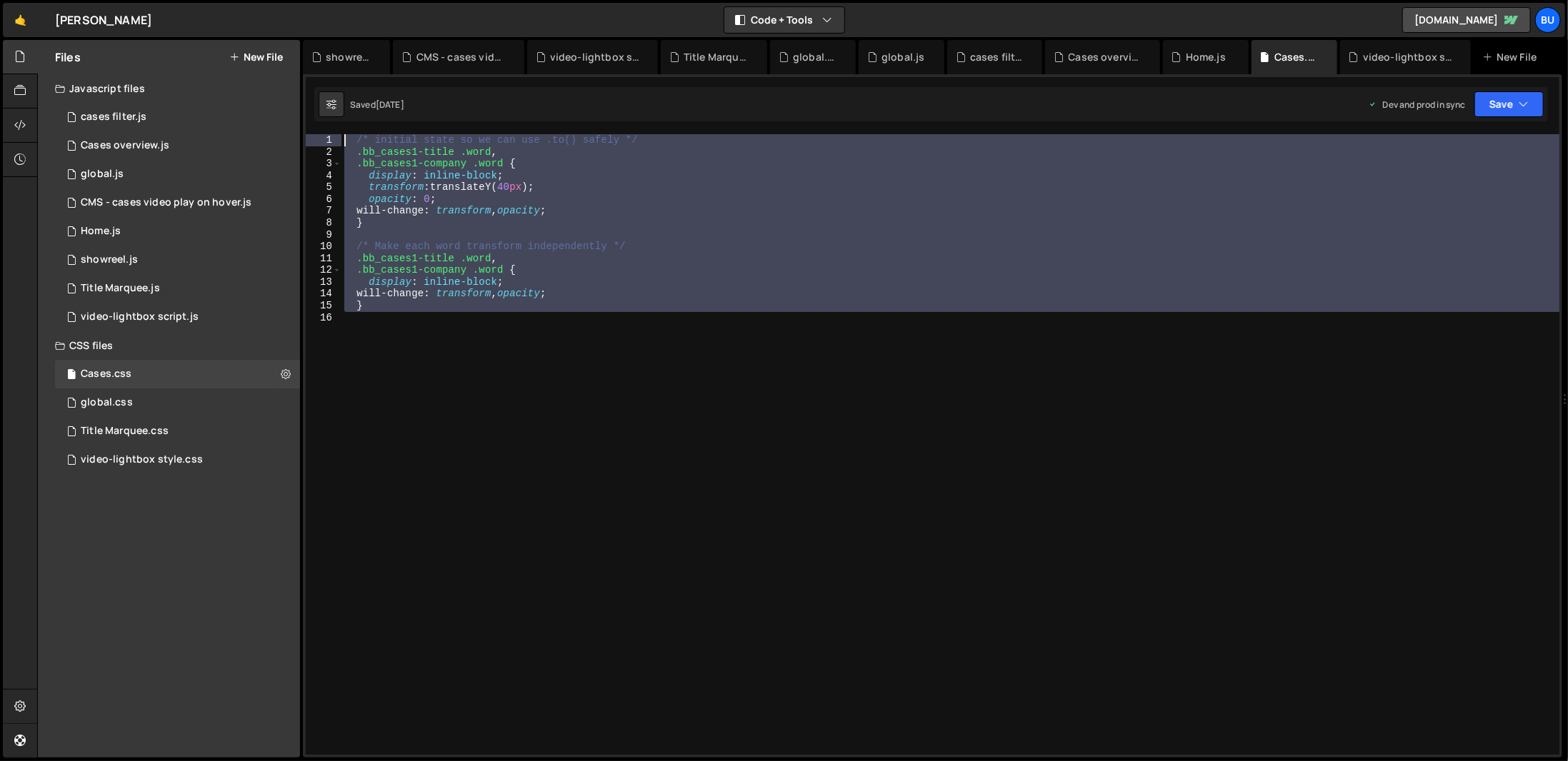
drag, startPoint x: 473, startPoint y: 395, endPoint x: 181, endPoint y: -9, distance: 498.5
click at [181, 0] on html "Projects [GEOGRAPHIC_DATA] Blog Bu Projects Your Teams Account Upgrade Logout" at bounding box center [784, 380] width 1568 height 761
type textarea "/* initial state so we can use .to() safely */ .bb_cases1-title .word,"
click at [663, 622] on div "/* initial state so we can use .to() safely */ .bb_cases1-title .word , .bb_cas…" at bounding box center [950, 456] width 1218 height 644
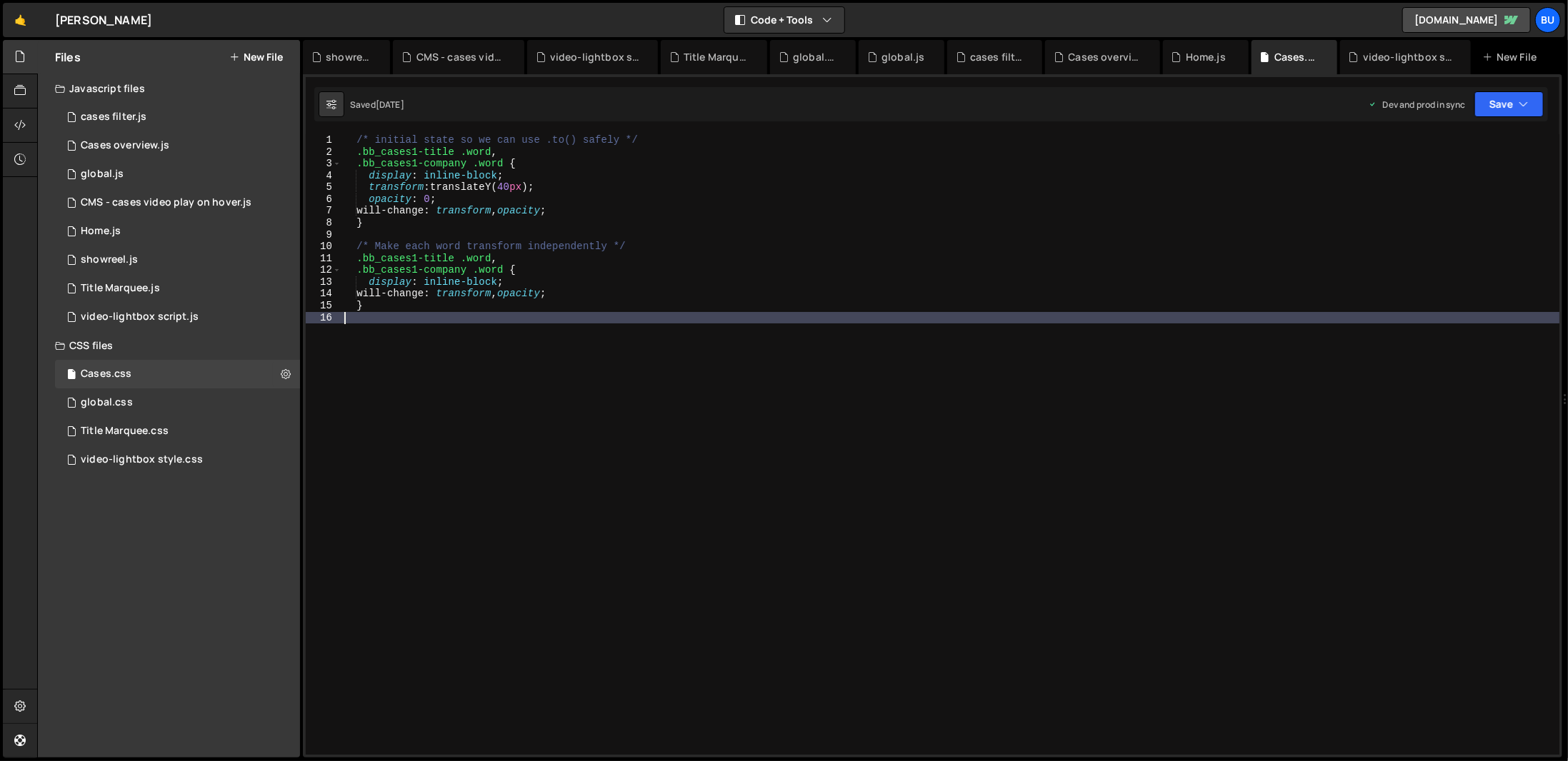
click at [620, 342] on div "/* initial state so we can use .to() safely */ .bb_cases1-title .word , .bb_cas…" at bounding box center [950, 456] width 1218 height 644
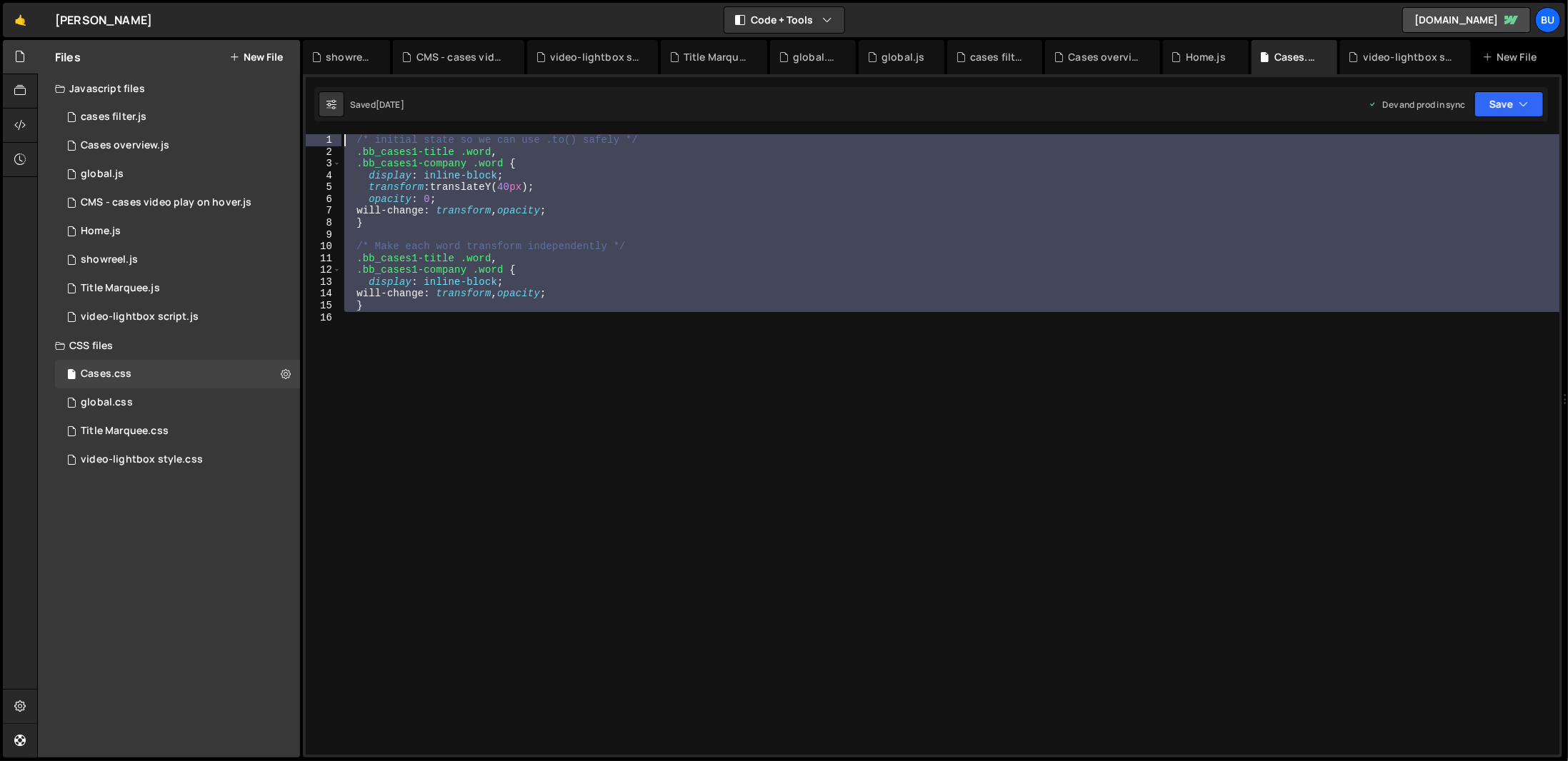
drag, startPoint x: 584, startPoint y: 328, endPoint x: 186, endPoint y: 97, distance: 460.2
click at [186, 97] on div "Files New File Javascript files 1 cases filter.js 0 3 Cases overview.js 0 1 glo…" at bounding box center [802, 399] width 1530 height 718
type textarea "/* initial state so we can use .to() safely */ .bb_cases1-title .word,"
